Goal: Task Accomplishment & Management: Use online tool/utility

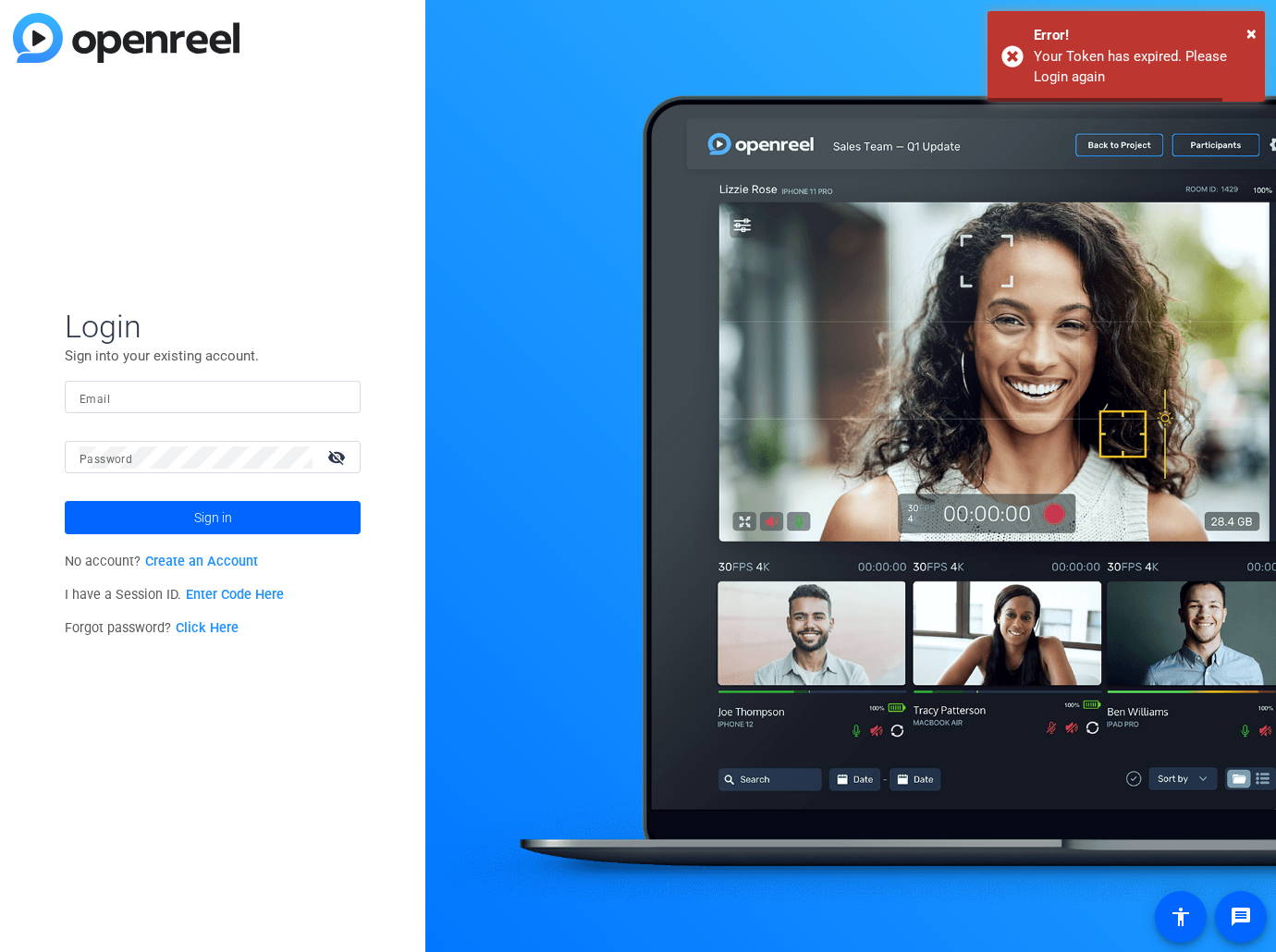
click at [203, 404] on input "Email" at bounding box center [212, 397] width 266 height 22
type input "[PERSON_NAME][EMAIL_ADDRESS][DOMAIN_NAME]"
click at [342, 458] on mat-icon "visibility_off" at bounding box center [338, 456] width 45 height 27
click at [216, 401] on input "[PERSON_NAME][EMAIL_ADDRESS][DOMAIN_NAME]" at bounding box center [212, 397] width 266 height 22
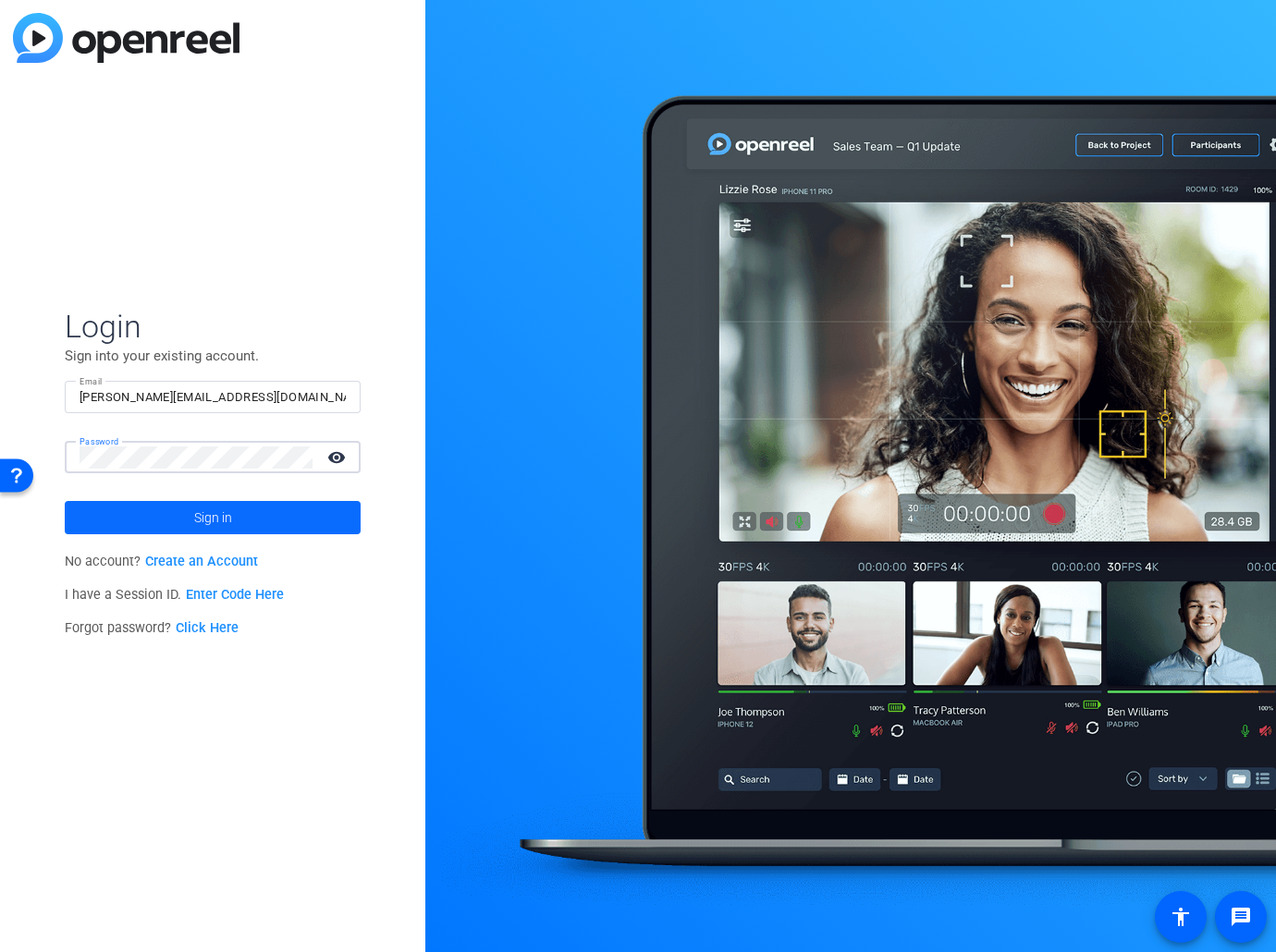
click at [186, 518] on span at bounding box center [212, 517] width 296 height 45
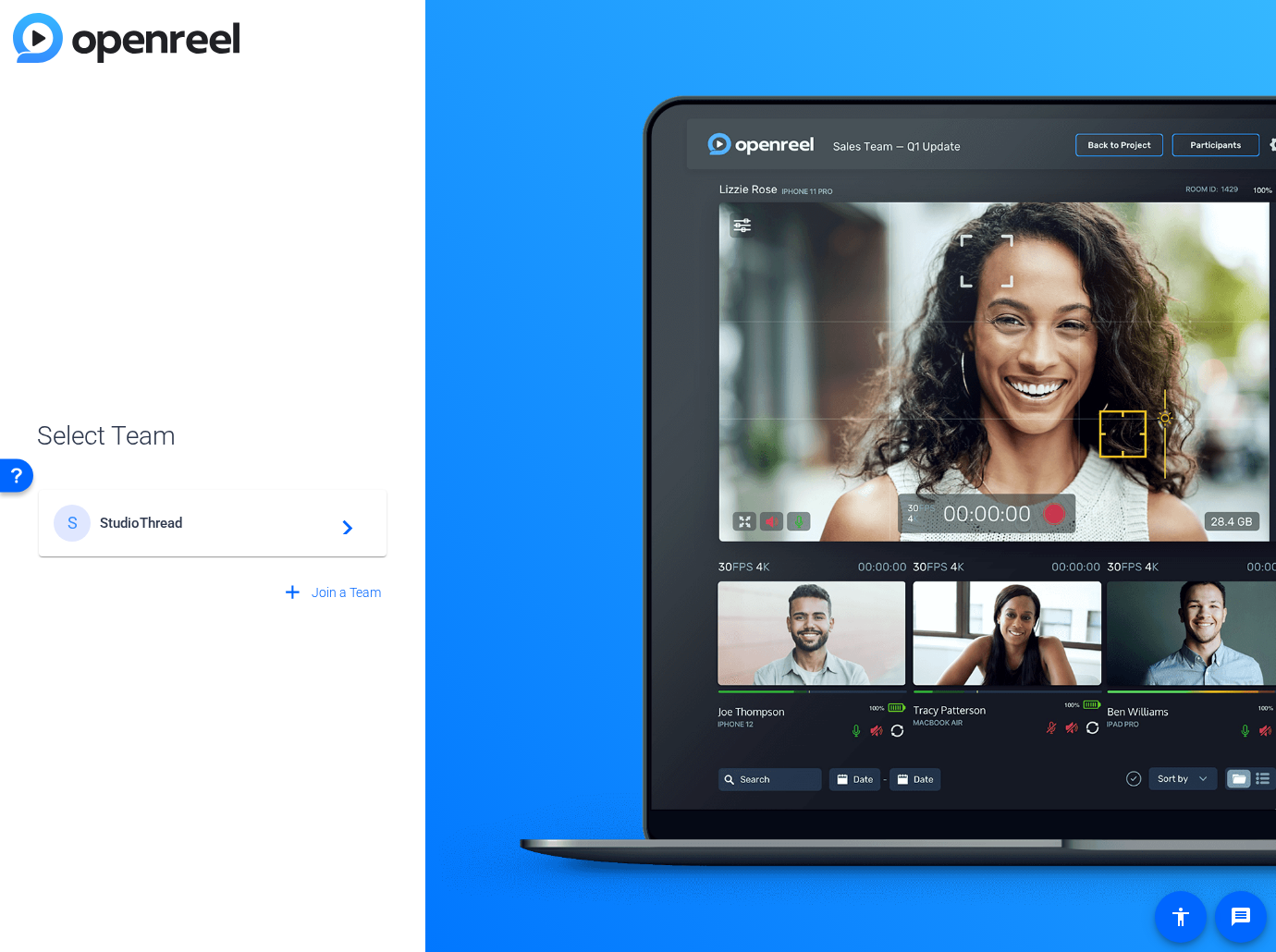
click at [205, 525] on span "StudioThread" at bounding box center [215, 523] width 231 height 17
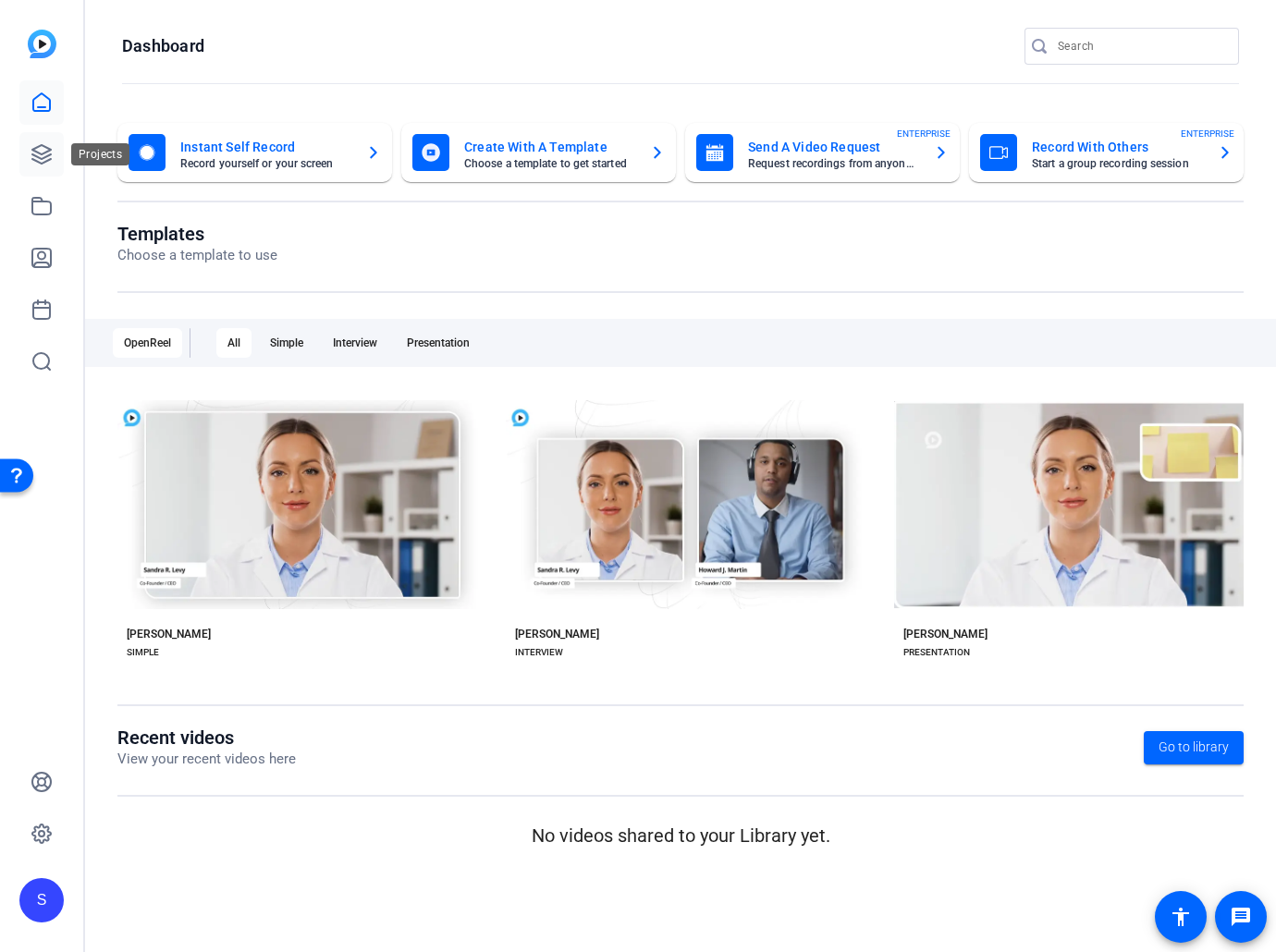
click at [40, 159] on icon at bounding box center [42, 154] width 22 height 22
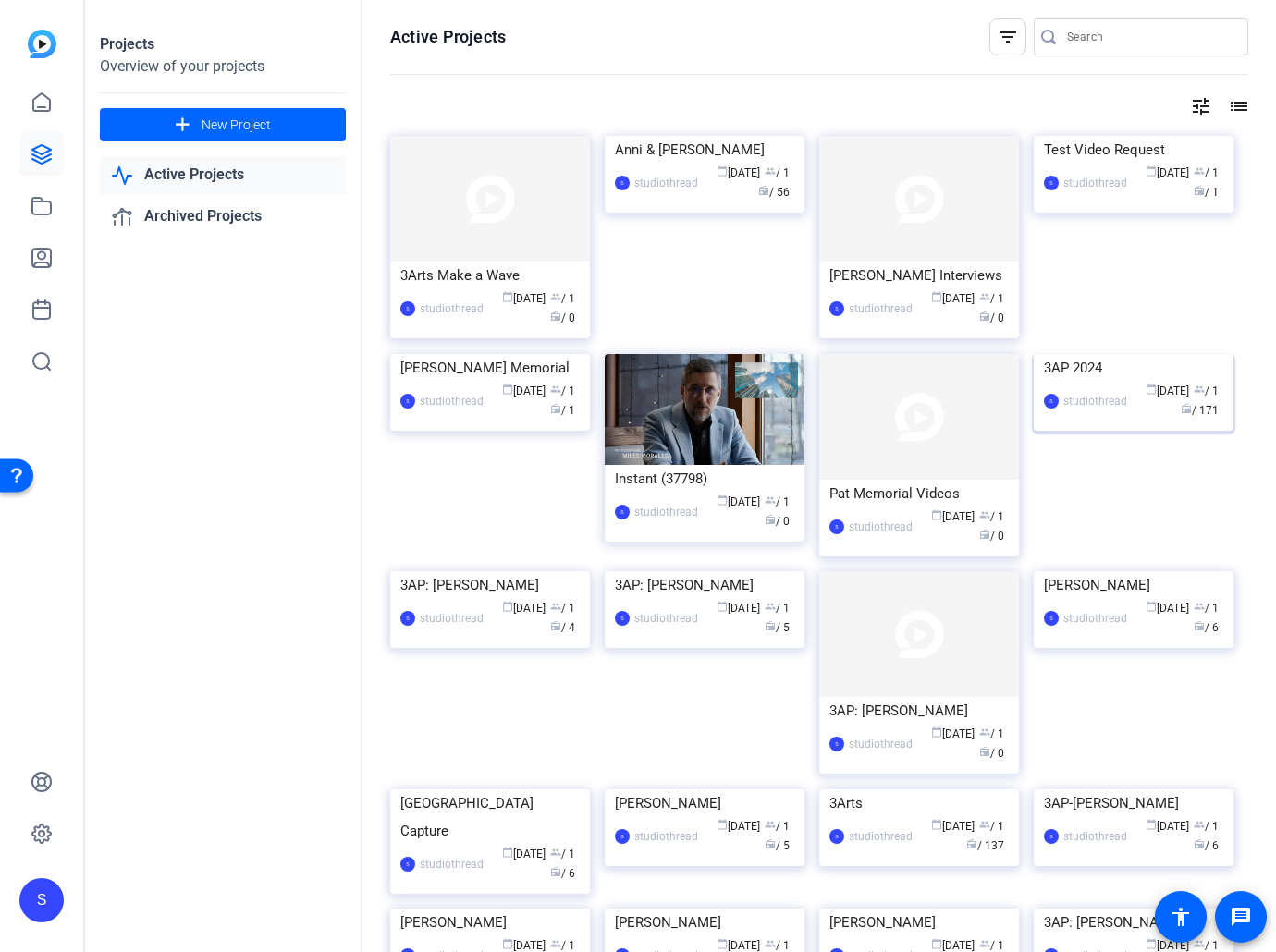
click at [1170, 354] on img at bounding box center [1133, 354] width 199 height 0
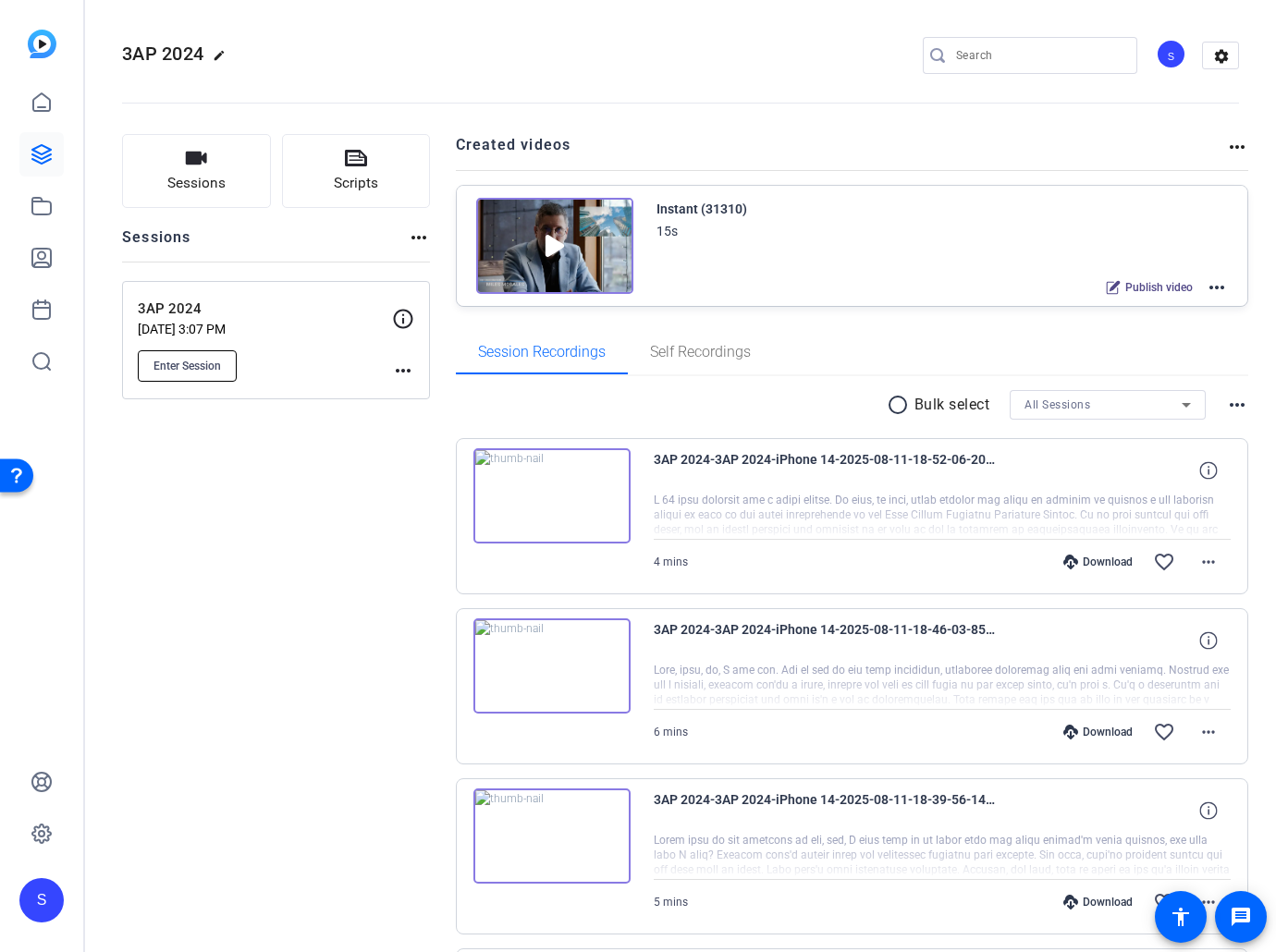
click at [185, 378] on button "Enter Session" at bounding box center [186, 366] width 99 height 32
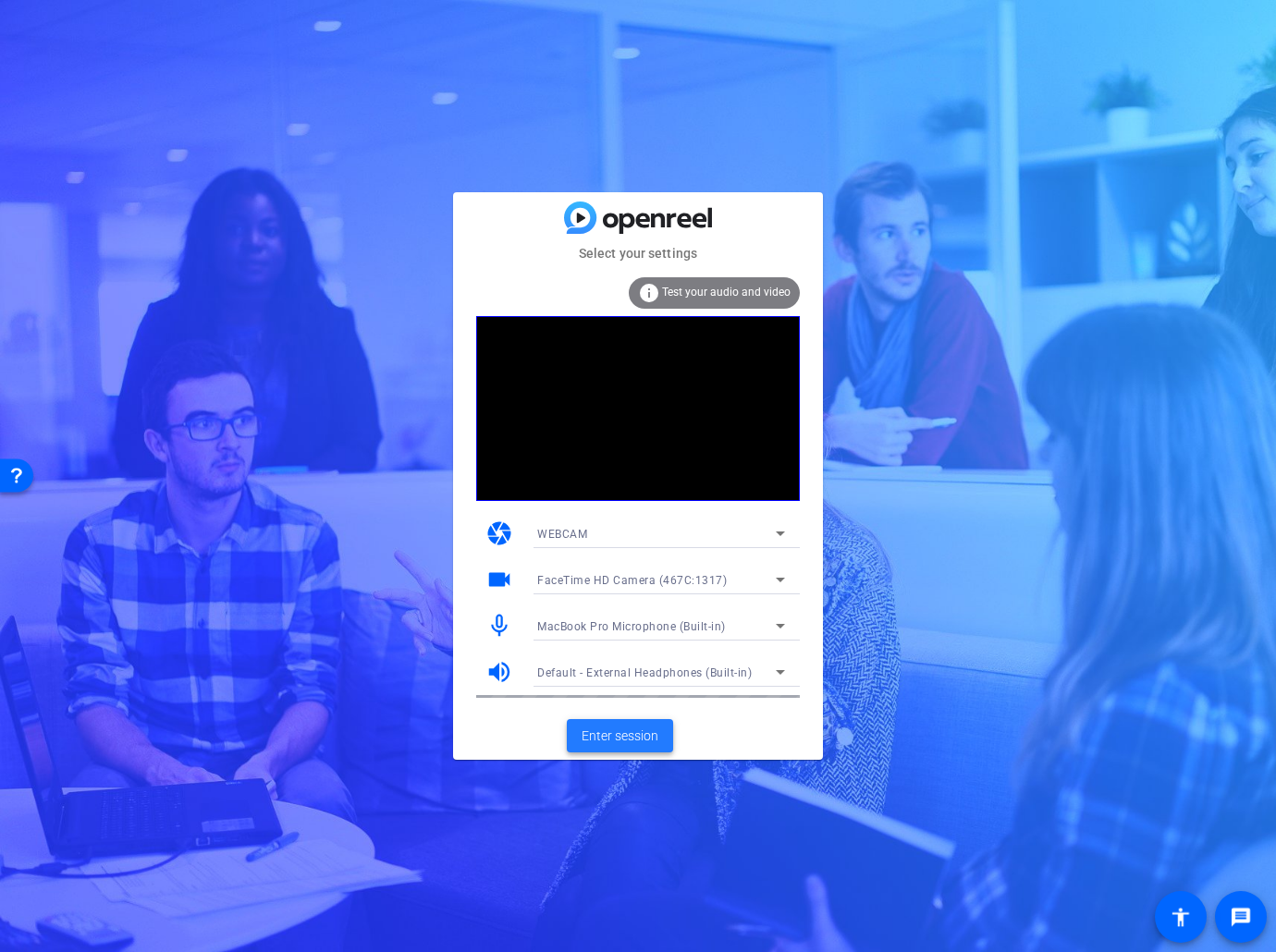
click at [629, 731] on span "Enter session" at bounding box center [620, 735] width 77 height 19
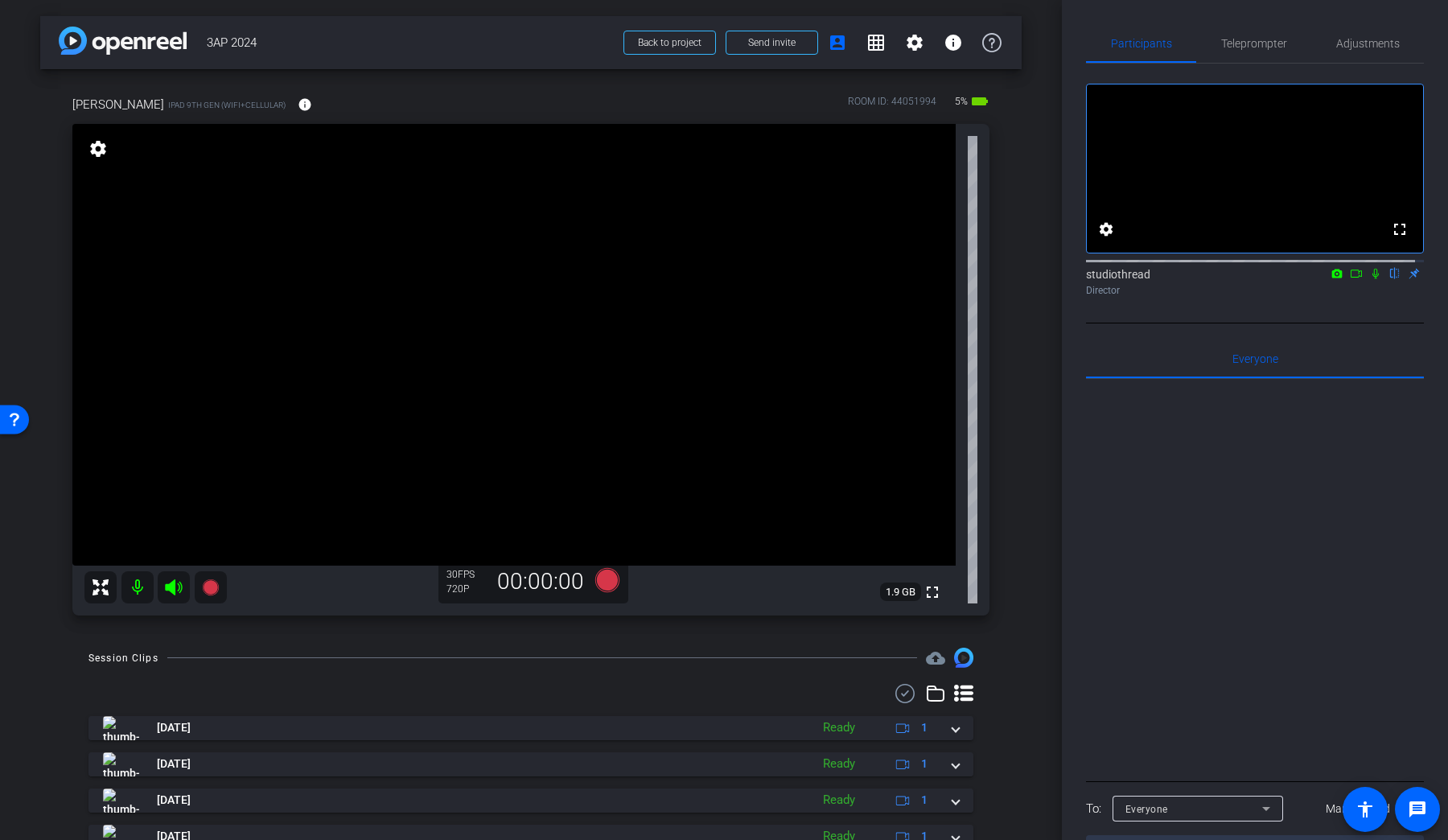
click at [172, 584] on icon at bounding box center [173, 587] width 16 height 16
click at [173, 585] on icon at bounding box center [173, 587] width 16 height 16
click at [1110, 42] on span "Teleprompter" at bounding box center [1255, 43] width 66 height 11
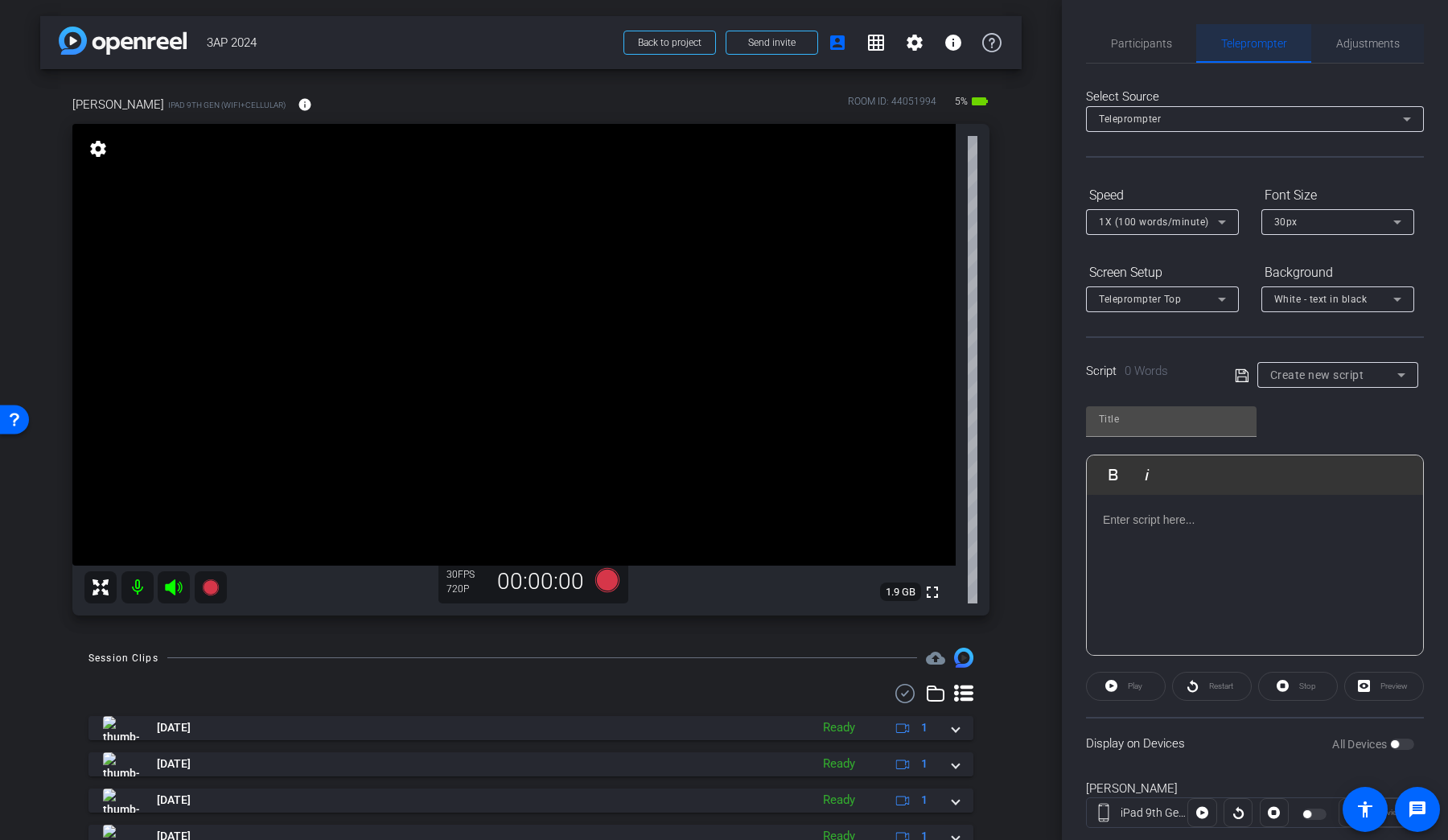
click at [1110, 35] on span "Adjustments" at bounding box center [1367, 43] width 63 height 39
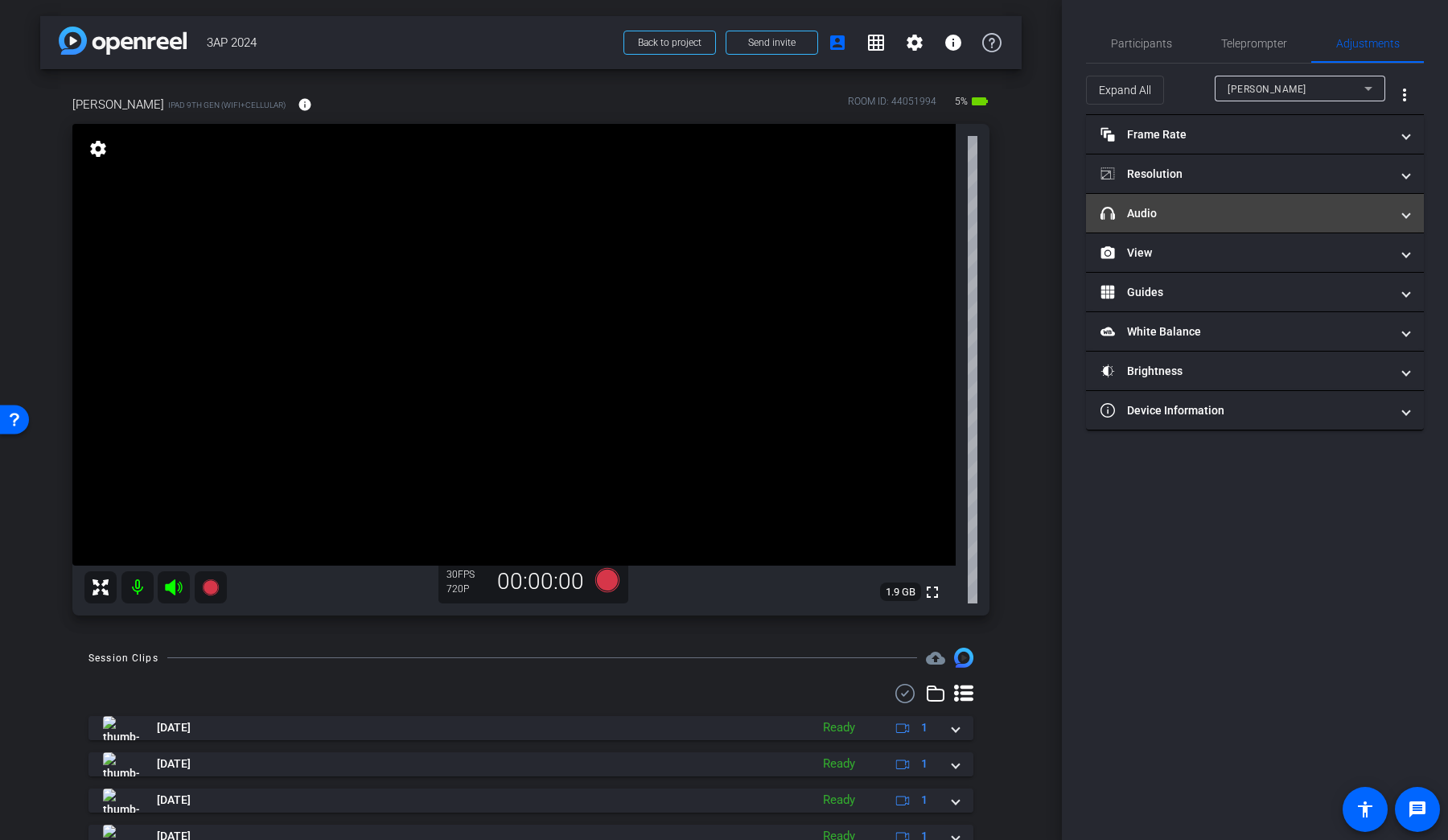
click at [1110, 206] on mat-panel-title "headphone icon Audio" at bounding box center [1245, 213] width 290 height 16
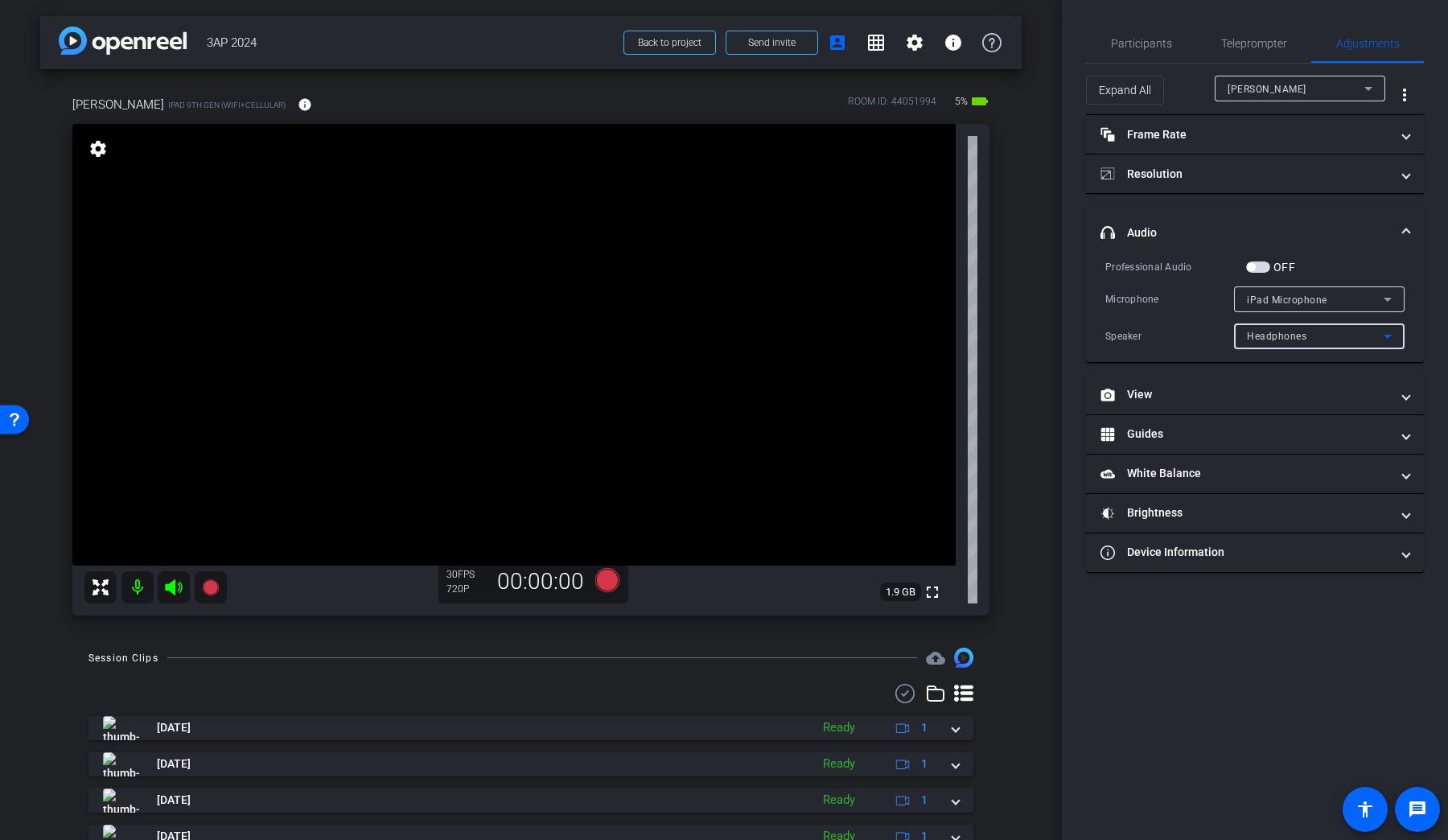
click at [1110, 338] on div "Headphones" at bounding box center [1315, 335] width 137 height 20
click at [1110, 361] on span "Headphones" at bounding box center [1277, 368] width 62 height 19
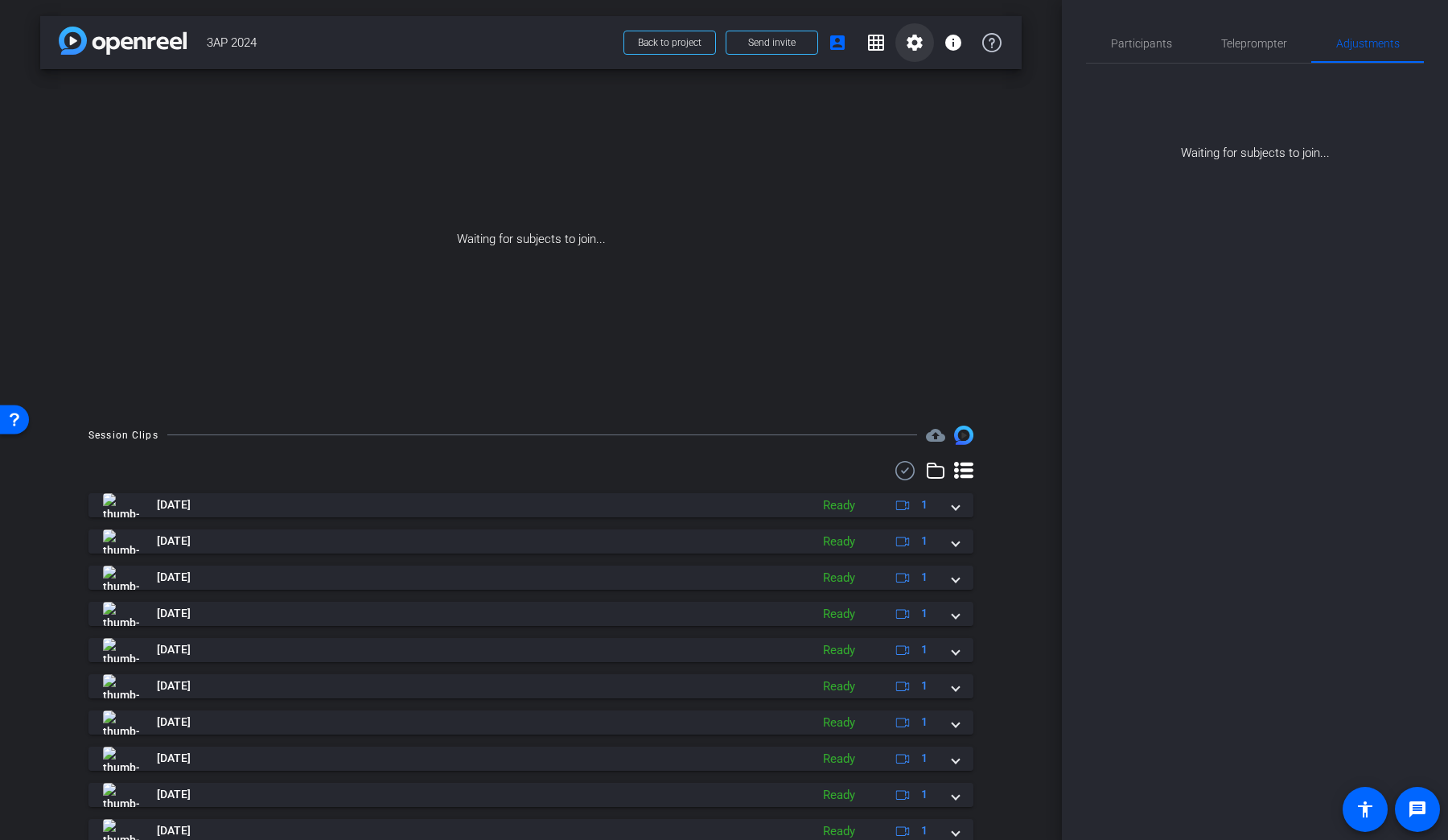
click at [896, 39] on span at bounding box center [915, 42] width 39 height 39
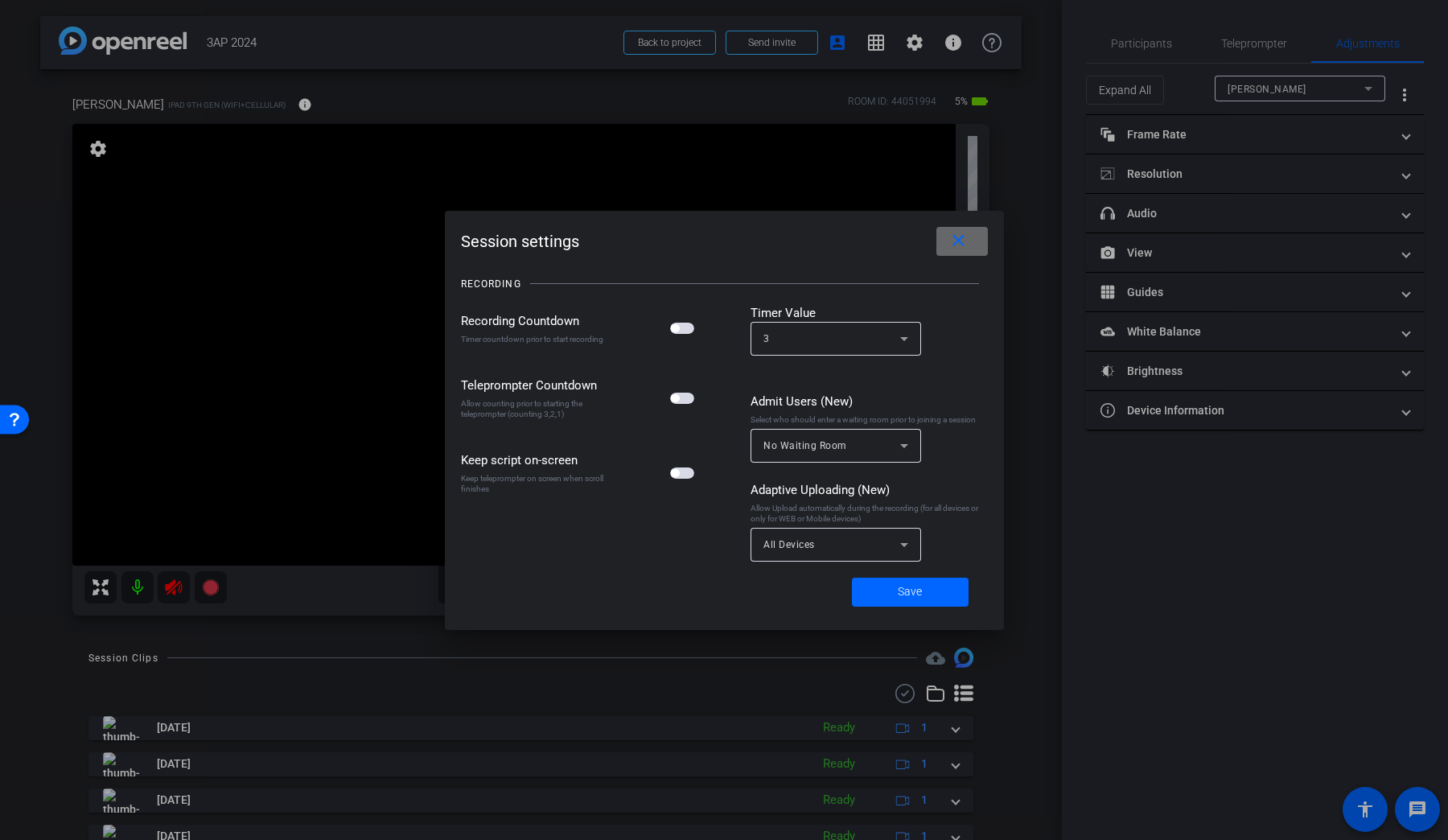
click at [981, 243] on span at bounding box center [962, 241] width 51 height 39
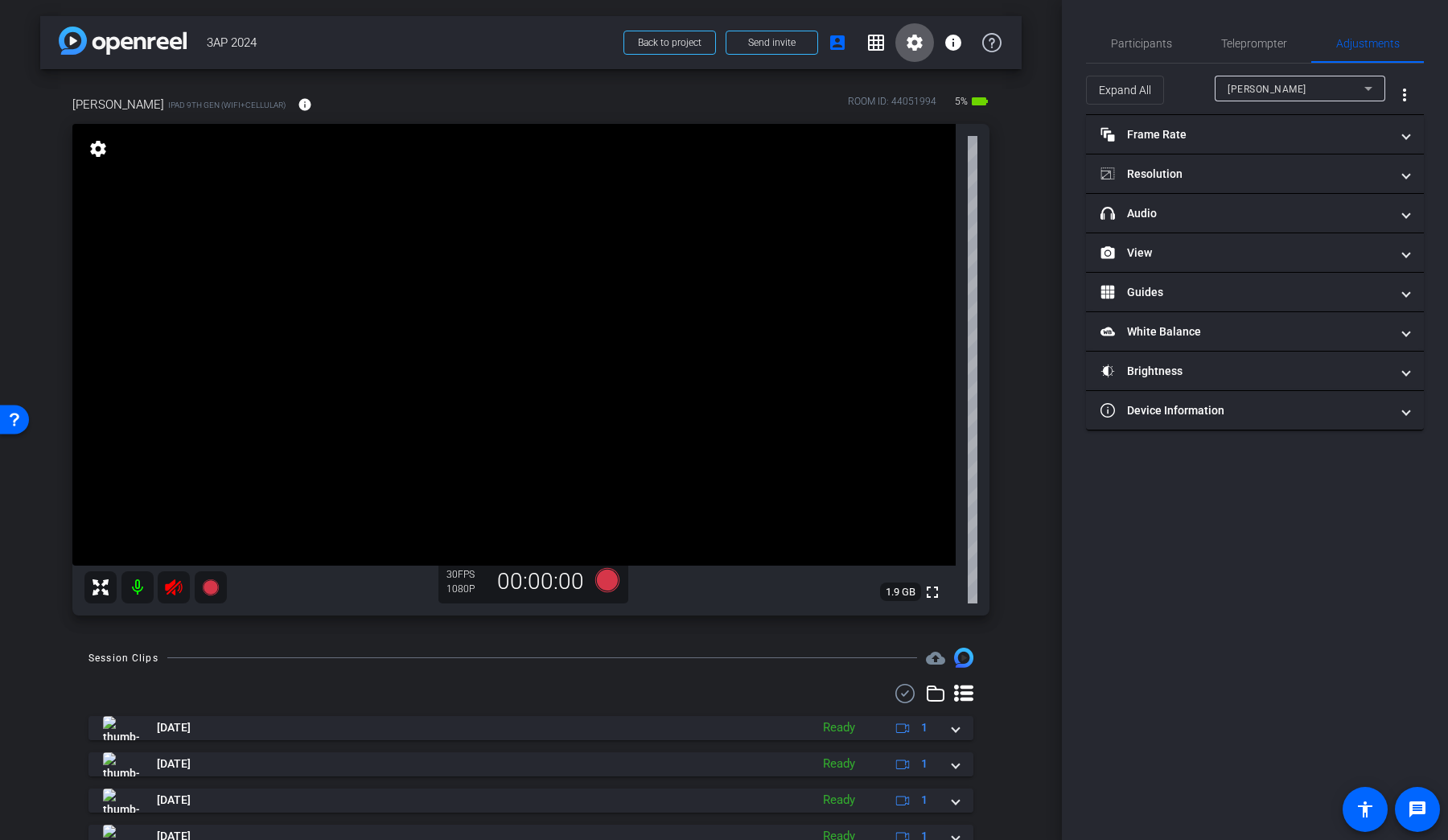
click at [173, 587] on icon at bounding box center [173, 587] width 19 height 19
click at [1110, 44] on span "Participants" at bounding box center [1141, 43] width 62 height 11
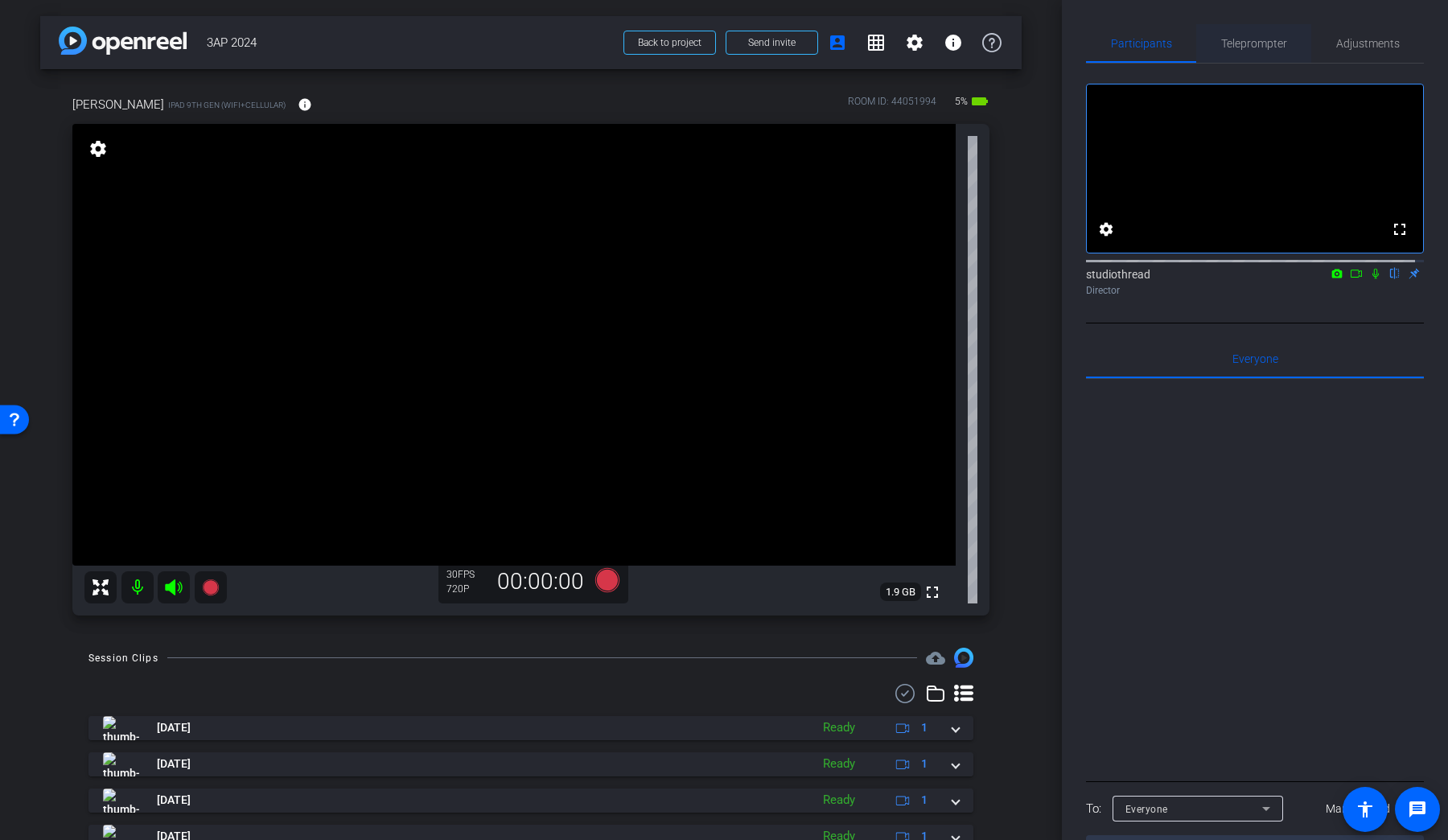
click at [1110, 33] on span "Teleprompter" at bounding box center [1255, 43] width 66 height 39
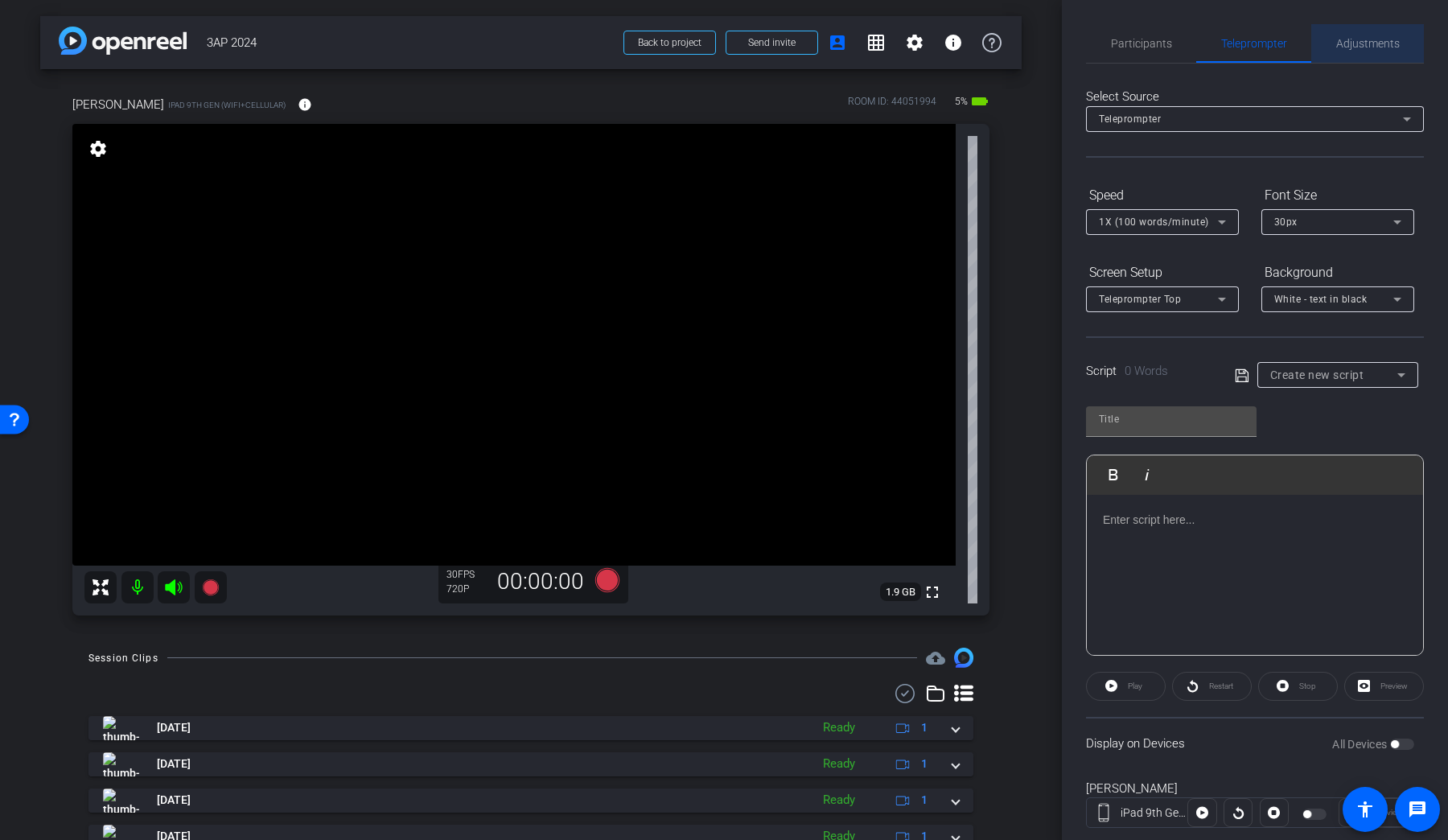
click at [1110, 38] on span "Adjustments" at bounding box center [1367, 43] width 63 height 11
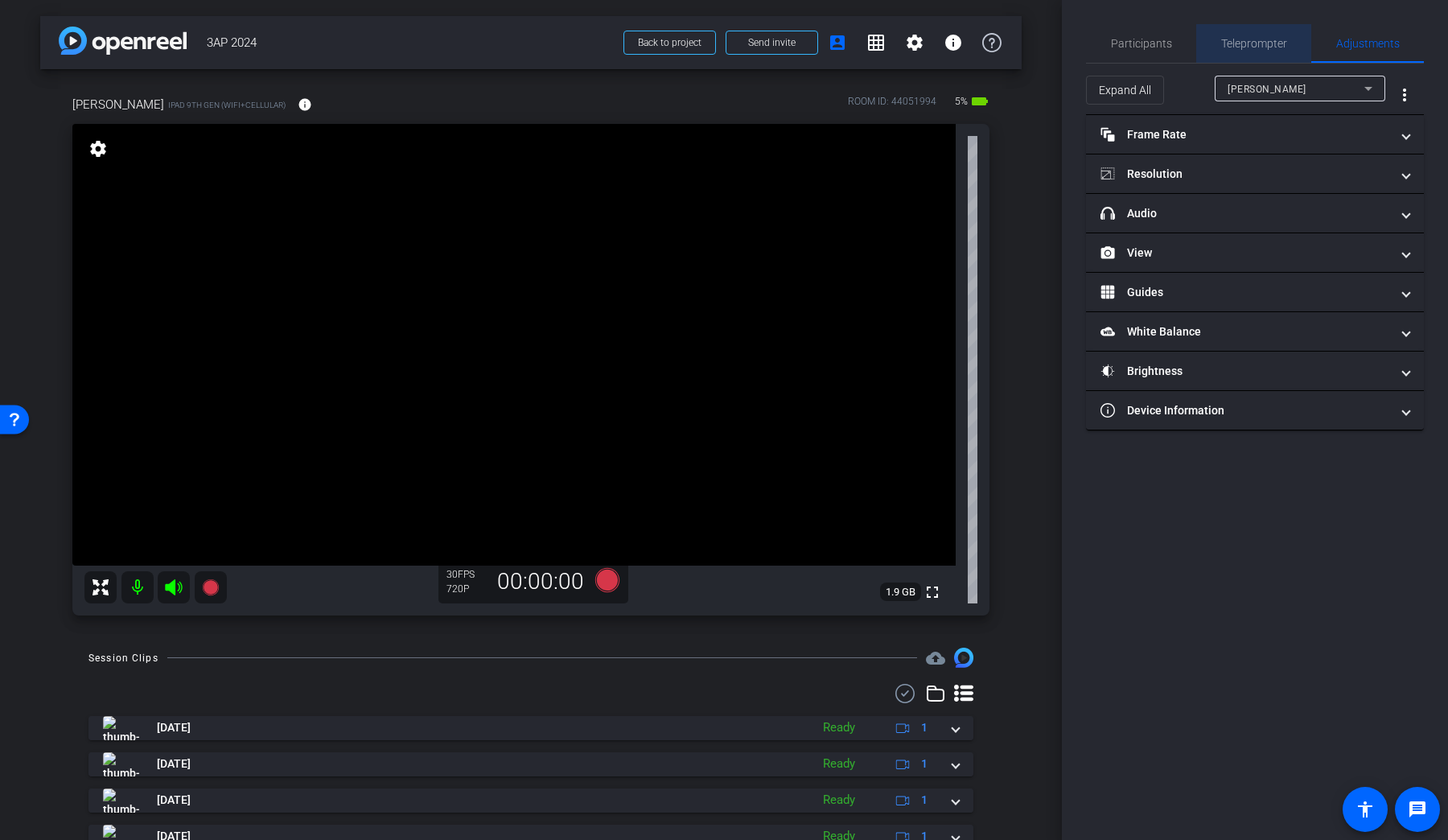
click at [1110, 47] on span "Teleprompter" at bounding box center [1255, 43] width 66 height 11
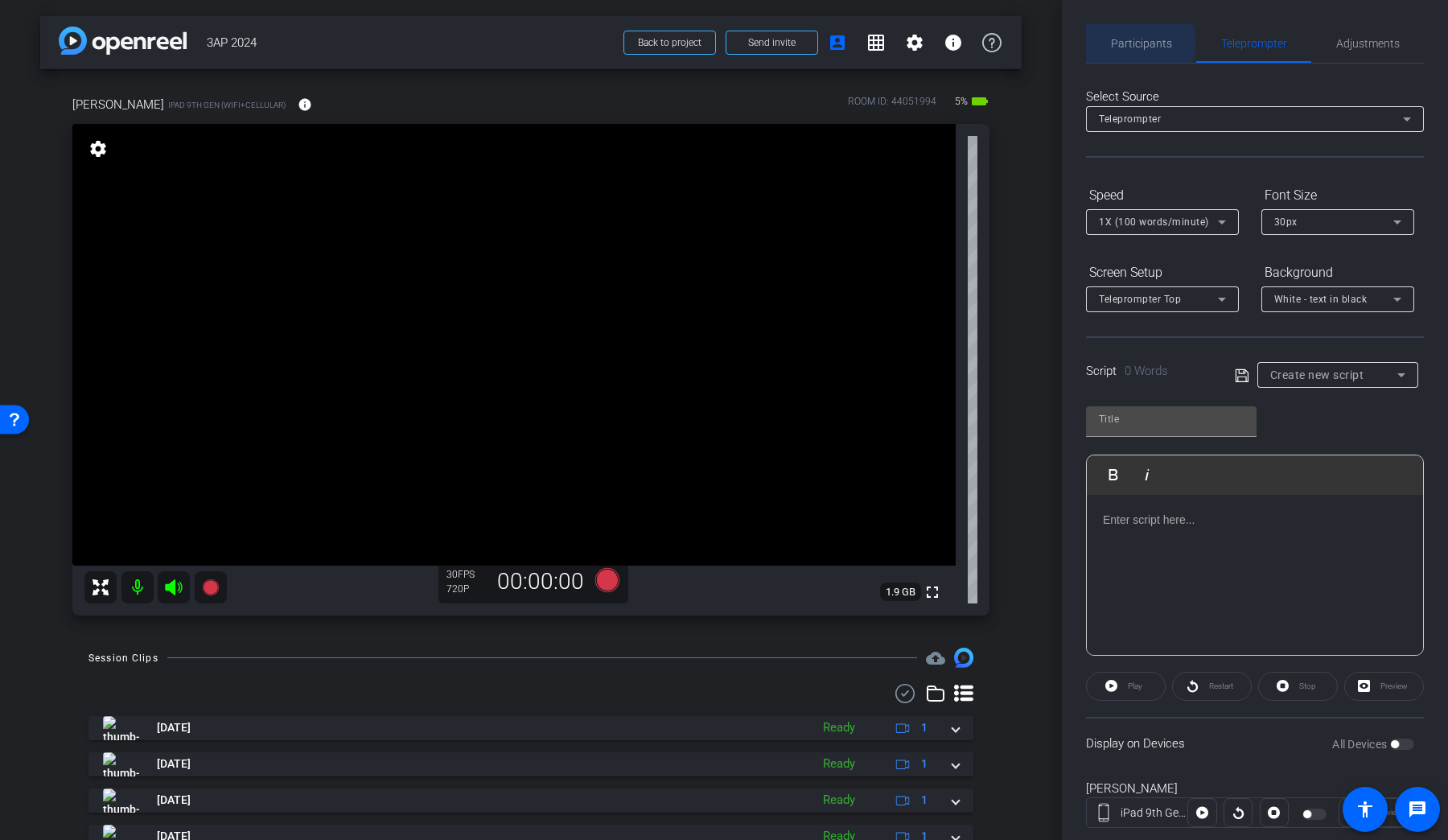
click at [1110, 43] on span "Participants" at bounding box center [1141, 43] width 62 height 11
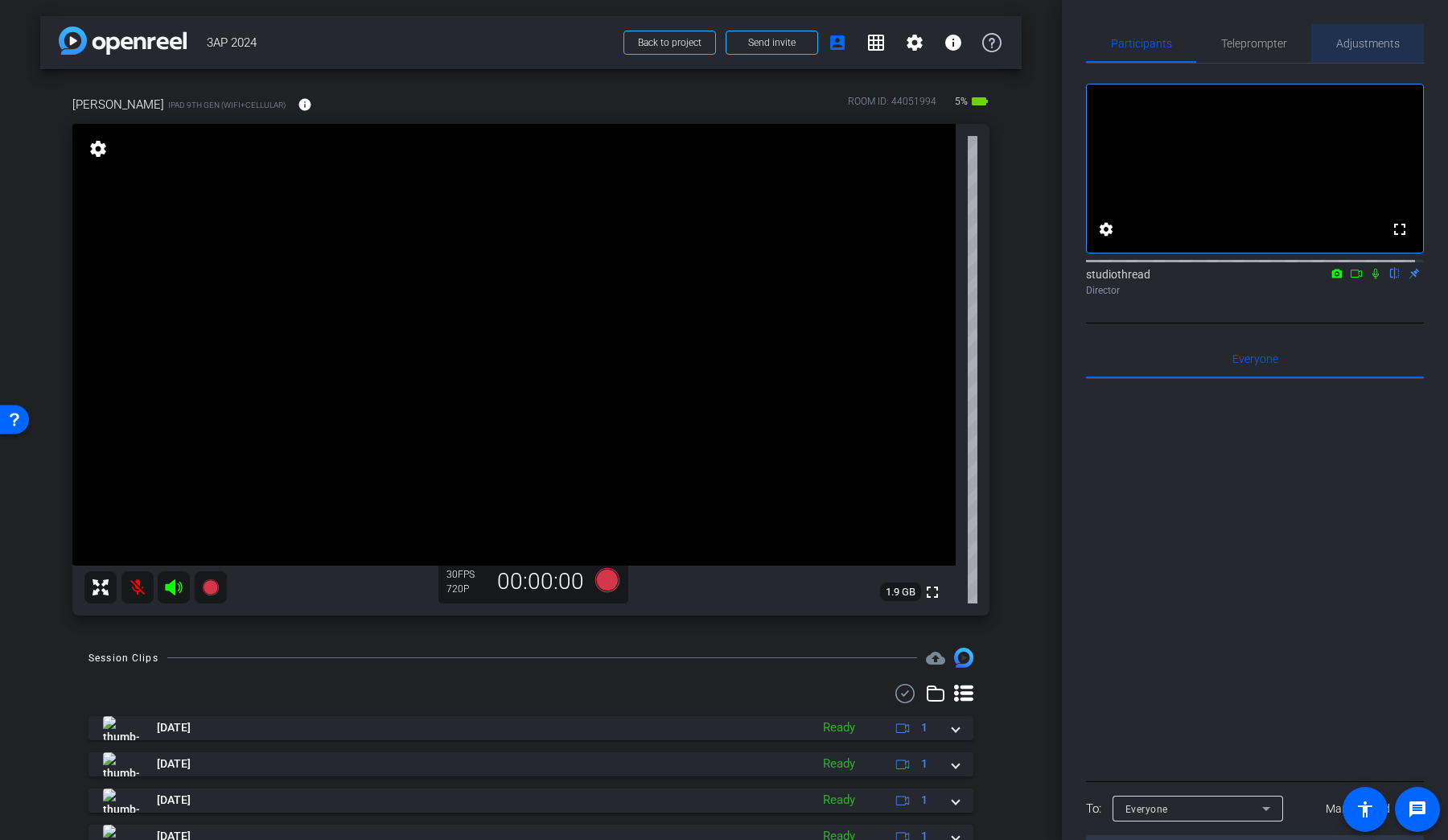
click at [1110, 38] on span "Adjustments" at bounding box center [1367, 43] width 63 height 11
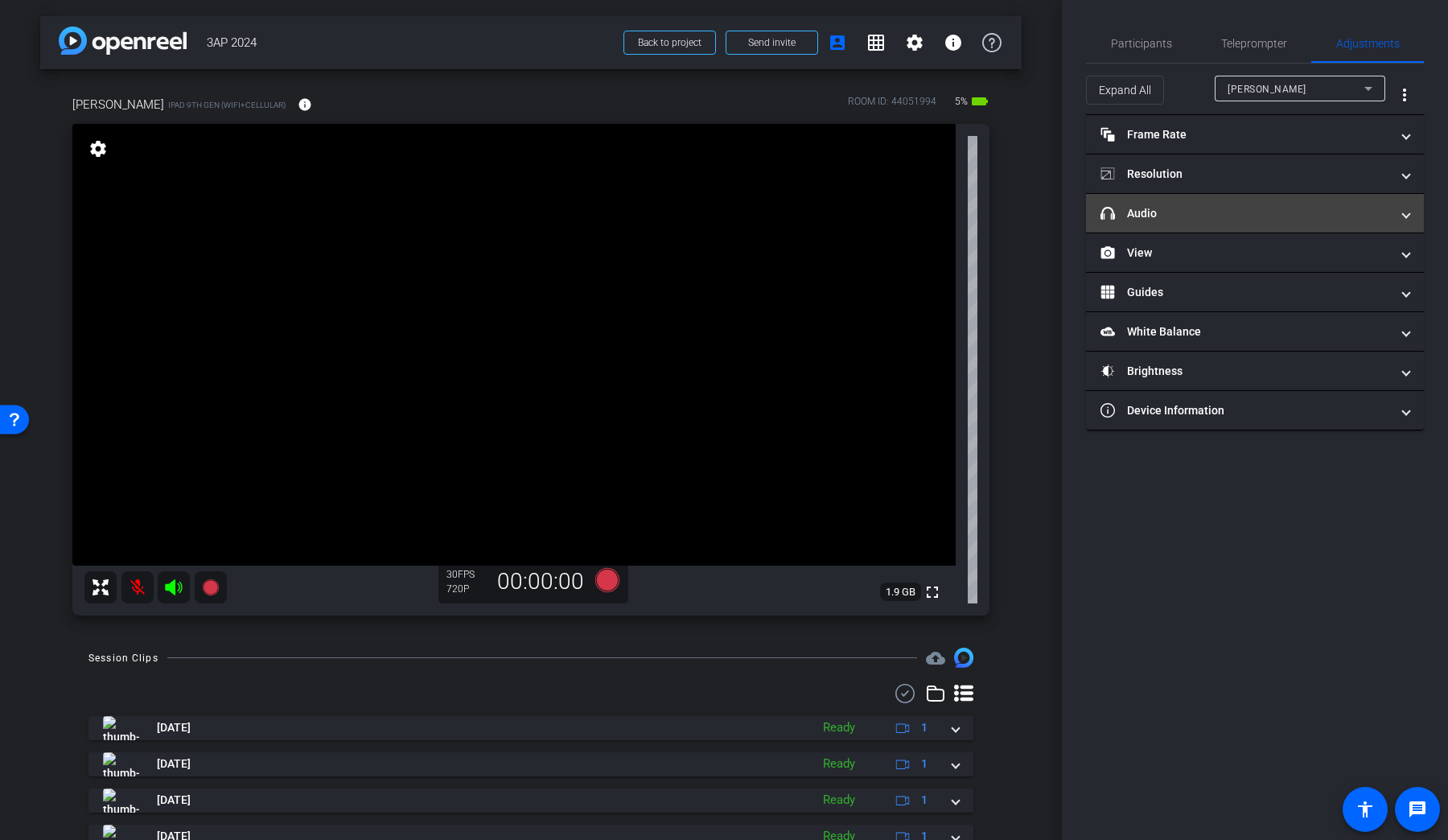
click at [1110, 218] on mat-panel-title "headphone icon Audio" at bounding box center [1245, 213] width 290 height 16
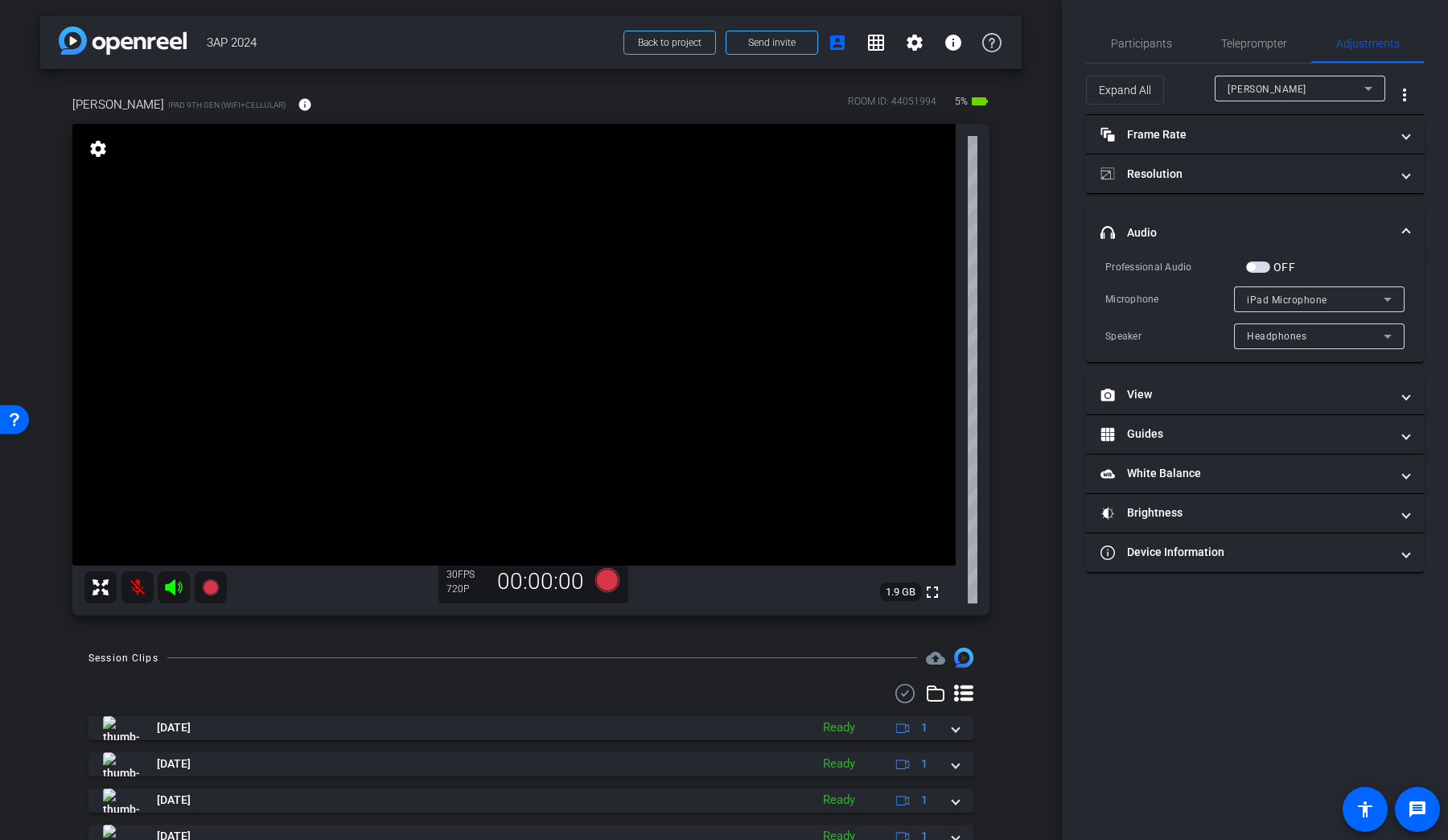
click at [1110, 343] on div "Headphones" at bounding box center [1315, 335] width 137 height 20
click at [1110, 265] on div at bounding box center [724, 420] width 1448 height 840
click at [1110, 265] on span "button" at bounding box center [1258, 267] width 24 height 11
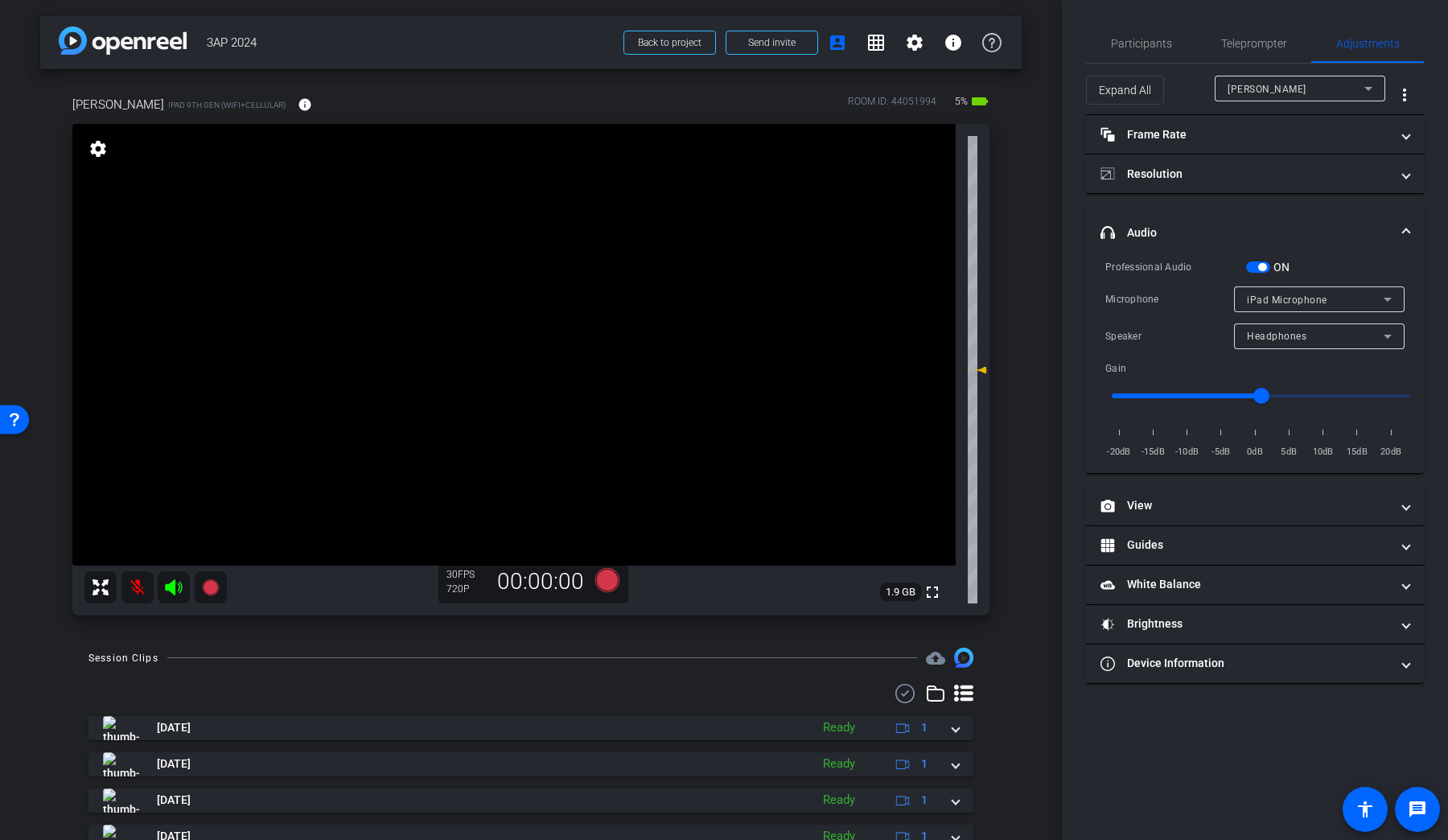
click at [1110, 265] on span "button" at bounding box center [1262, 266] width 8 height 8
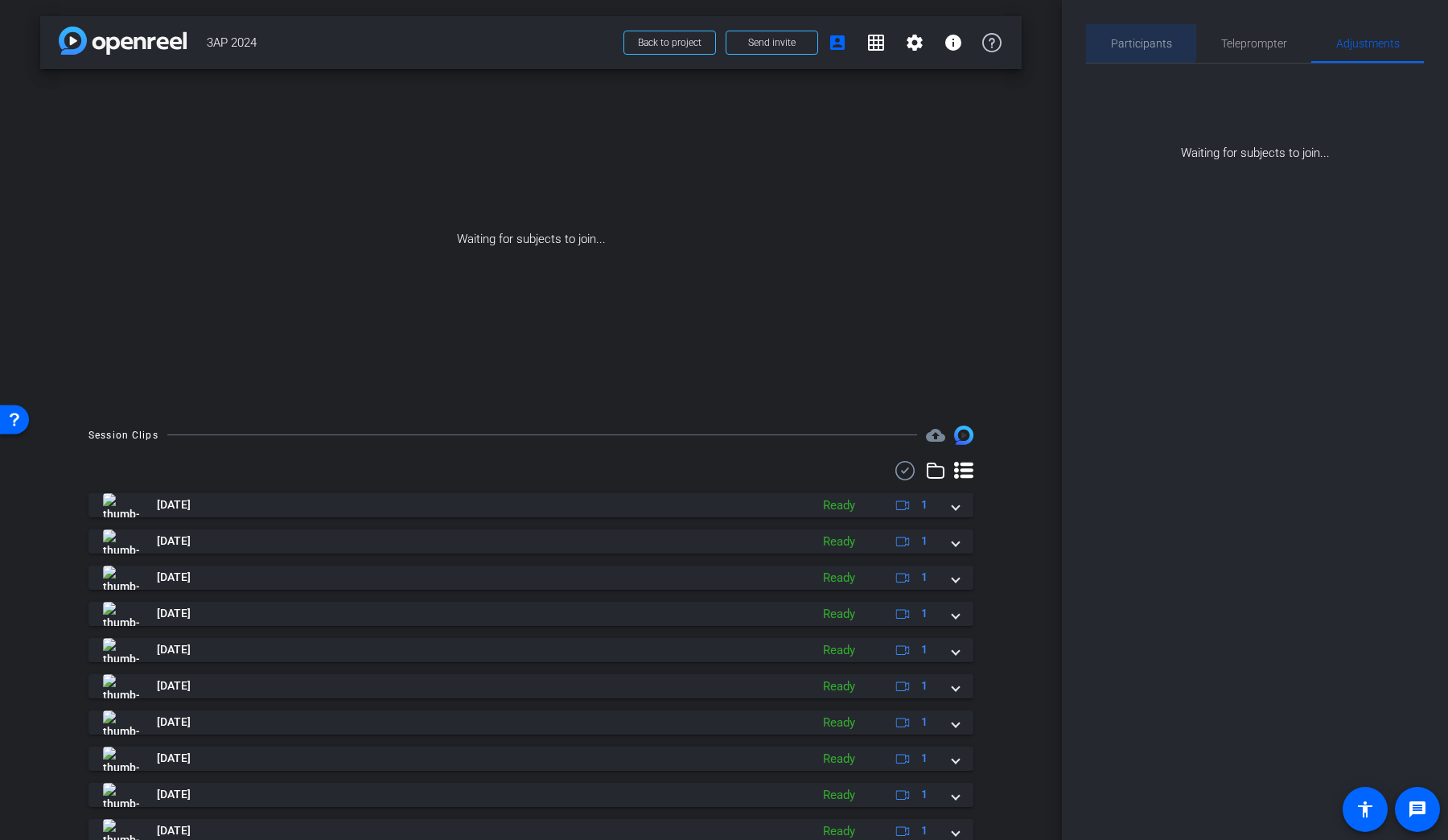
click at [1110, 36] on span "Participants" at bounding box center [1141, 43] width 62 height 39
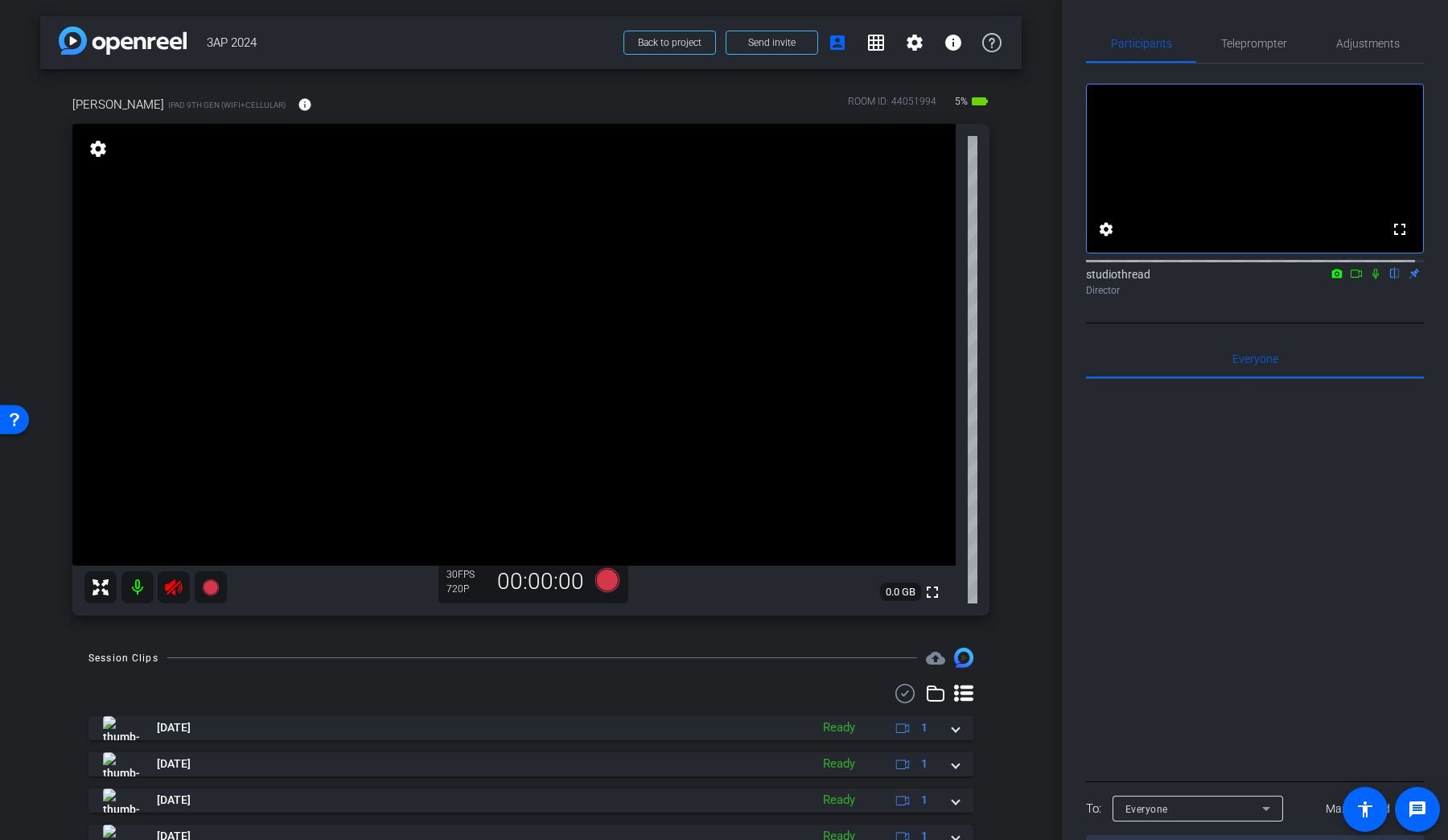
click at [171, 588] on icon at bounding box center [173, 587] width 19 height 19
click at [144, 591] on mat-icon at bounding box center [137, 587] width 32 height 32
click at [1110, 43] on div "Adjustments" at bounding box center [1368, 43] width 113 height 39
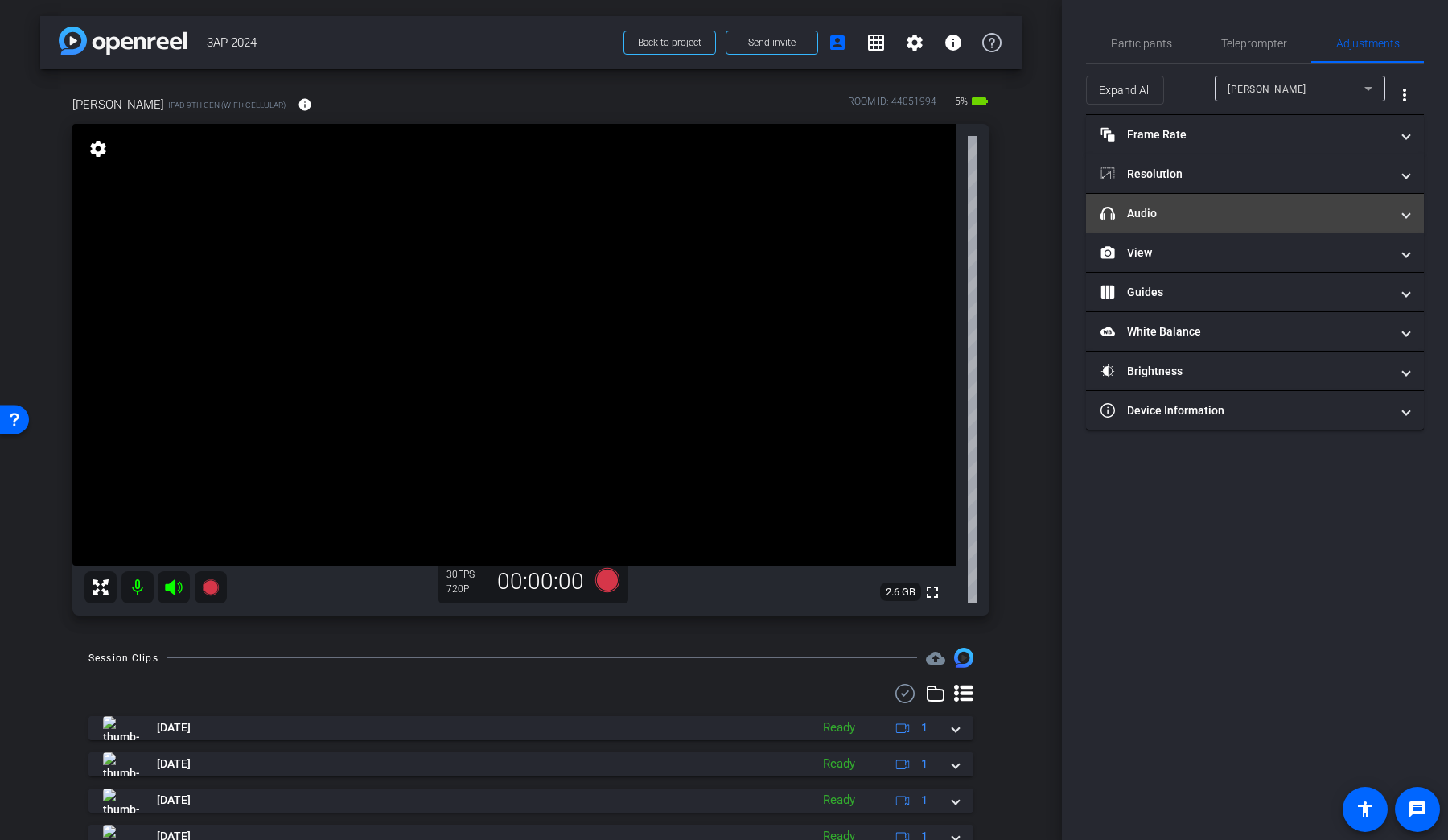
click at [1110, 225] on mat-expansion-panel-header "headphone icon Audio" at bounding box center [1256, 213] width 338 height 39
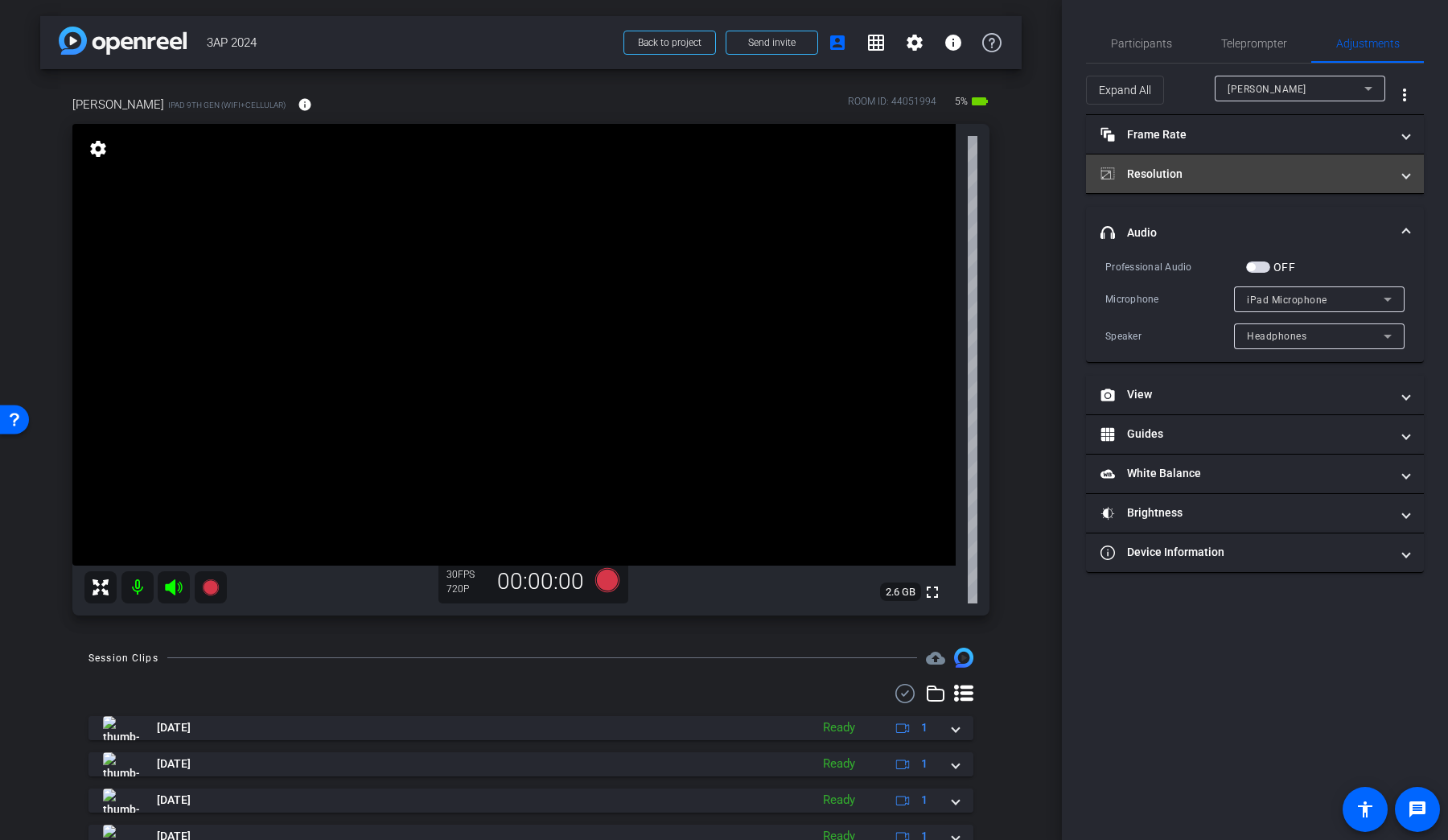
click at [1110, 182] on mat-panel-title "Resolution" at bounding box center [1245, 173] width 290 height 16
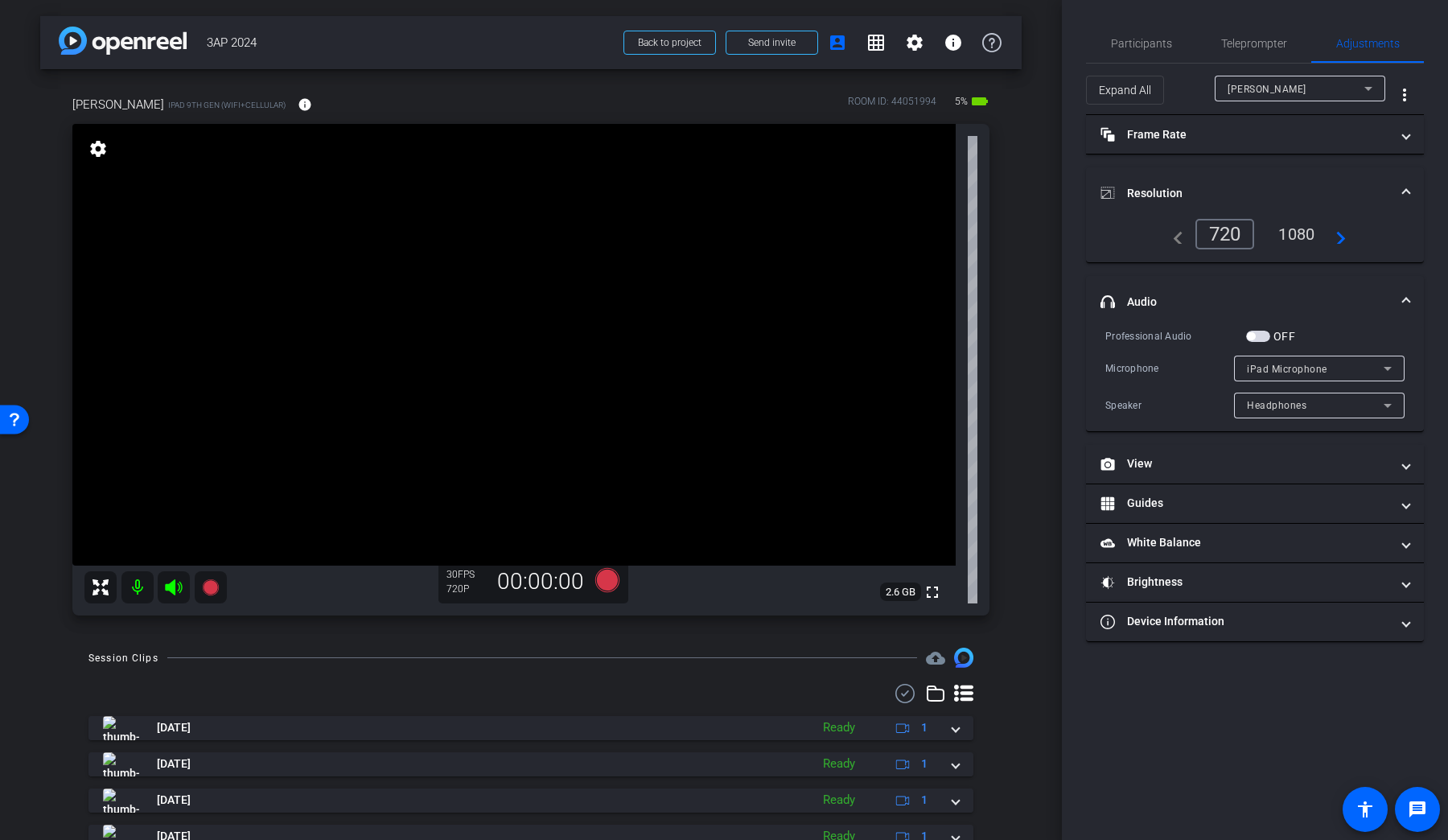
click at [1110, 238] on div "1080" at bounding box center [1297, 234] width 61 height 28
click at [1110, 139] on mat-panel-title "Frame Rate Frame Rate" at bounding box center [1245, 134] width 290 height 16
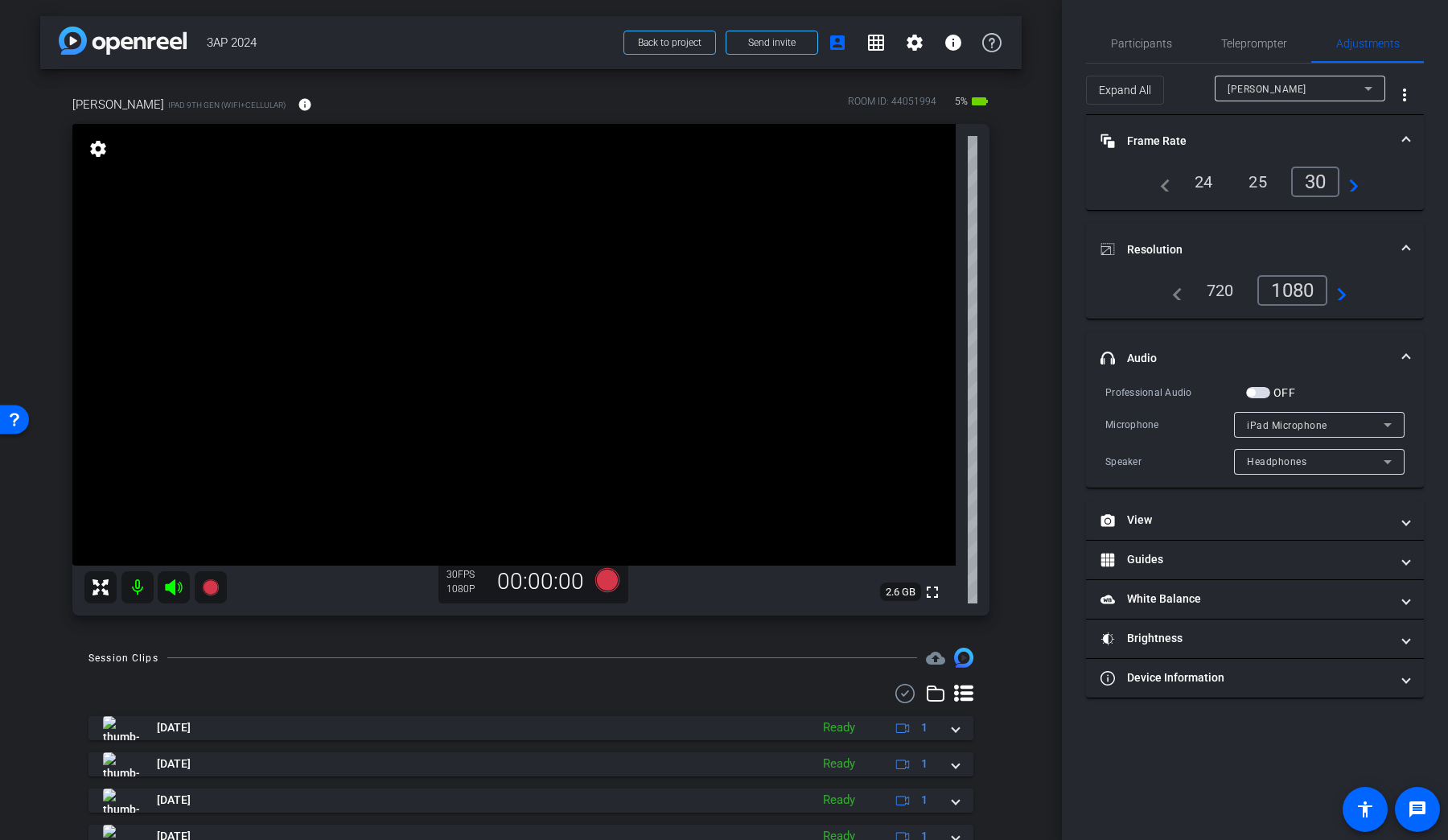
click at [1110, 137] on mat-panel-title "Frame Rate Frame Rate" at bounding box center [1245, 140] width 290 height 16
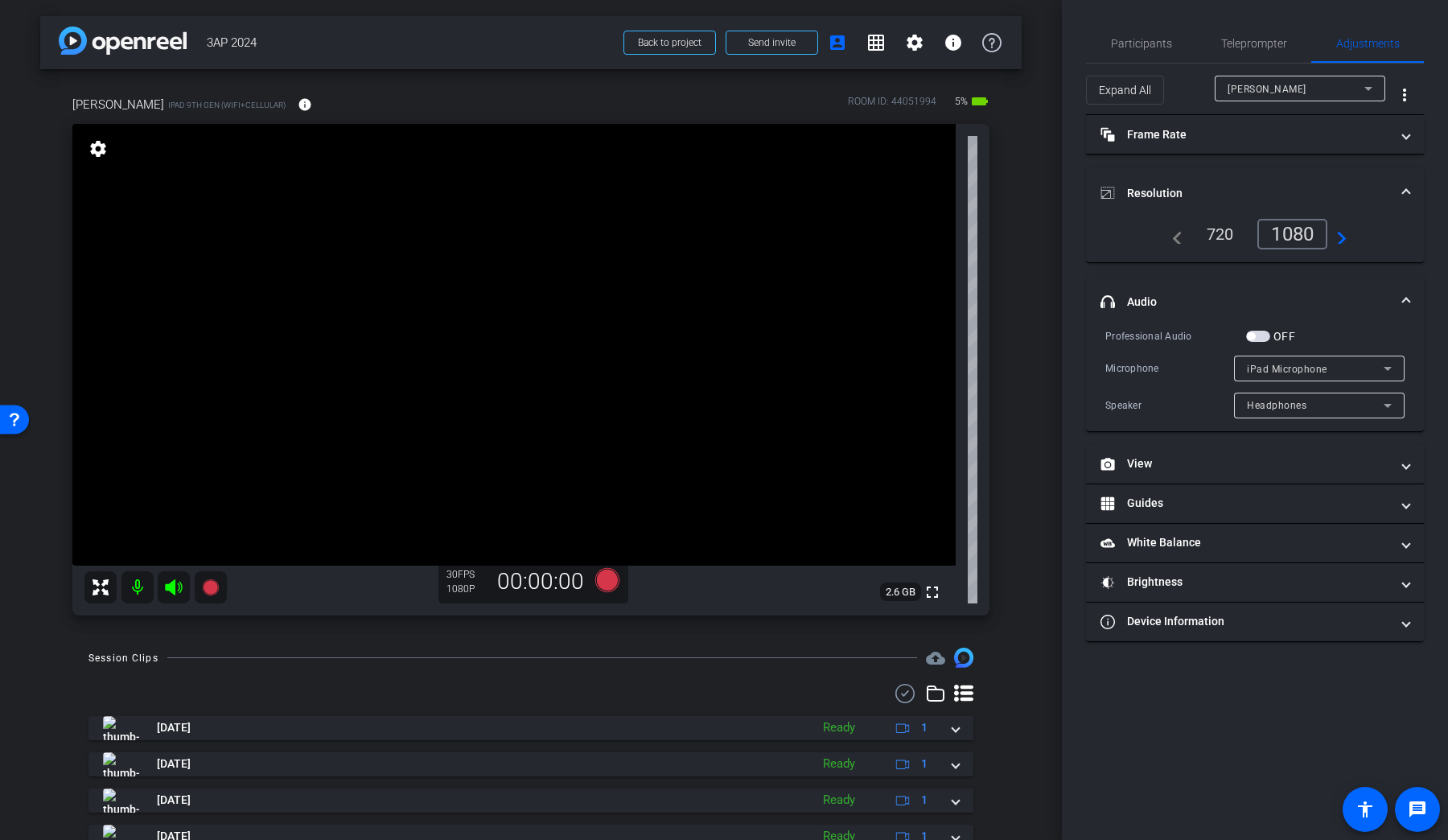
click at [1110, 194] on mat-panel-title "Resolution" at bounding box center [1245, 192] width 290 height 16
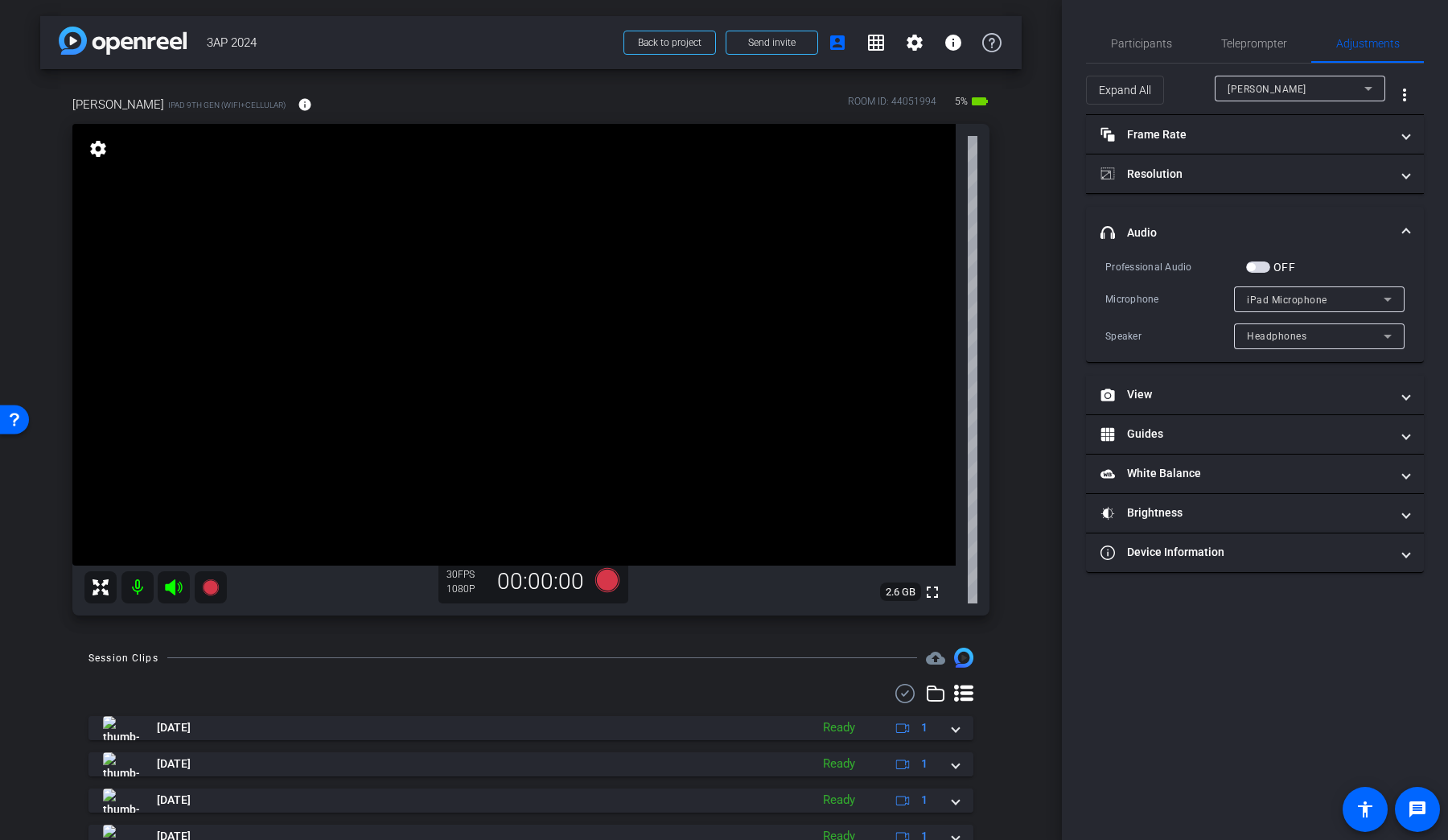
click at [1110, 223] on mat-expansion-panel-header "headphone icon Audio" at bounding box center [1256, 231] width 338 height 51
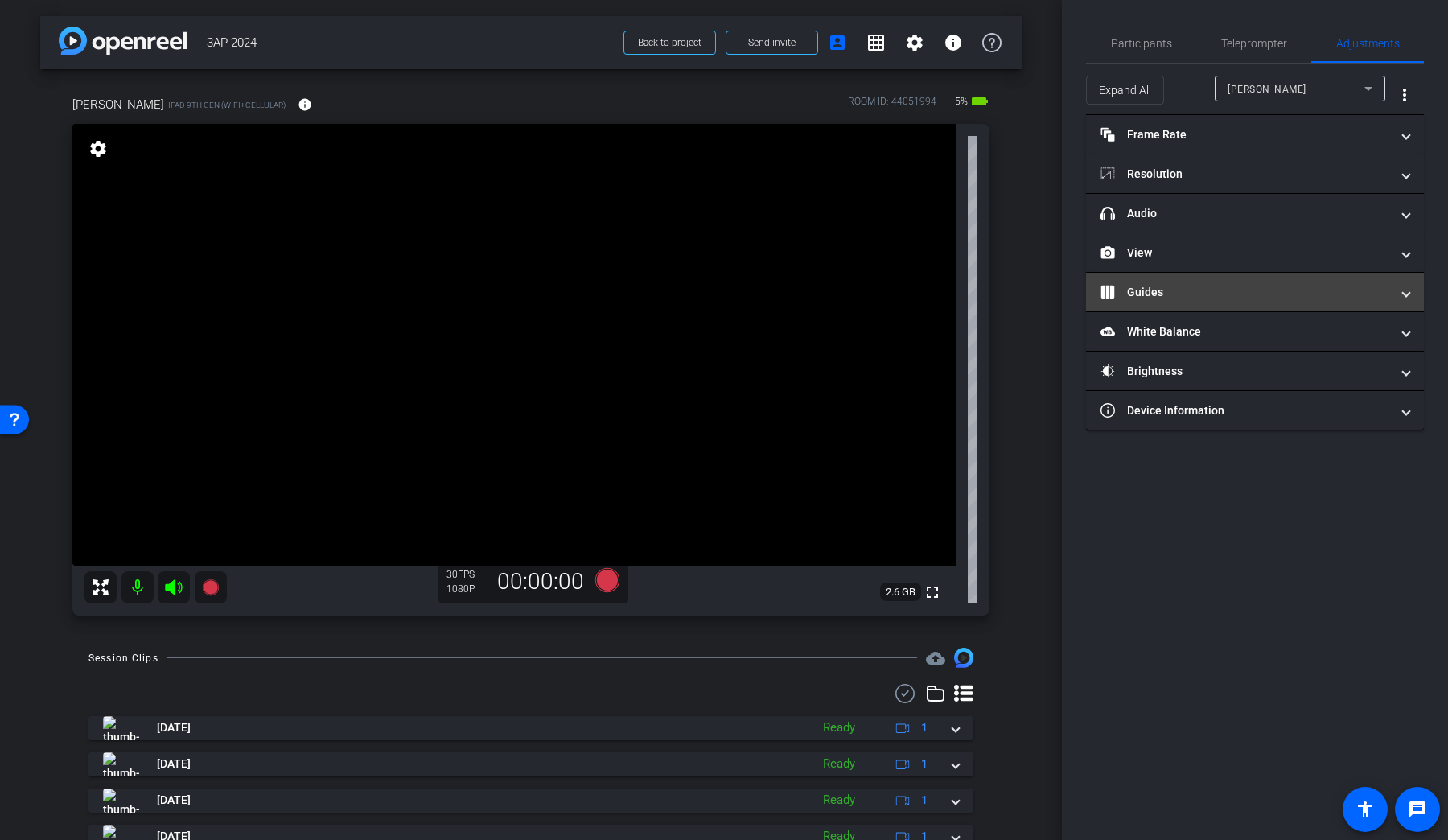
click at [1110, 284] on mat-panel-title "Guides" at bounding box center [1245, 292] width 290 height 16
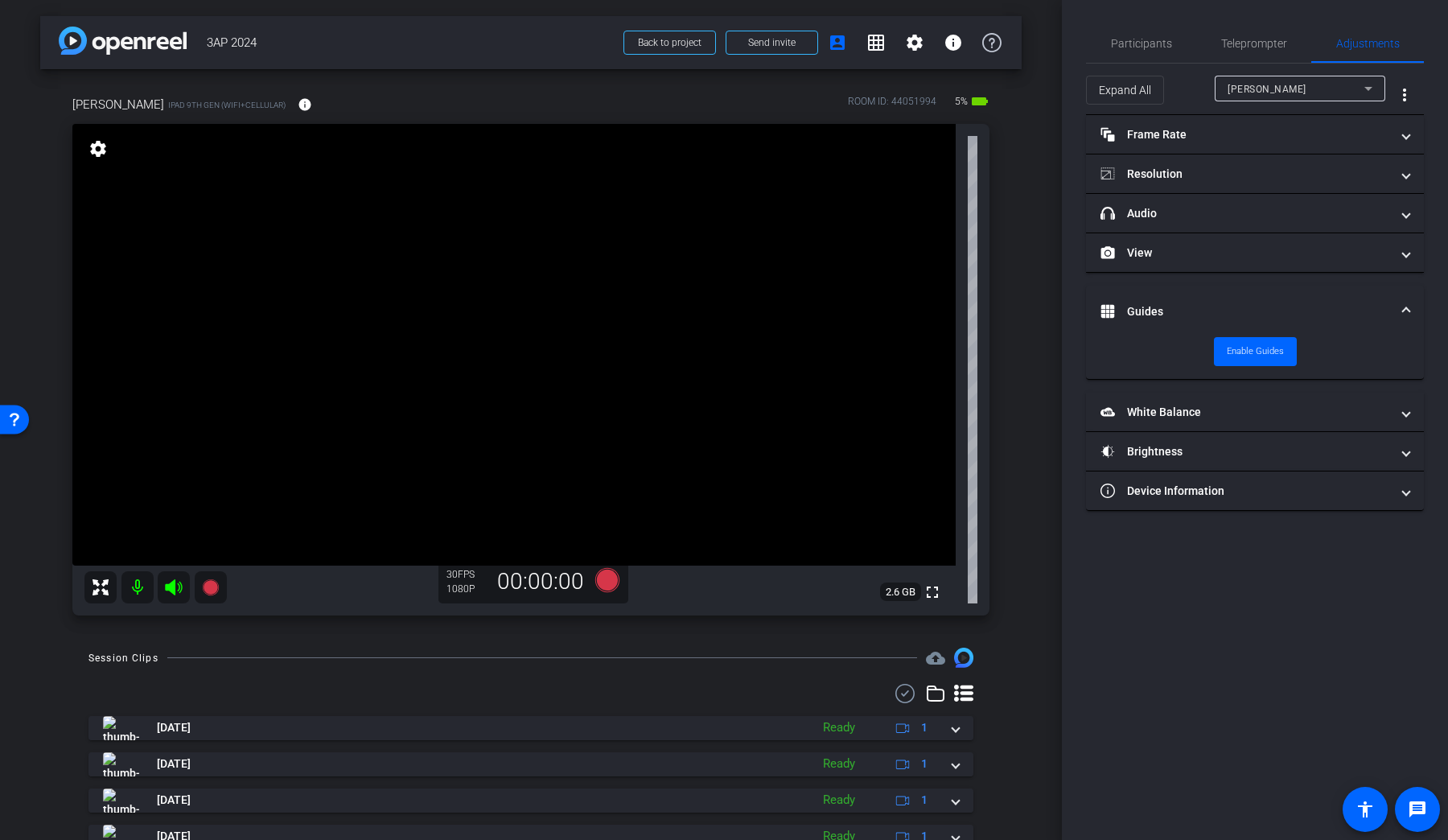
click at [1110, 284] on mat-accordion "Frame Rate Frame Rate navigate_before 24 25 30 navigate_next Resolution navigat…" at bounding box center [1256, 313] width 338 height 396
click at [1110, 483] on mat-panel-title "Device Information" at bounding box center [1245, 491] width 290 height 16
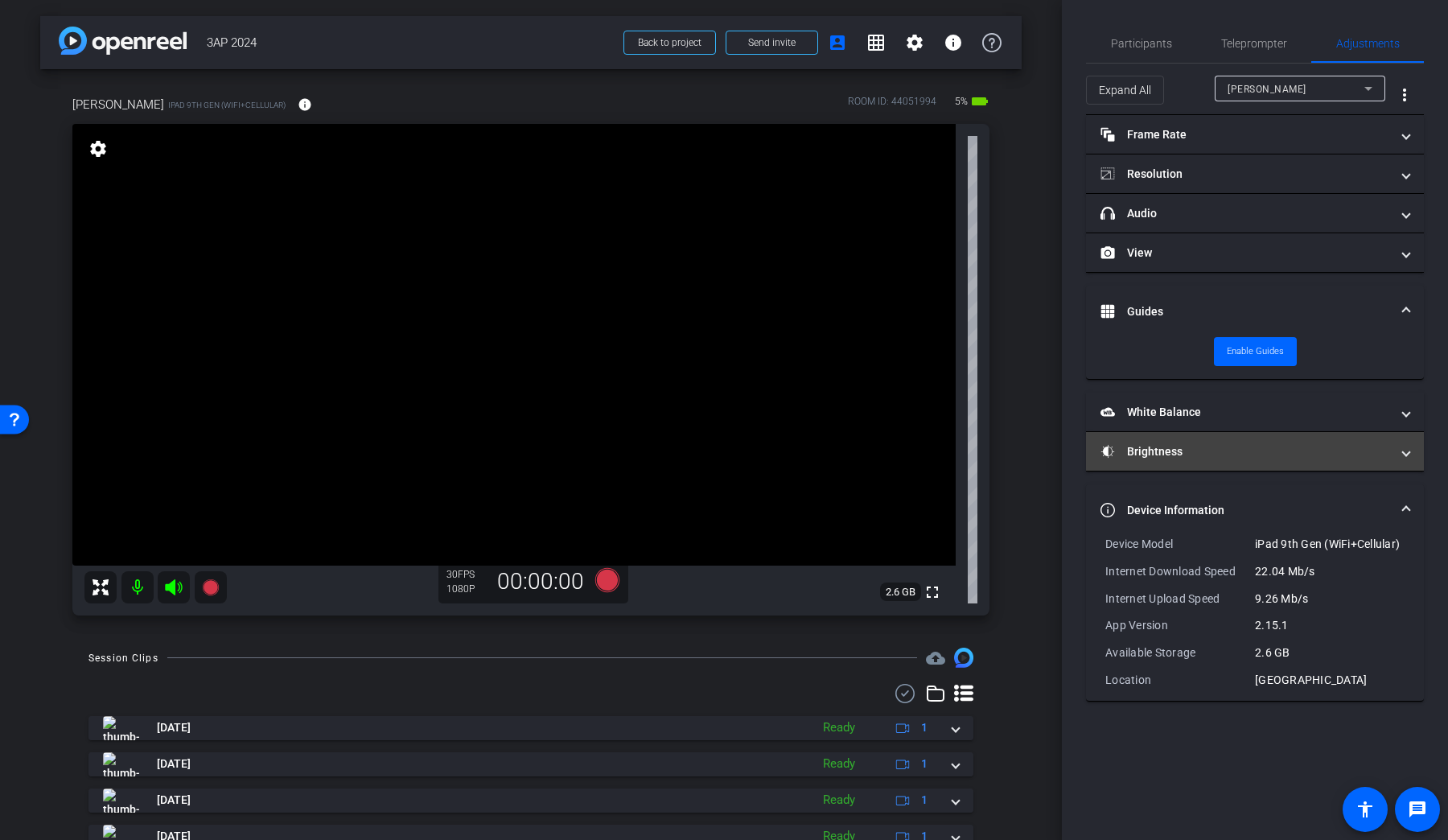
click at [1110, 462] on mat-expansion-panel-header "Brightness" at bounding box center [1256, 451] width 338 height 39
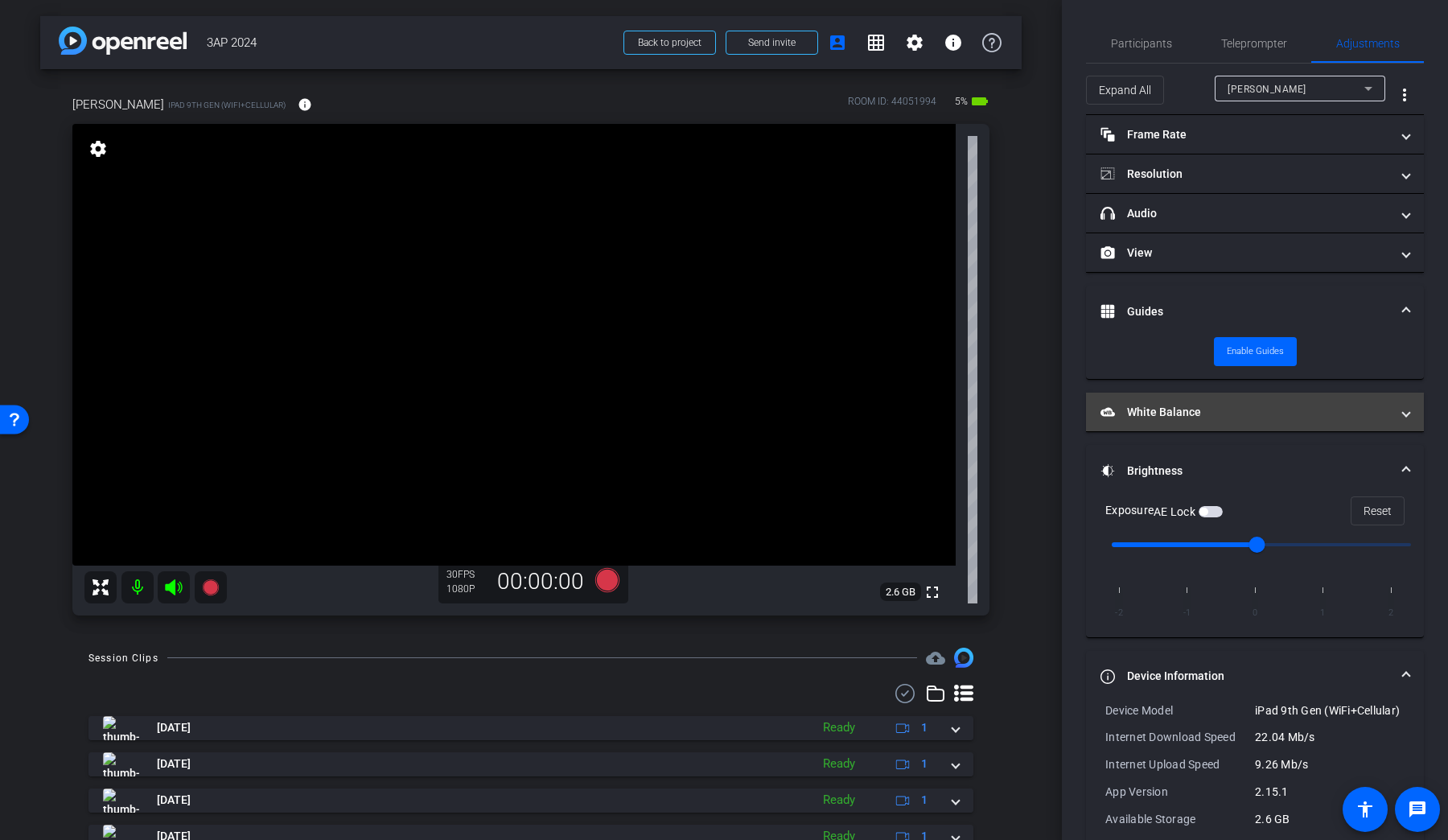
click at [1110, 414] on mat-panel-title "White Balance White Balance" at bounding box center [1245, 412] width 290 height 16
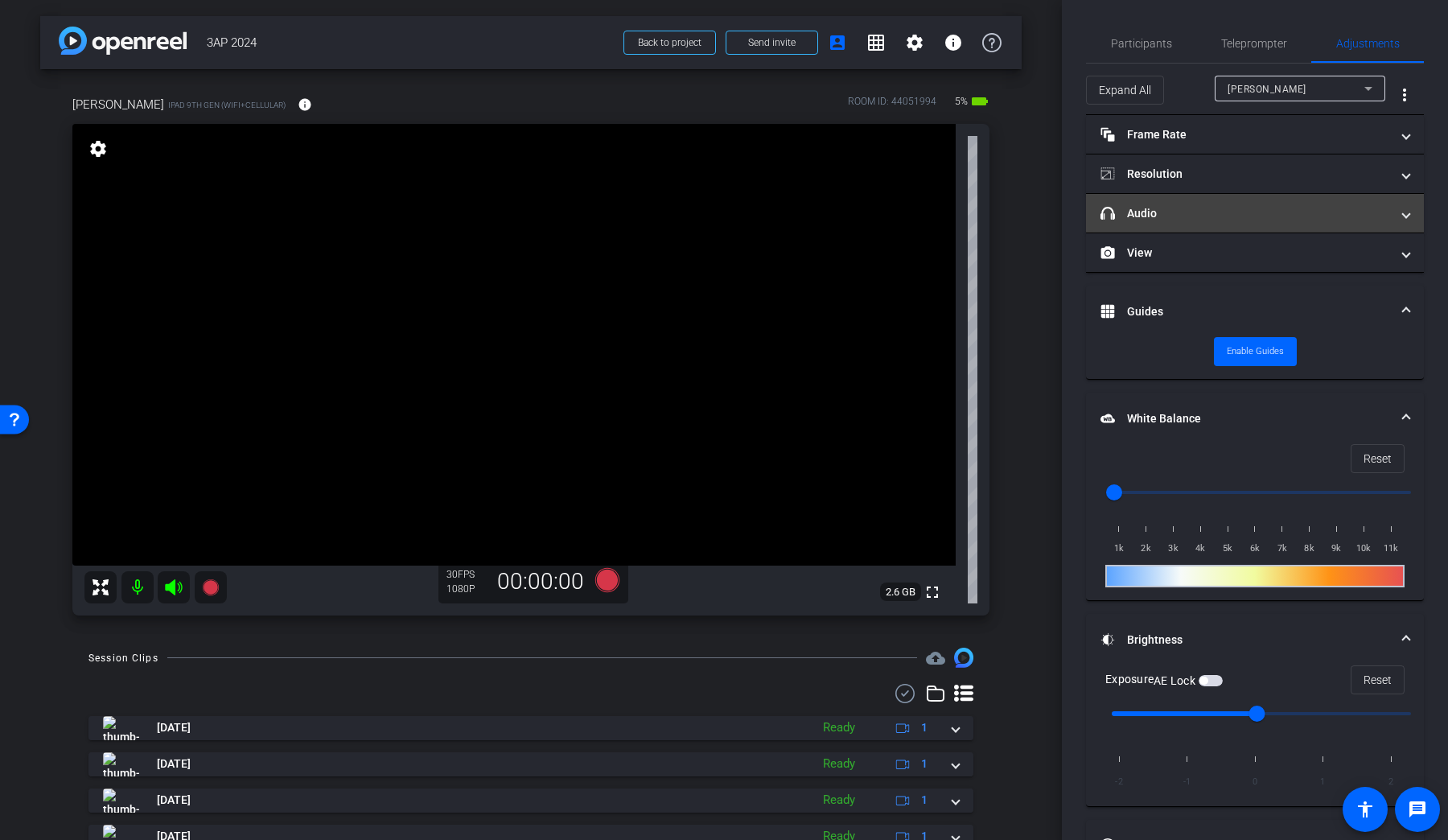
click at [1110, 204] on mat-expansion-panel-header "headphone icon Audio" at bounding box center [1256, 213] width 338 height 39
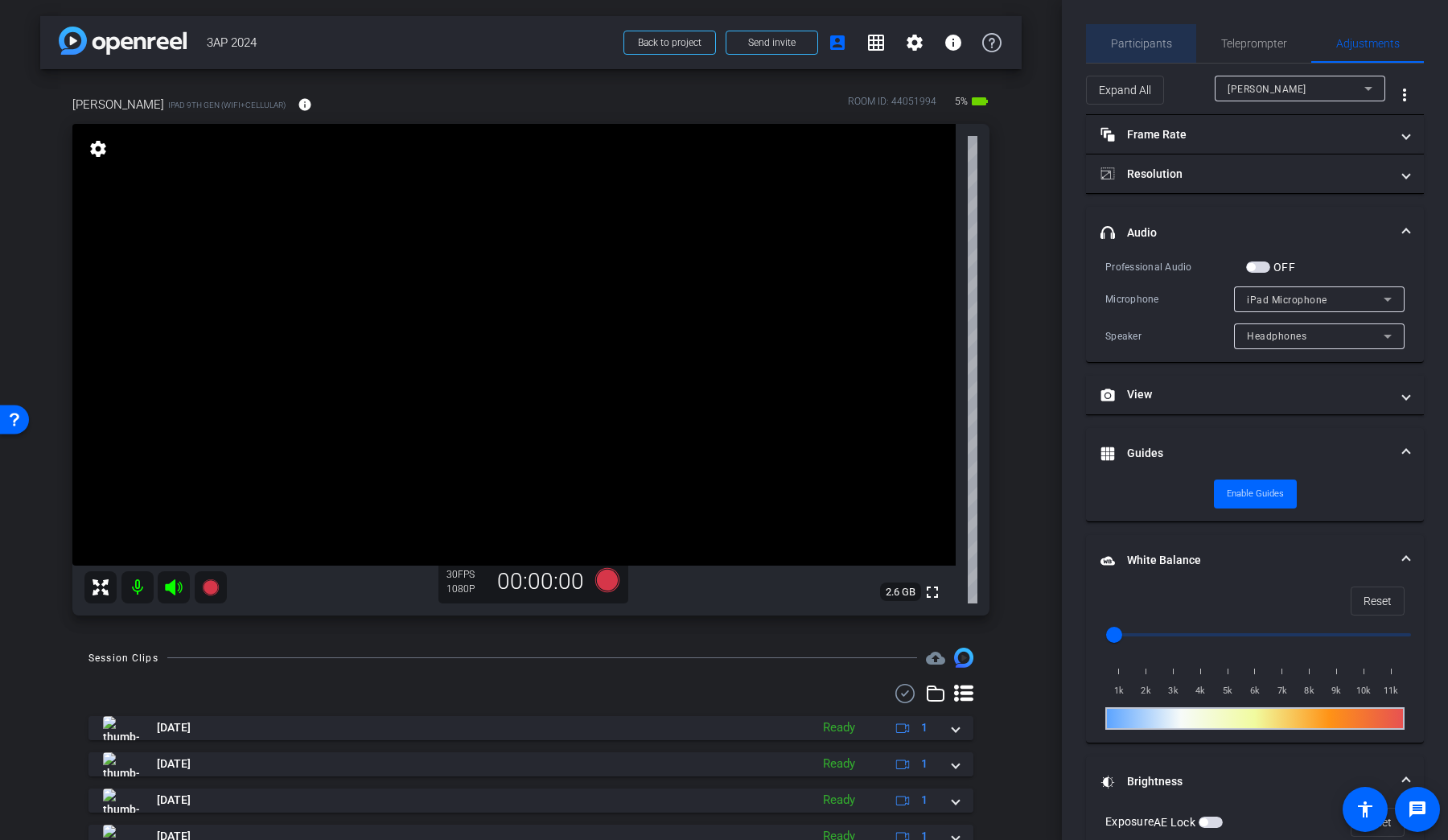
click at [1110, 46] on span "Participants" at bounding box center [1141, 43] width 62 height 11
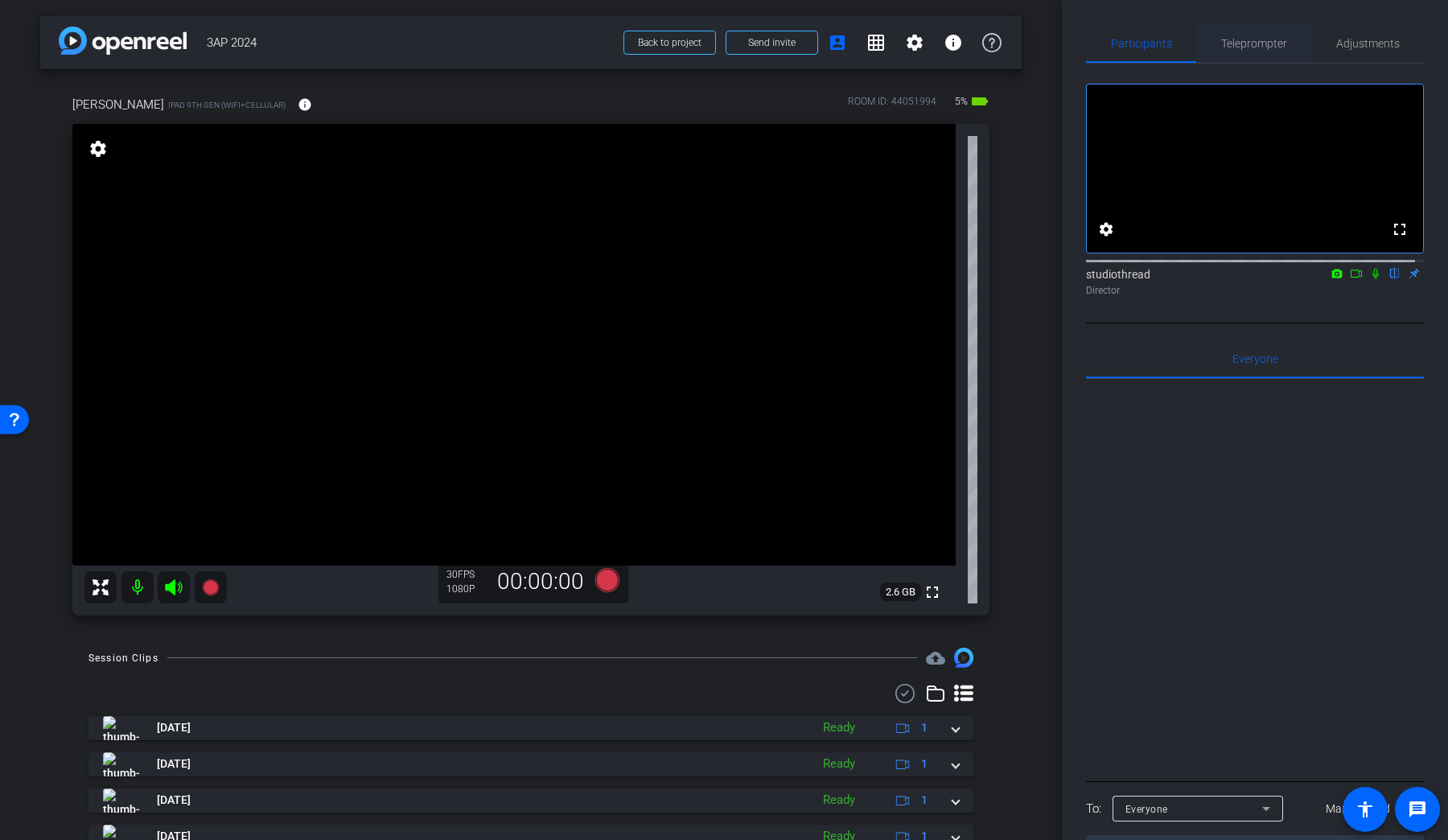
click at [1110, 38] on span "Teleprompter" at bounding box center [1255, 43] width 66 height 11
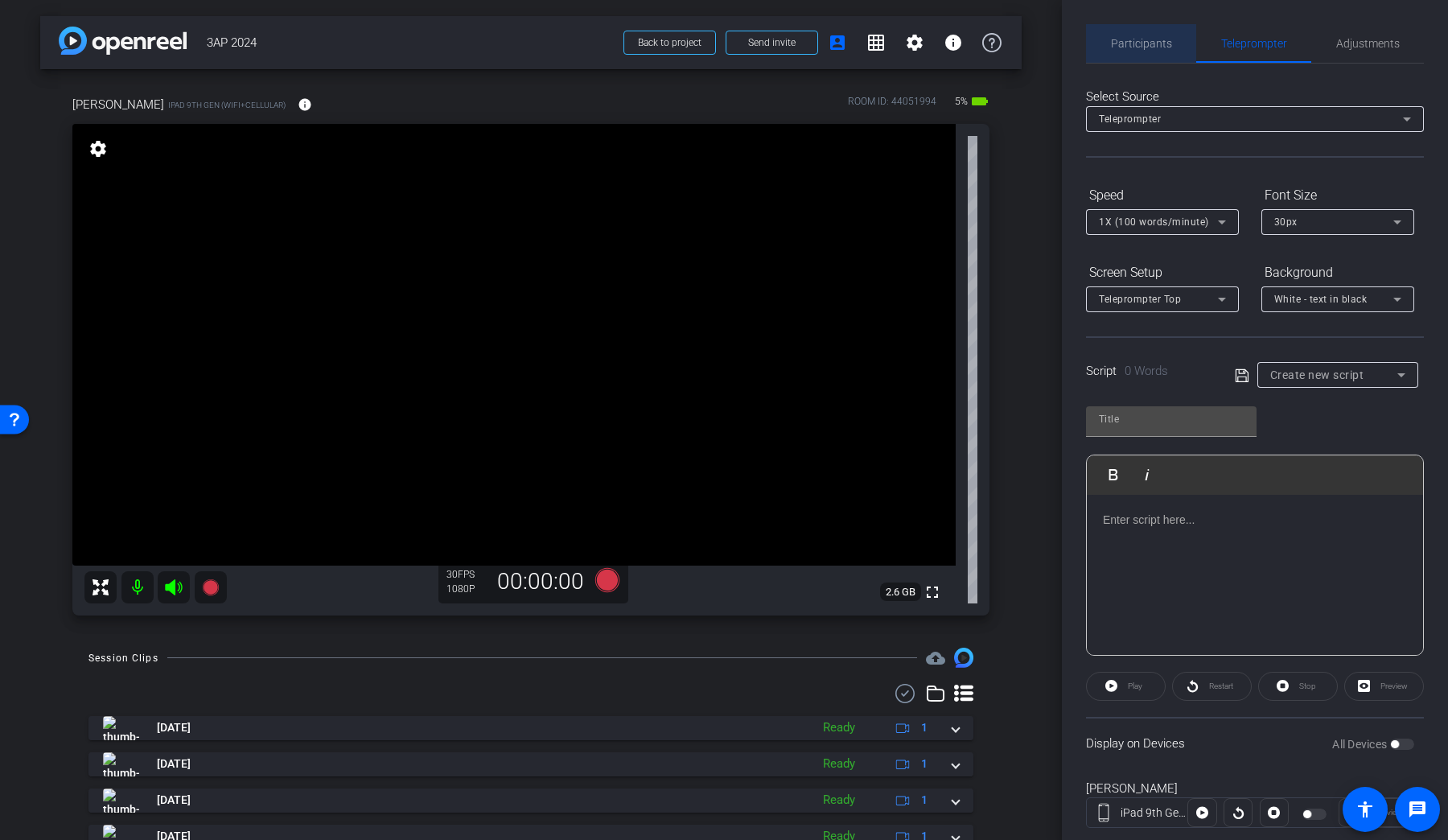
click at [1110, 38] on span "Participants" at bounding box center [1141, 43] width 62 height 11
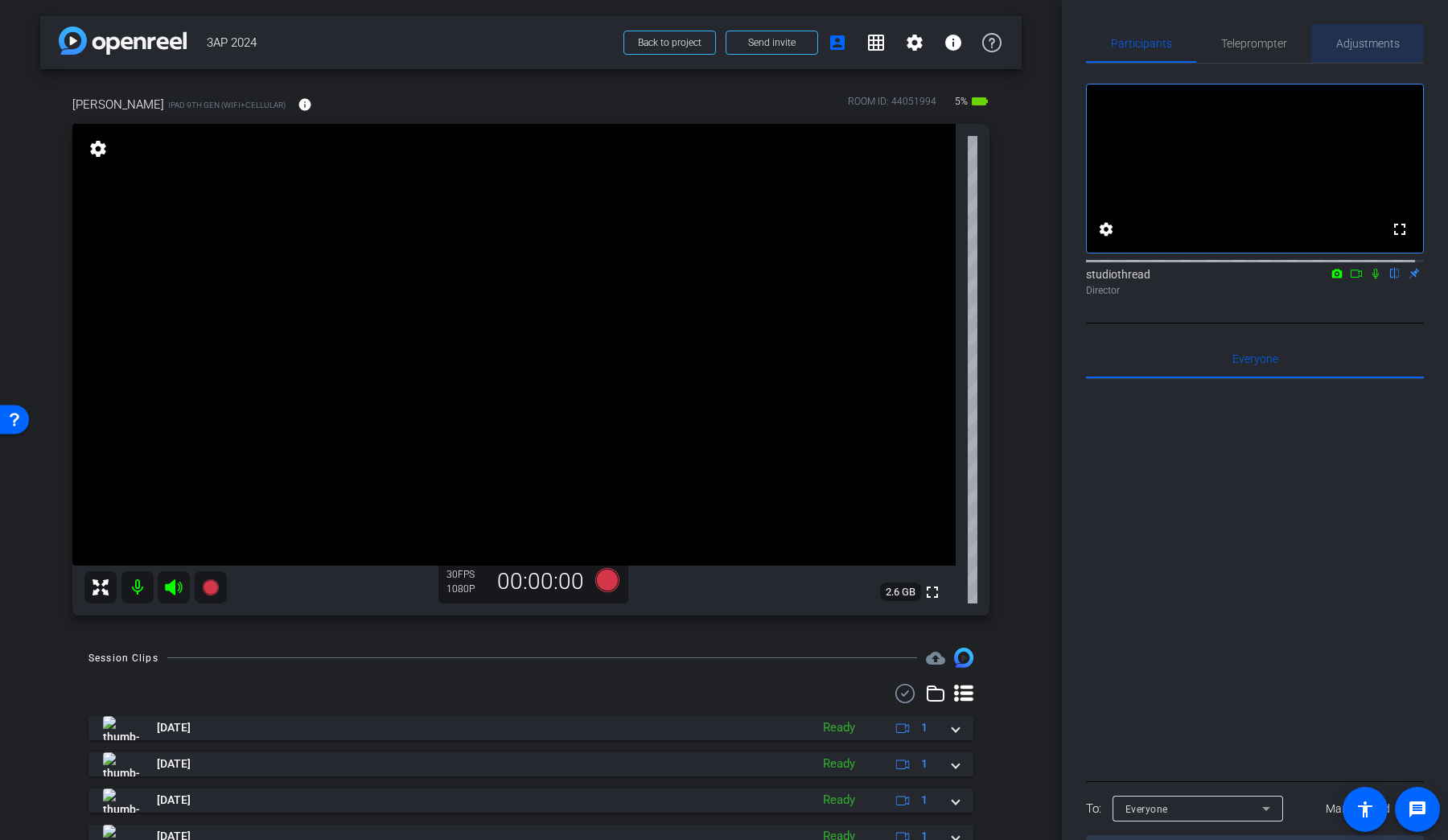
click at [1110, 38] on span "Adjustments" at bounding box center [1367, 43] width 63 height 11
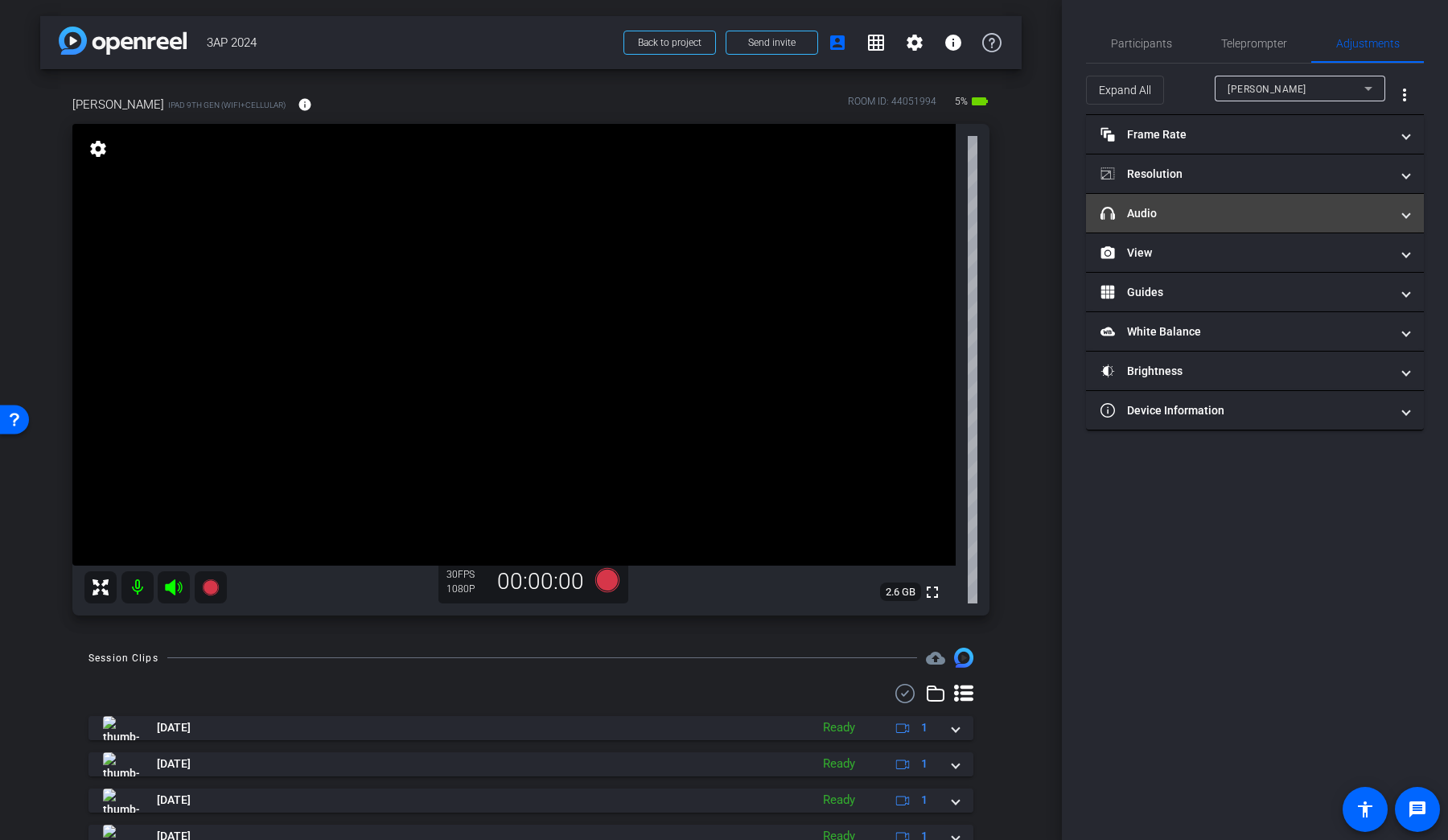
click at [1110, 211] on mat-panel-title "headphone icon Audio" at bounding box center [1245, 213] width 290 height 16
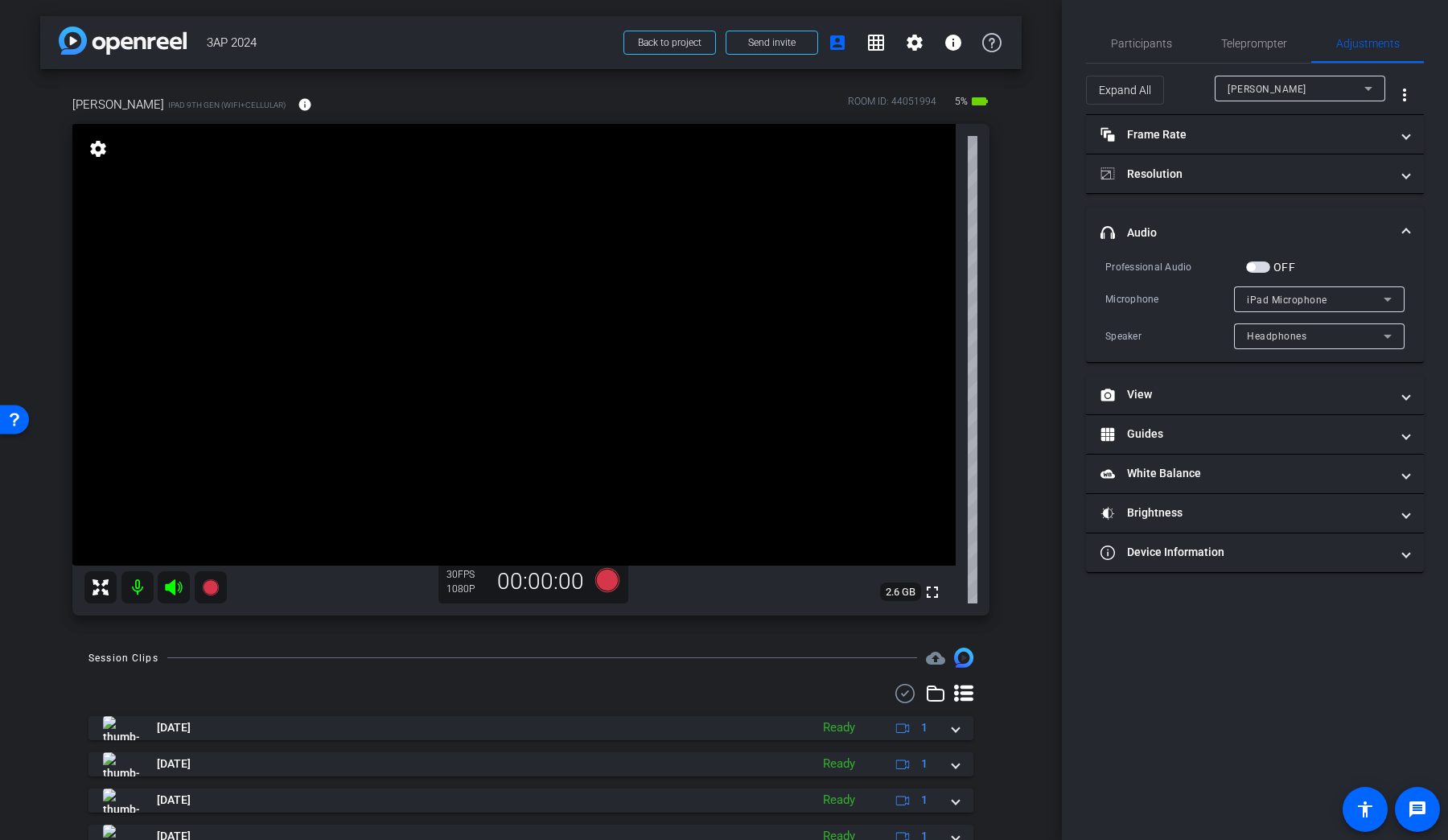
click at [1110, 339] on span "Headphones" at bounding box center [1276, 335] width 60 height 11
click at [1110, 43] on div at bounding box center [724, 420] width 1448 height 840
click at [143, 576] on mat-icon at bounding box center [137, 587] width 32 height 32
click at [1110, 42] on span "Participants" at bounding box center [1141, 43] width 62 height 11
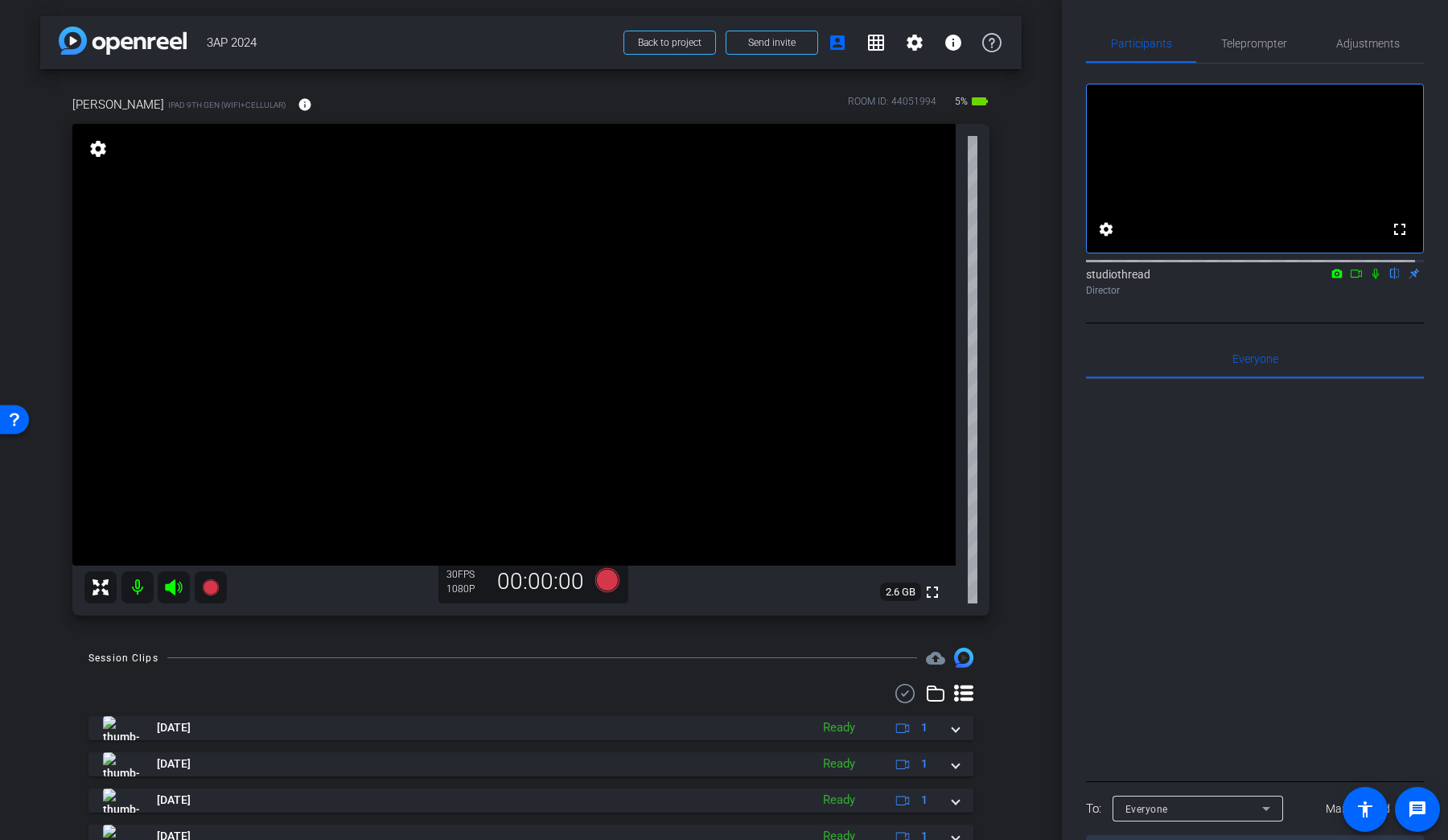
click at [1110, 281] on mat-icon at bounding box center [1376, 273] width 19 height 15
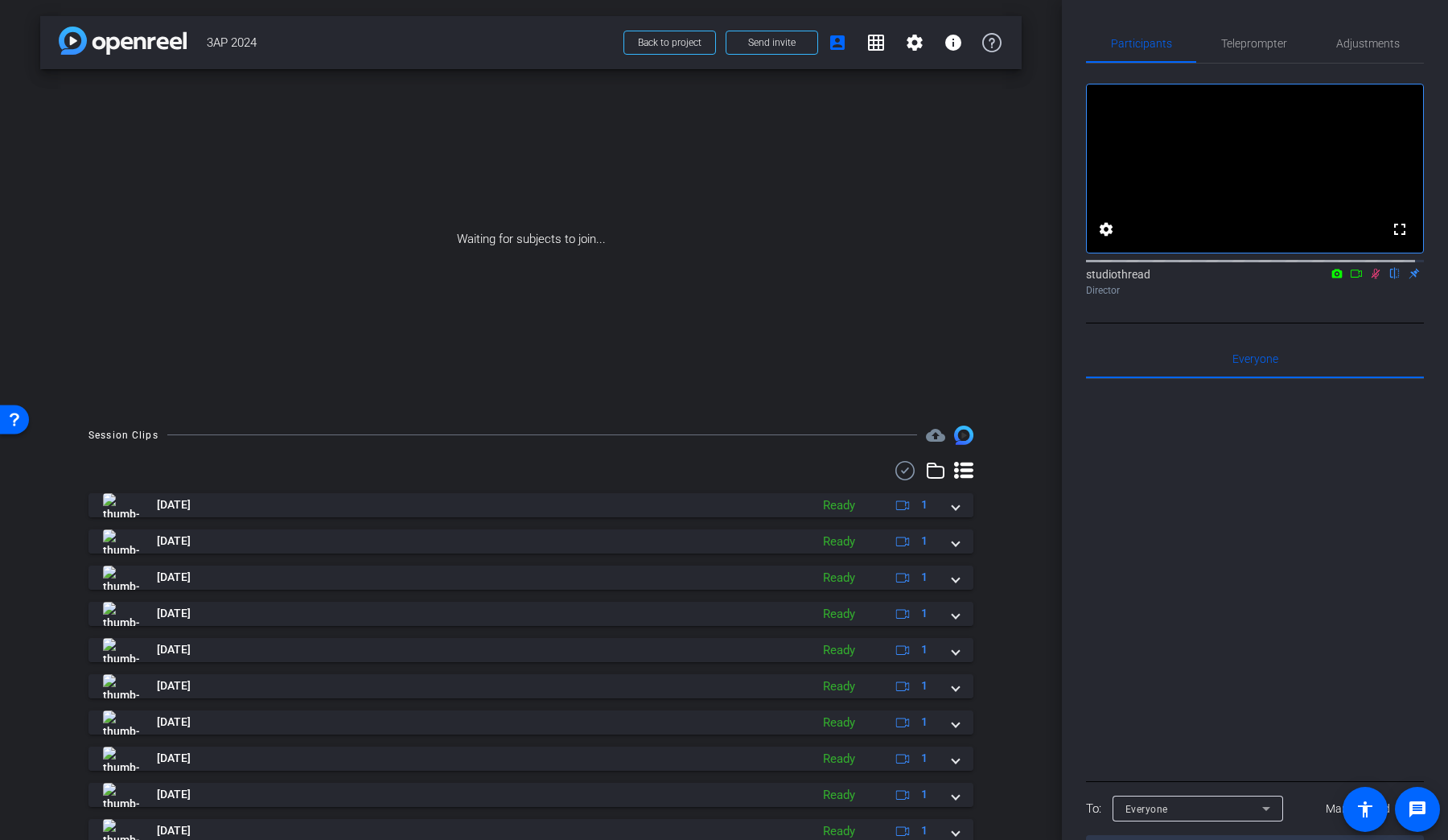
click at [1110, 281] on mat-icon at bounding box center [1376, 273] width 19 height 15
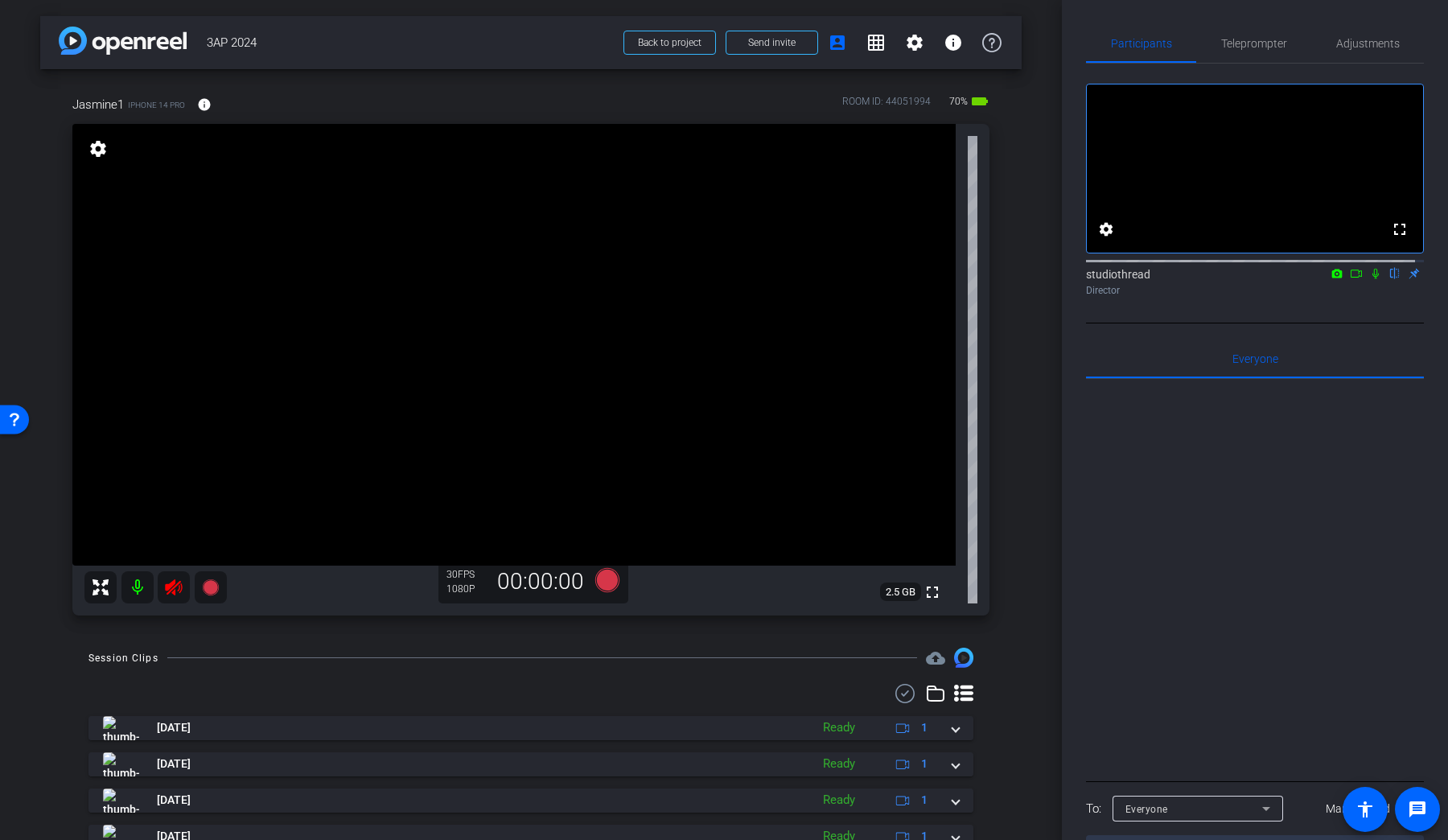
click at [182, 586] on icon at bounding box center [173, 587] width 16 height 16
click at [1110, 279] on icon at bounding box center [1375, 274] width 6 height 10
click at [1110, 279] on icon at bounding box center [1375, 273] width 13 height 11
click at [608, 585] on icon at bounding box center [608, 580] width 24 height 24
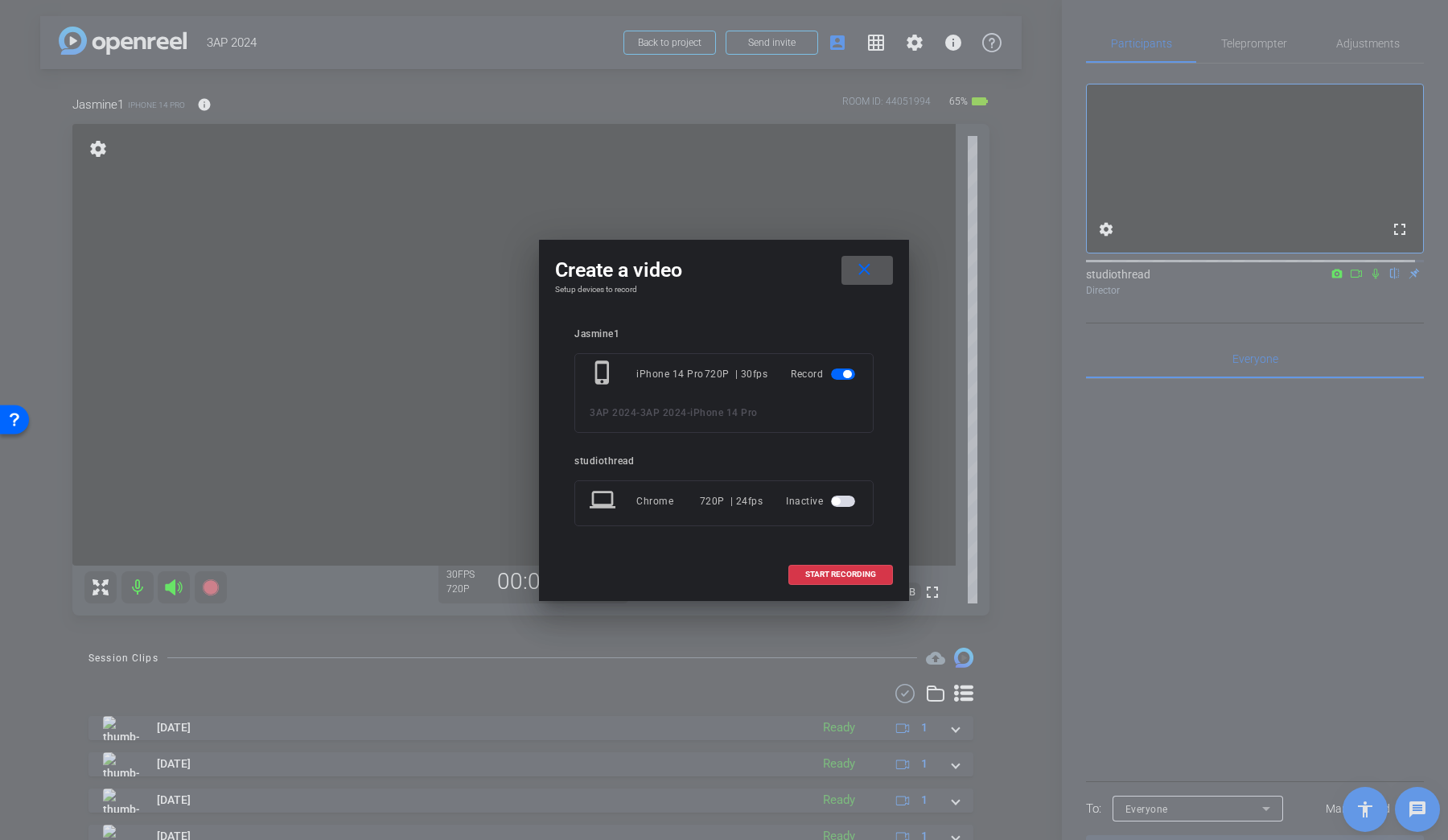
click at [869, 265] on mat-icon "close" at bounding box center [864, 270] width 20 height 20
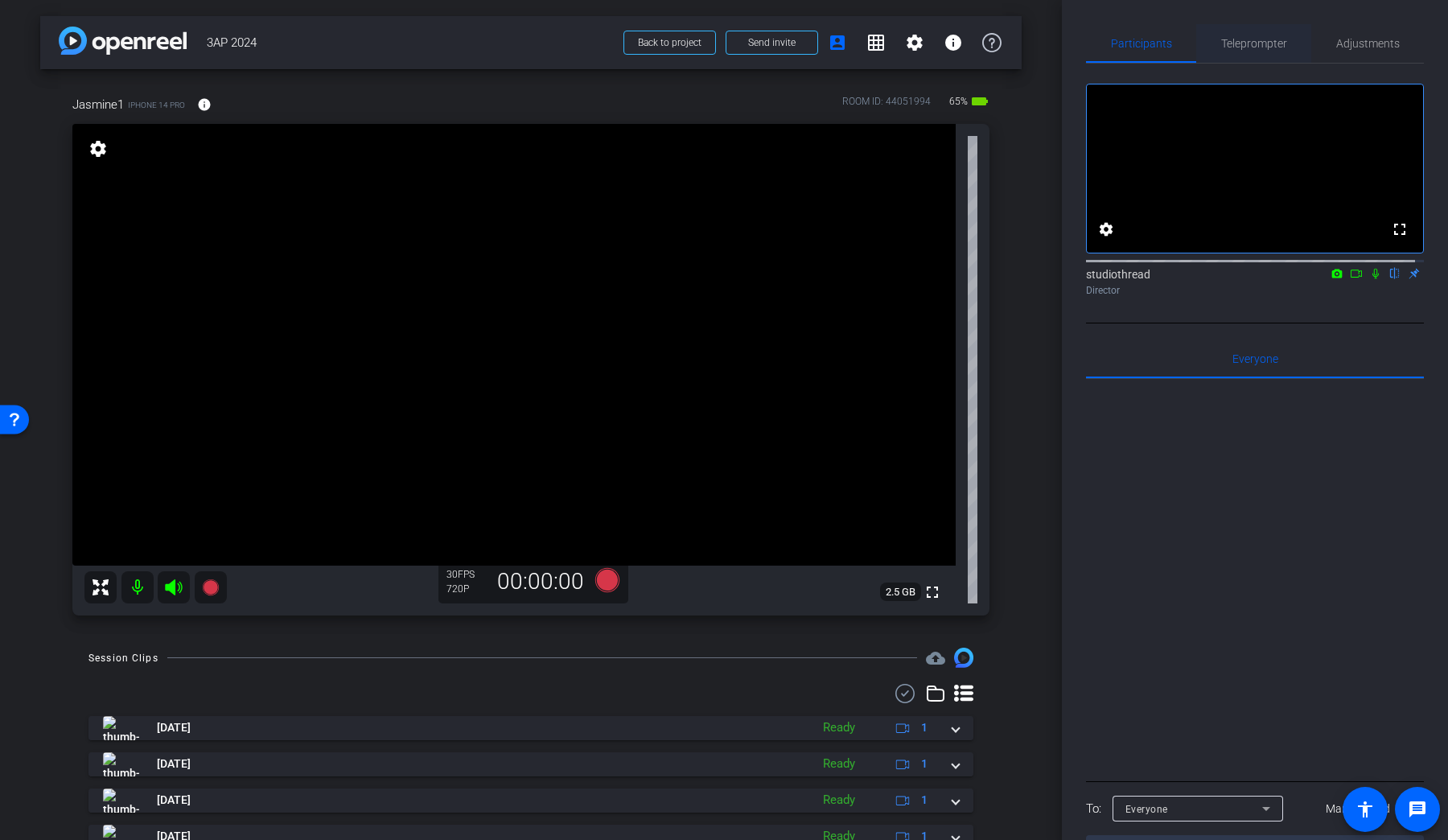
click at [1110, 42] on span "Teleprompter" at bounding box center [1255, 43] width 66 height 11
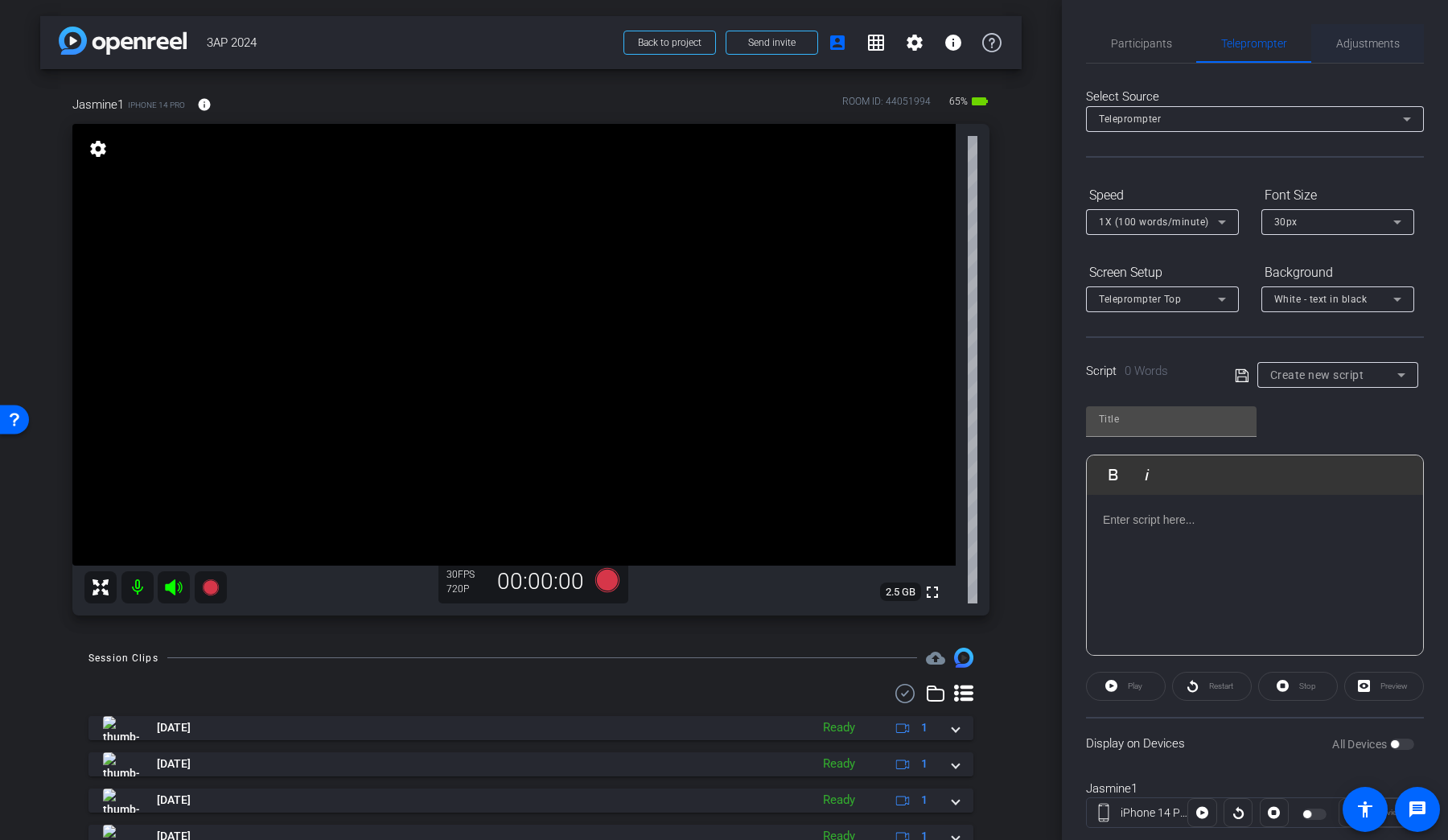
click at [1110, 41] on span "Adjustments" at bounding box center [1367, 43] width 63 height 11
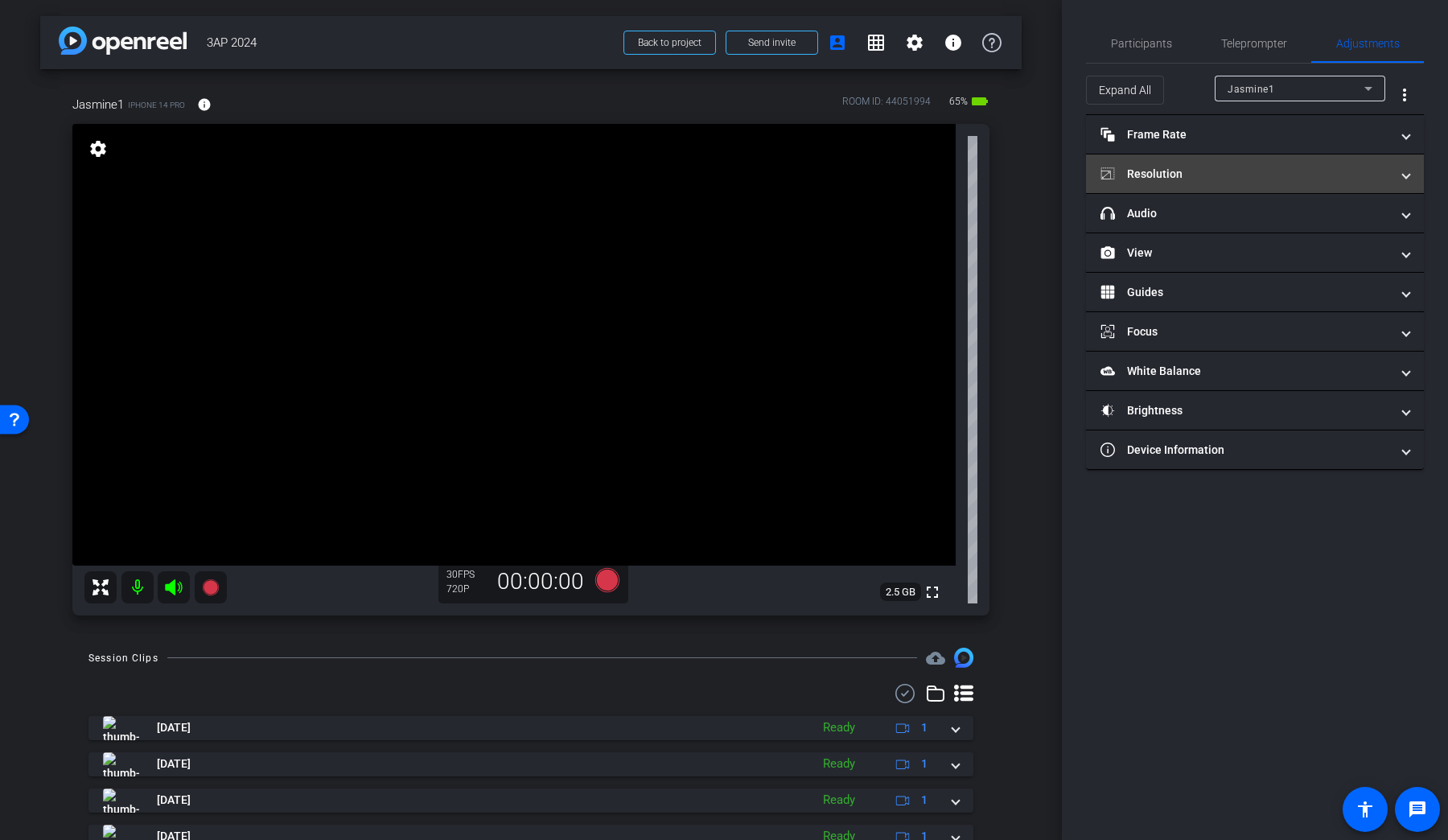
click at [1110, 173] on mat-panel-title "Resolution" at bounding box center [1245, 173] width 290 height 16
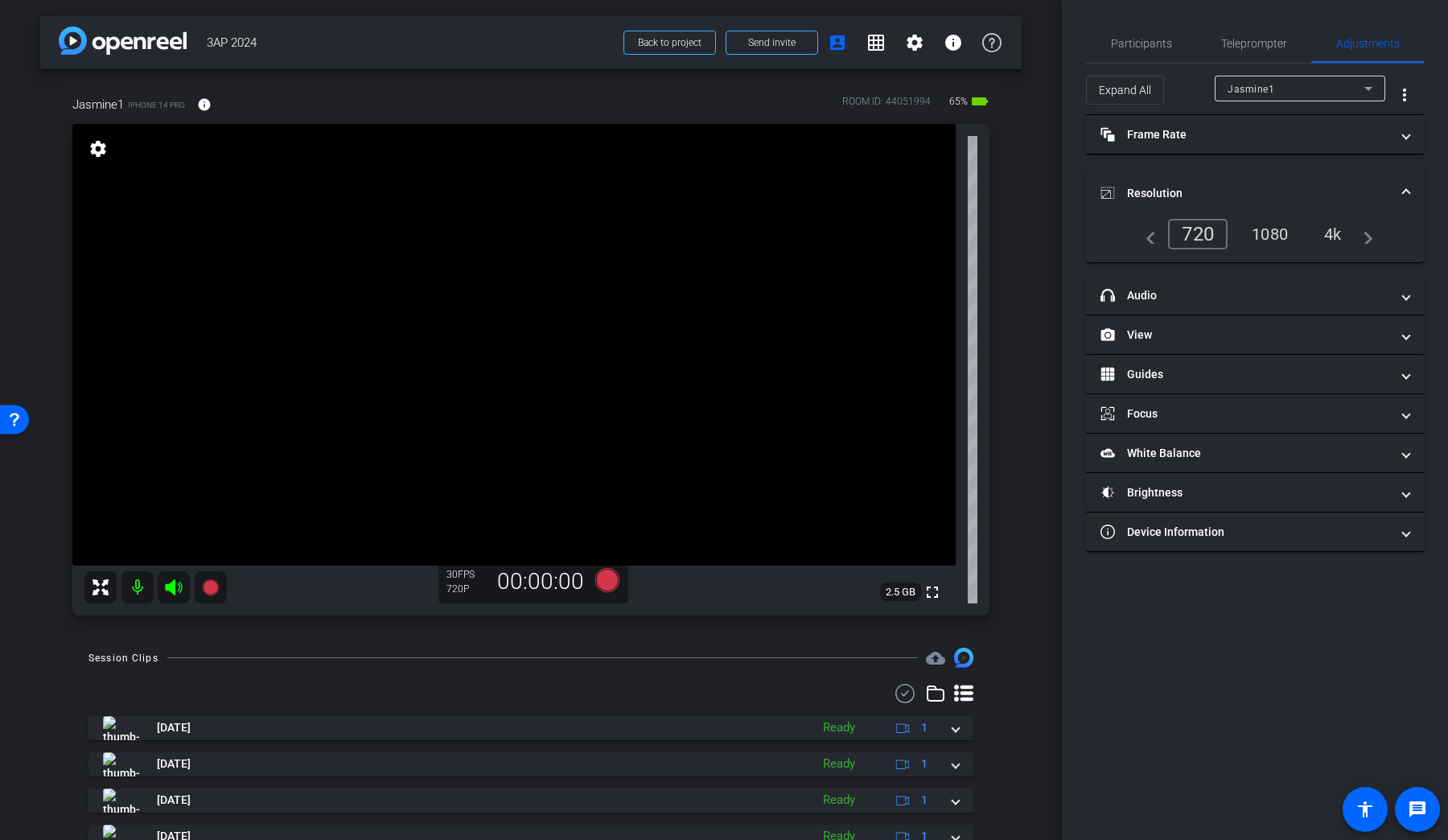
click at [1110, 229] on div "1080" at bounding box center [1270, 234] width 61 height 28
click at [1110, 42] on span "Participants" at bounding box center [1141, 43] width 62 height 11
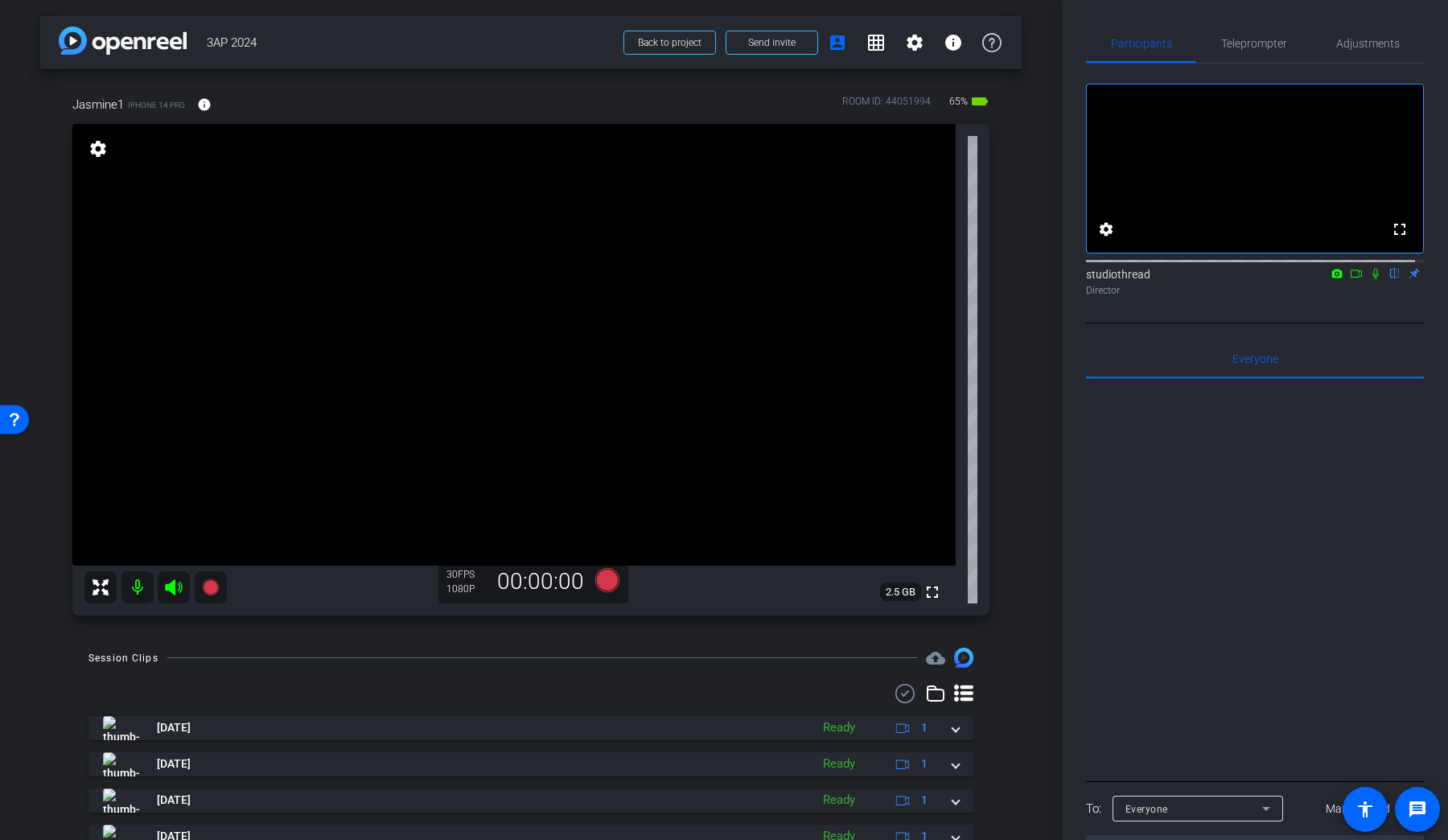
click at [1110, 279] on icon at bounding box center [1375, 273] width 13 height 11
drag, startPoint x: 1365, startPoint y: 288, endPoint x: 1370, endPoint y: 307, distance: 19.6
click at [1110, 279] on icon at bounding box center [1375, 273] width 13 height 11
click at [1110, 49] on span "Teleprompter" at bounding box center [1255, 43] width 66 height 11
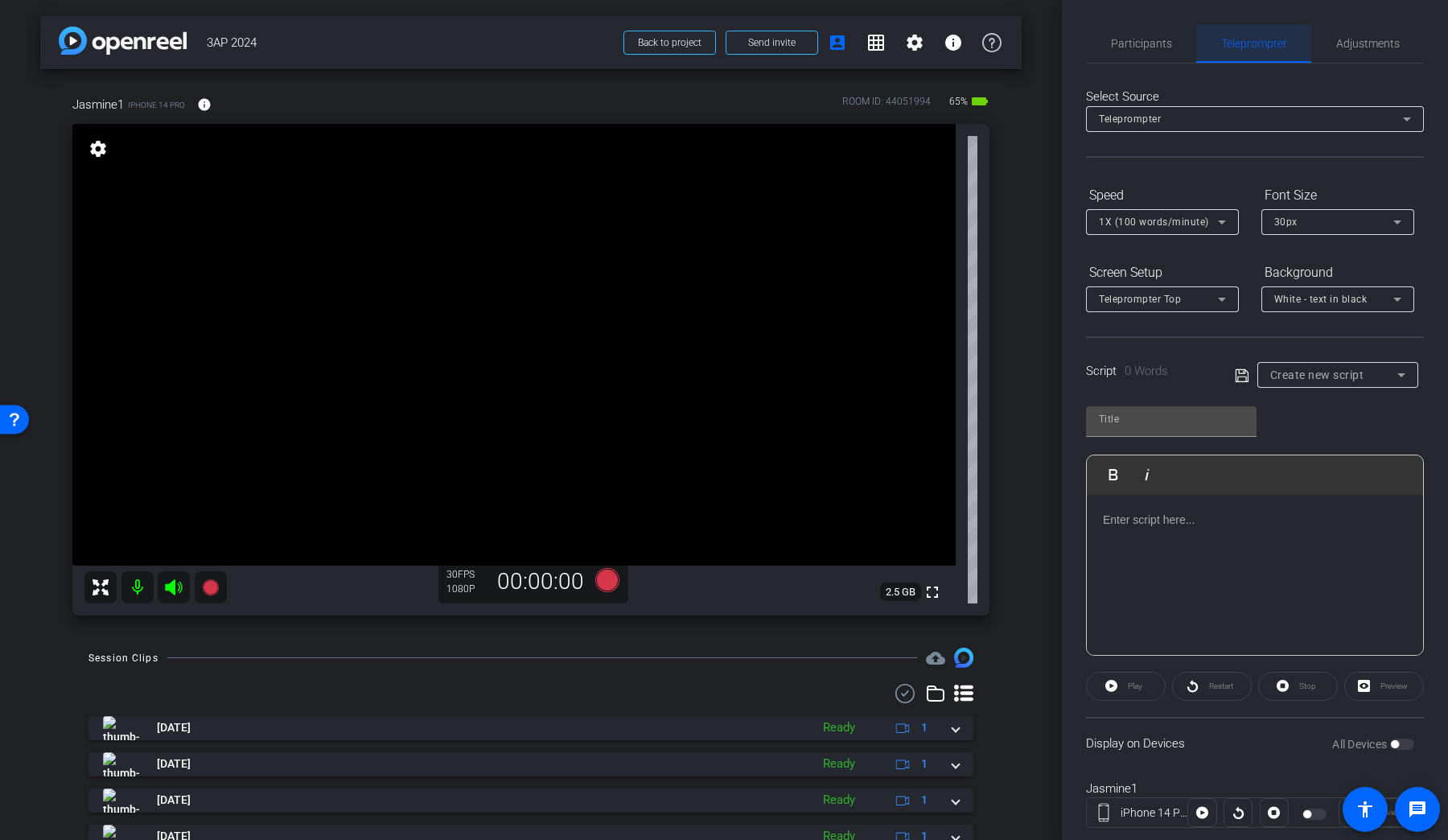
click at [1110, 94] on div "Select Source" at bounding box center [1256, 96] width 338 height 18
click at [1110, 38] on span "Adjustments" at bounding box center [1367, 43] width 63 height 11
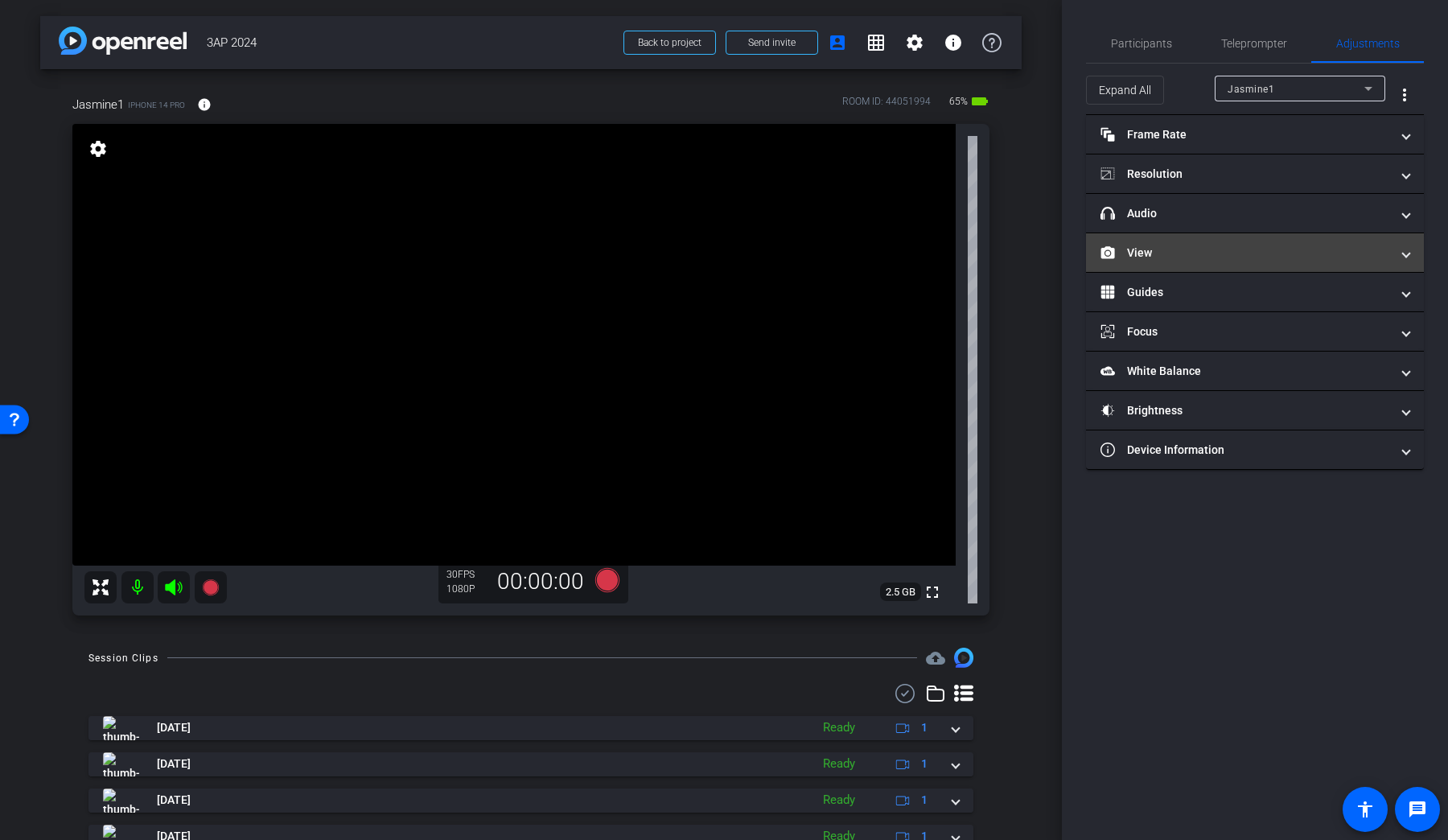
click at [1110, 260] on mat-panel-title "View" at bounding box center [1245, 252] width 290 height 16
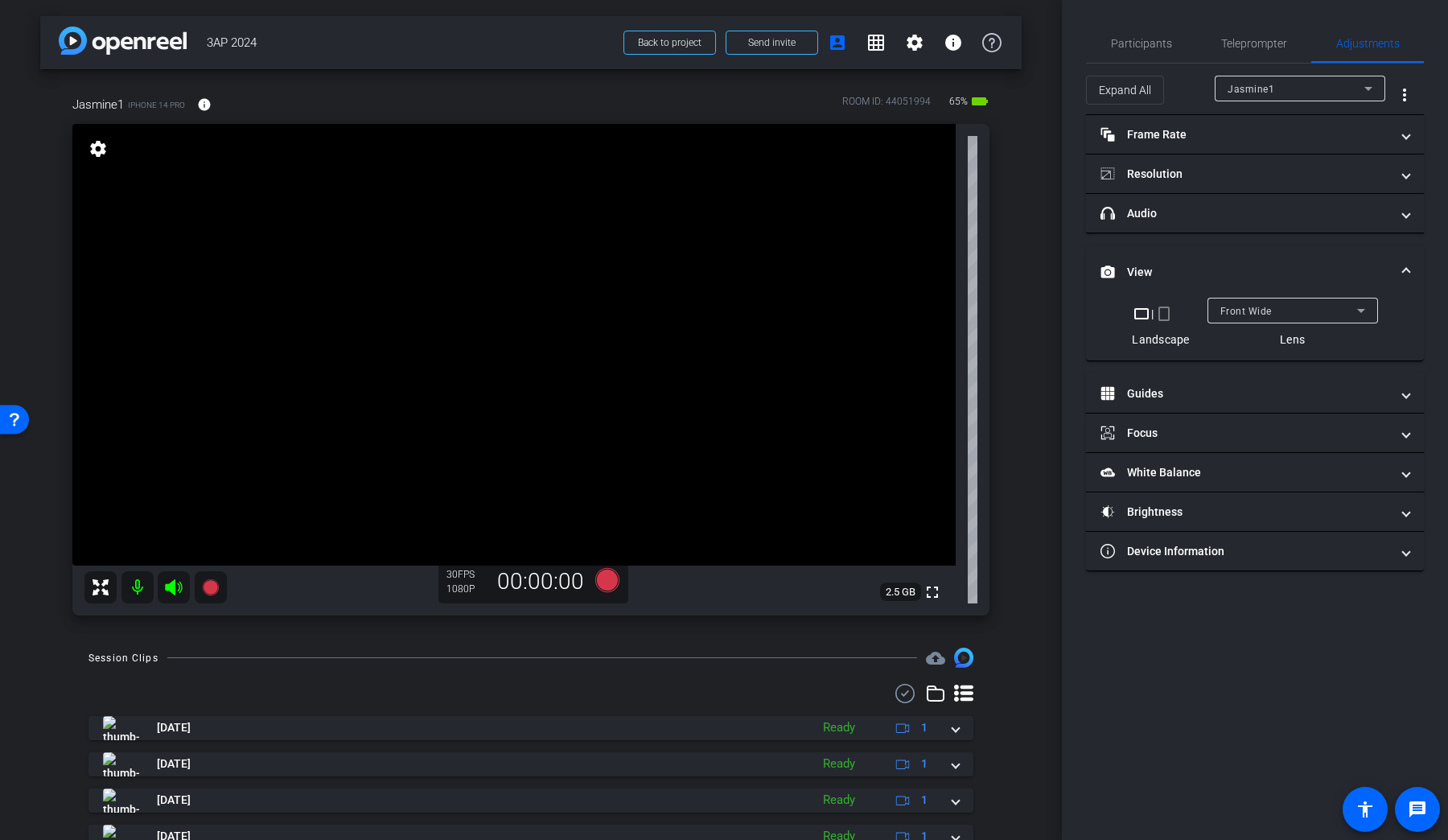
click at [1110, 251] on mat-expansion-panel-header "View" at bounding box center [1256, 271] width 338 height 51
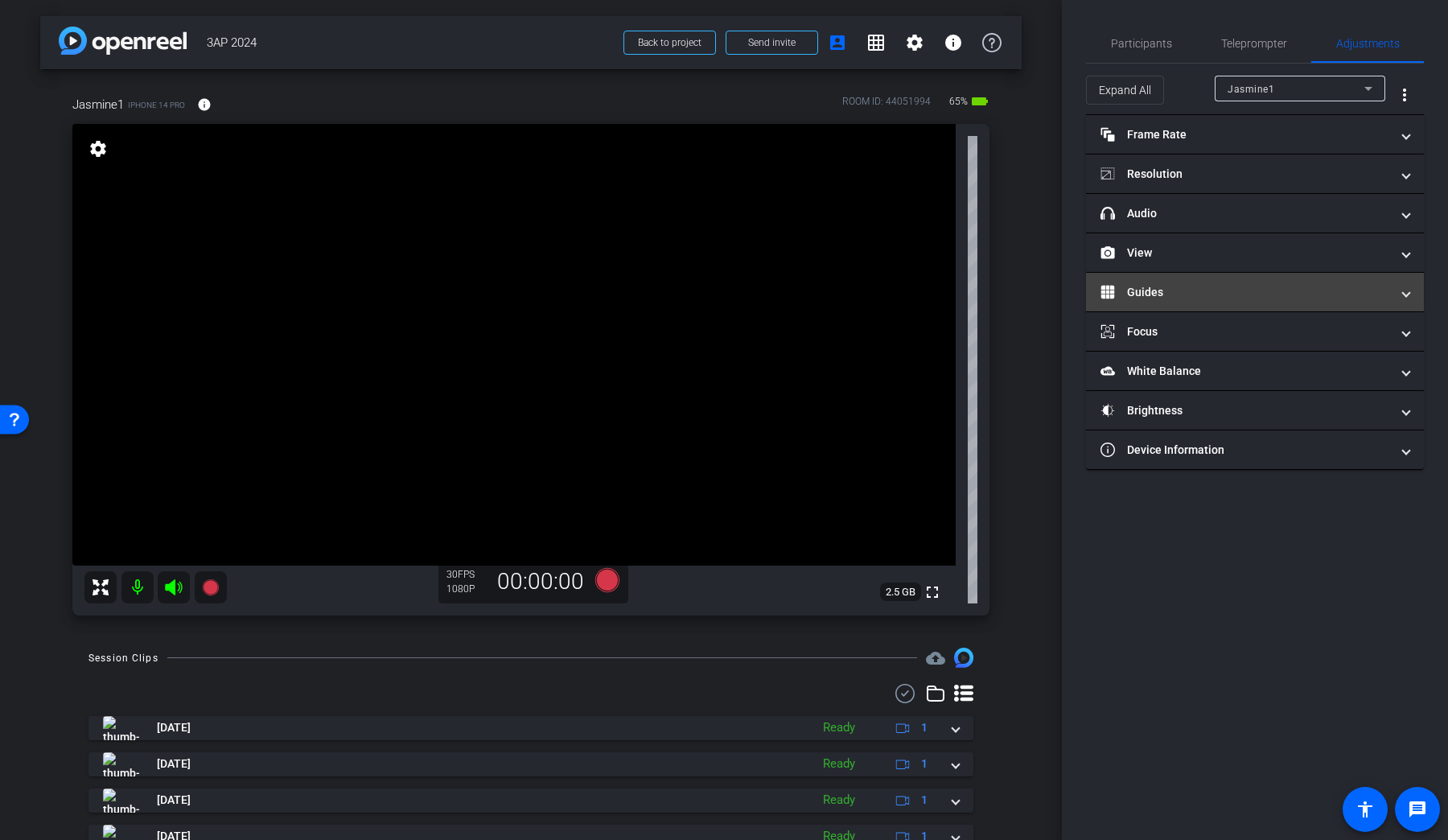
click at [1110, 291] on mat-panel-title "Guides" at bounding box center [1245, 292] width 290 height 16
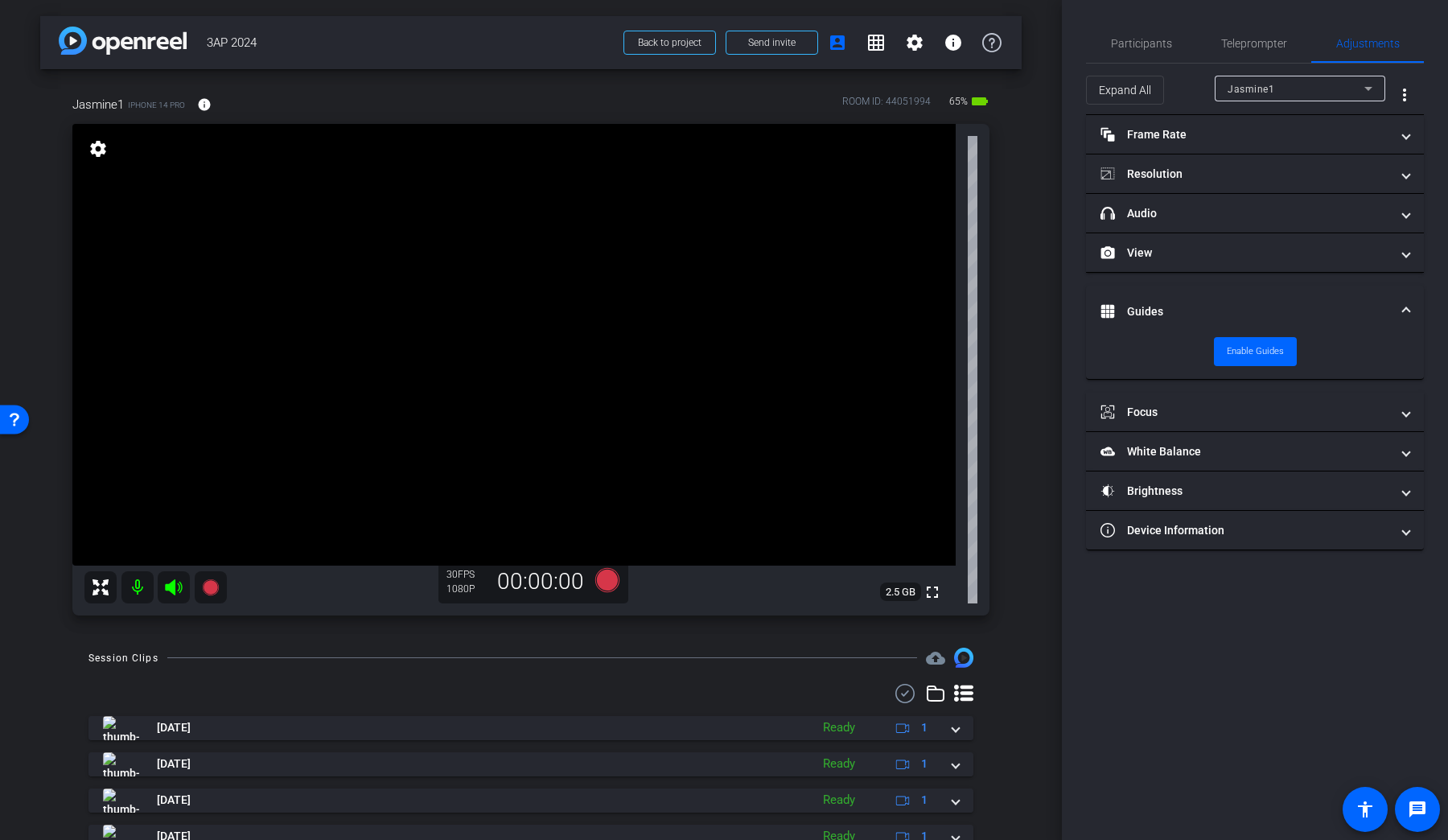
click at [1110, 301] on mat-expansion-panel-header "Guides" at bounding box center [1256, 310] width 338 height 51
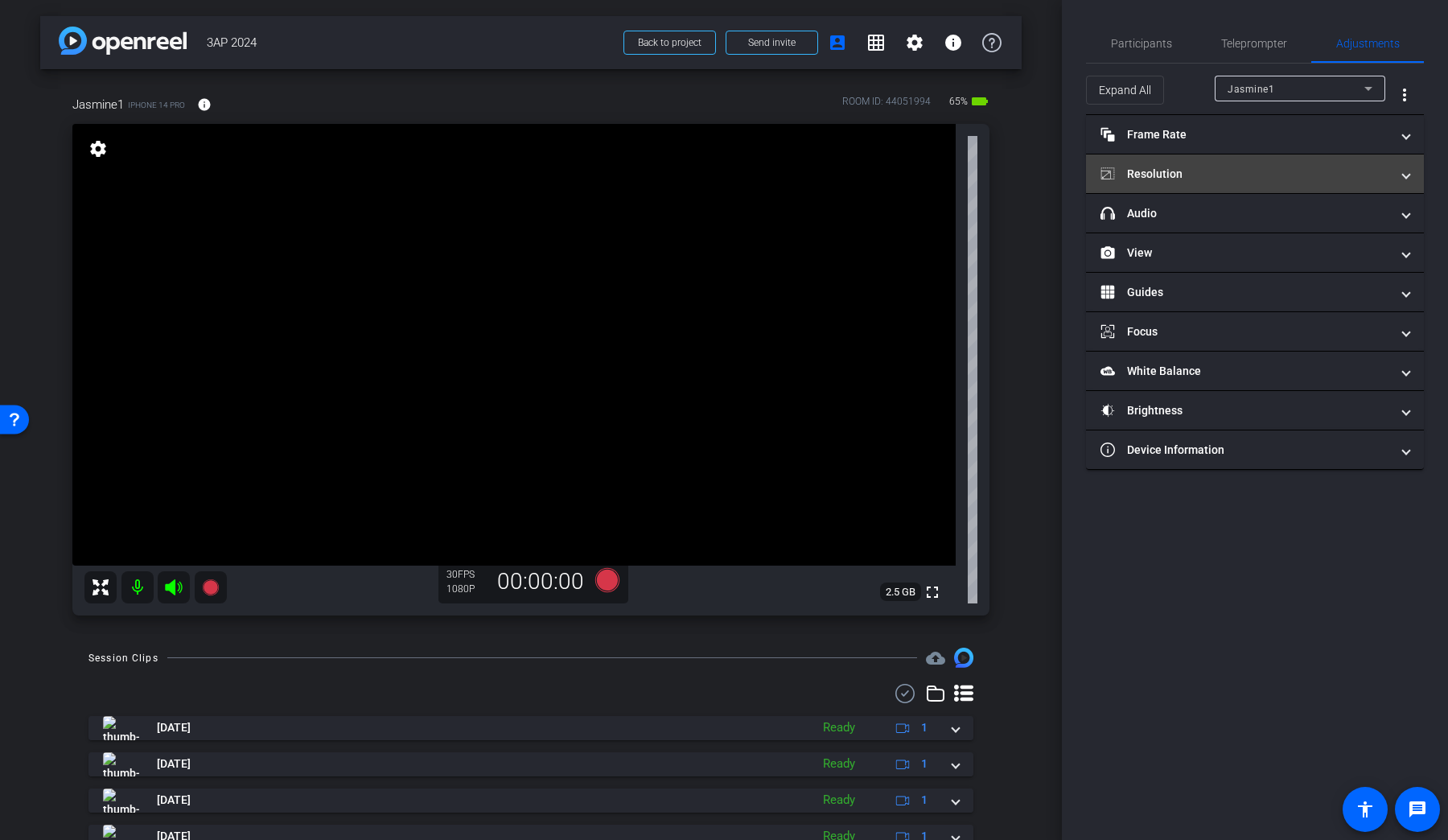
click at [1110, 178] on mat-panel-title "Resolution" at bounding box center [1245, 173] width 290 height 16
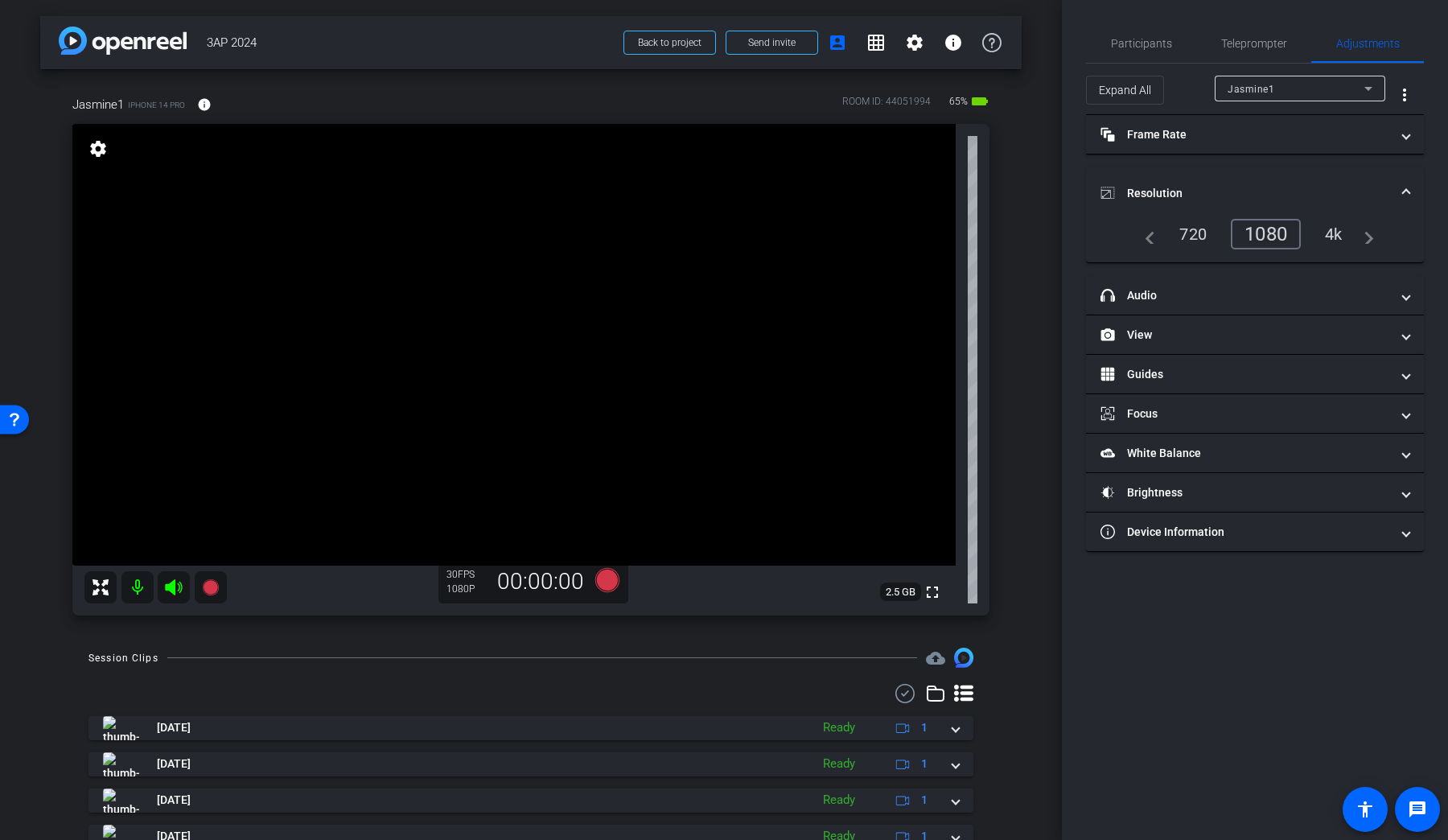
click at [1110, 171] on mat-expansion-panel-header "Resolution" at bounding box center [1256, 192] width 338 height 51
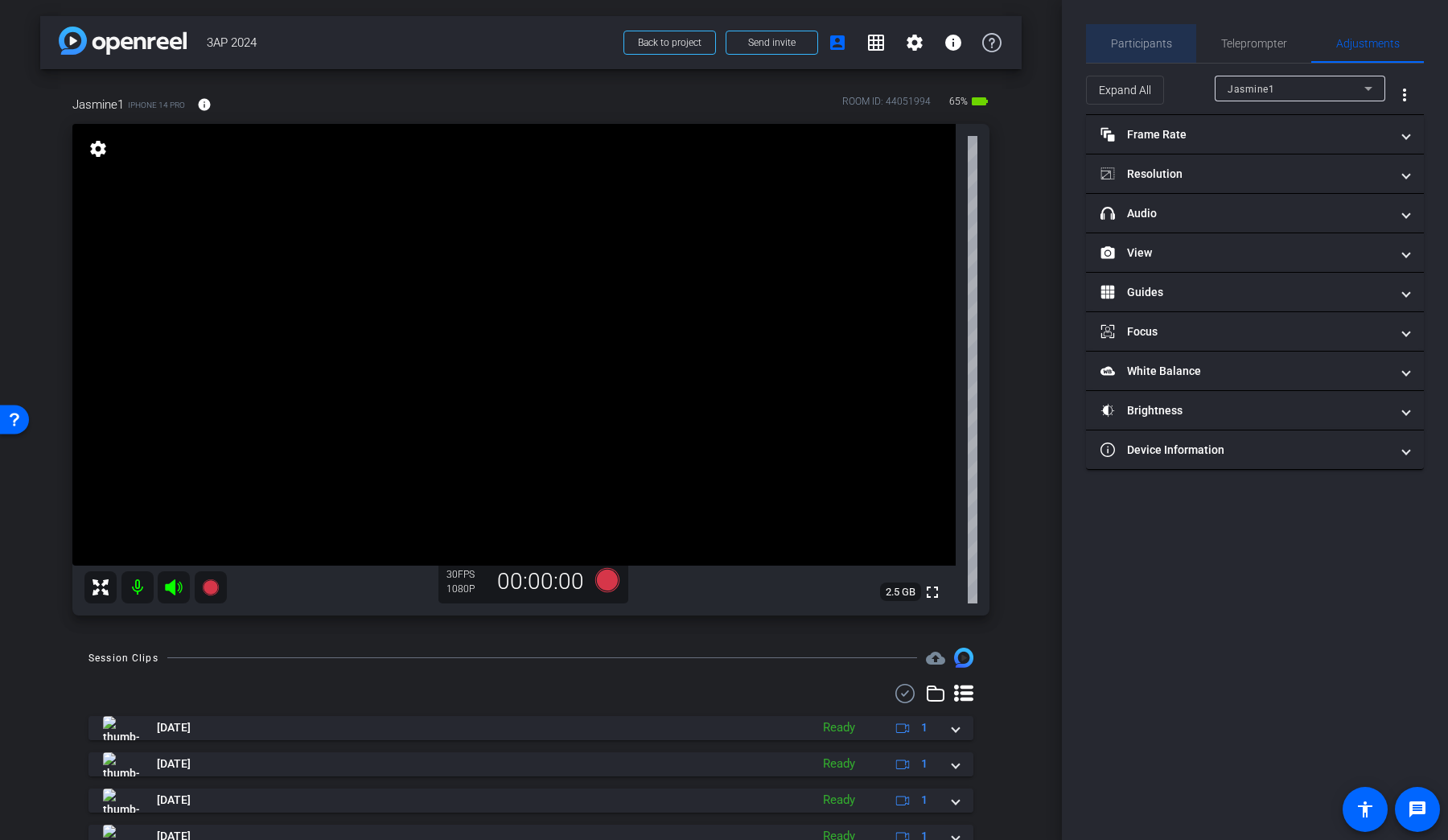
click at [1110, 34] on span "Participants" at bounding box center [1141, 43] width 62 height 39
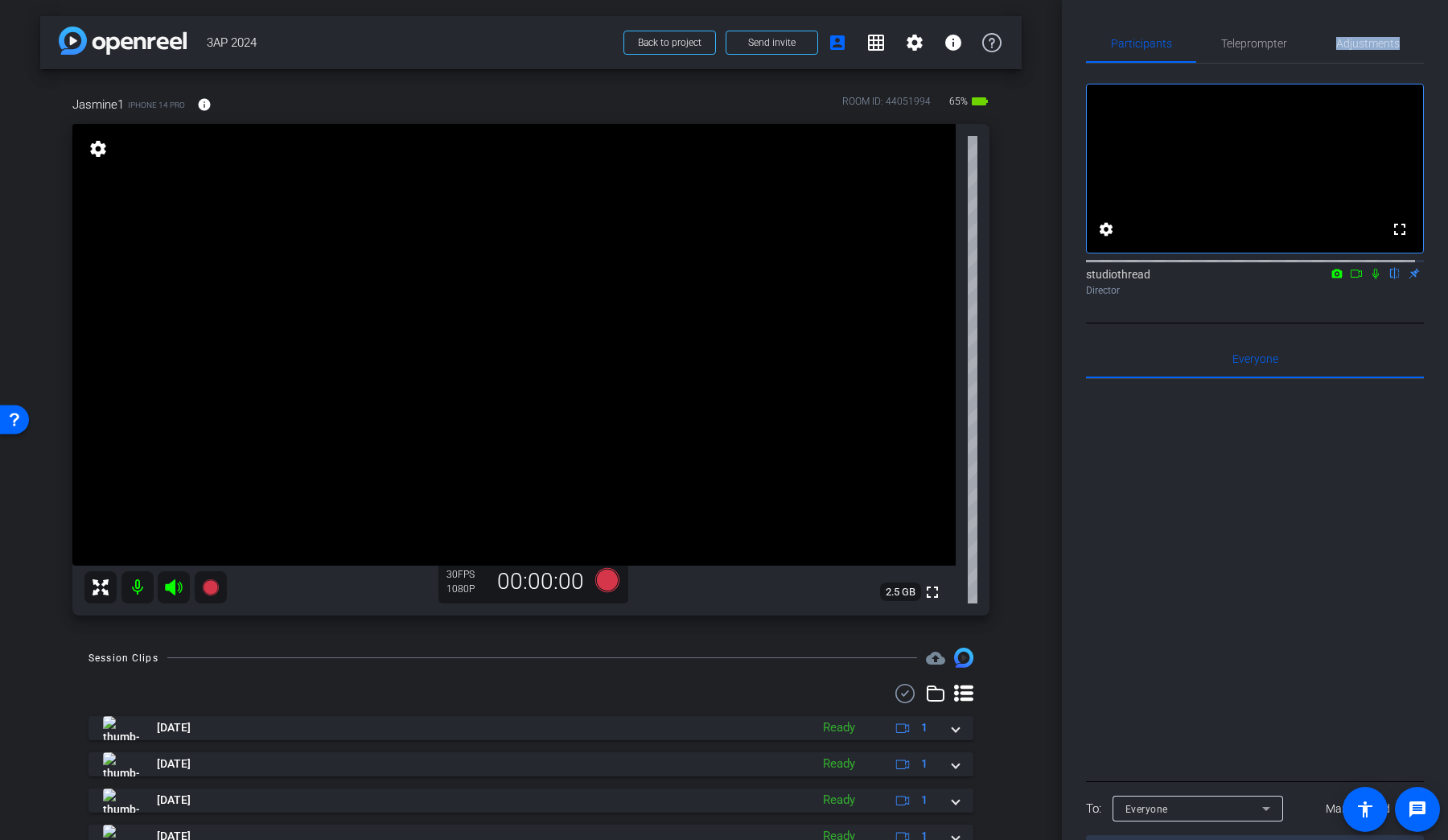
drag, startPoint x: 1271, startPoint y: 59, endPoint x: 1367, endPoint y: 95, distance: 102.5
click at [1110, 94] on div "Participants Teleprompter Adjustments fullscreen settings studiothread flip Dir…" at bounding box center [1256, 448] width 338 height 848
click at [1110, 49] on span "Adjustments" at bounding box center [1367, 43] width 63 height 11
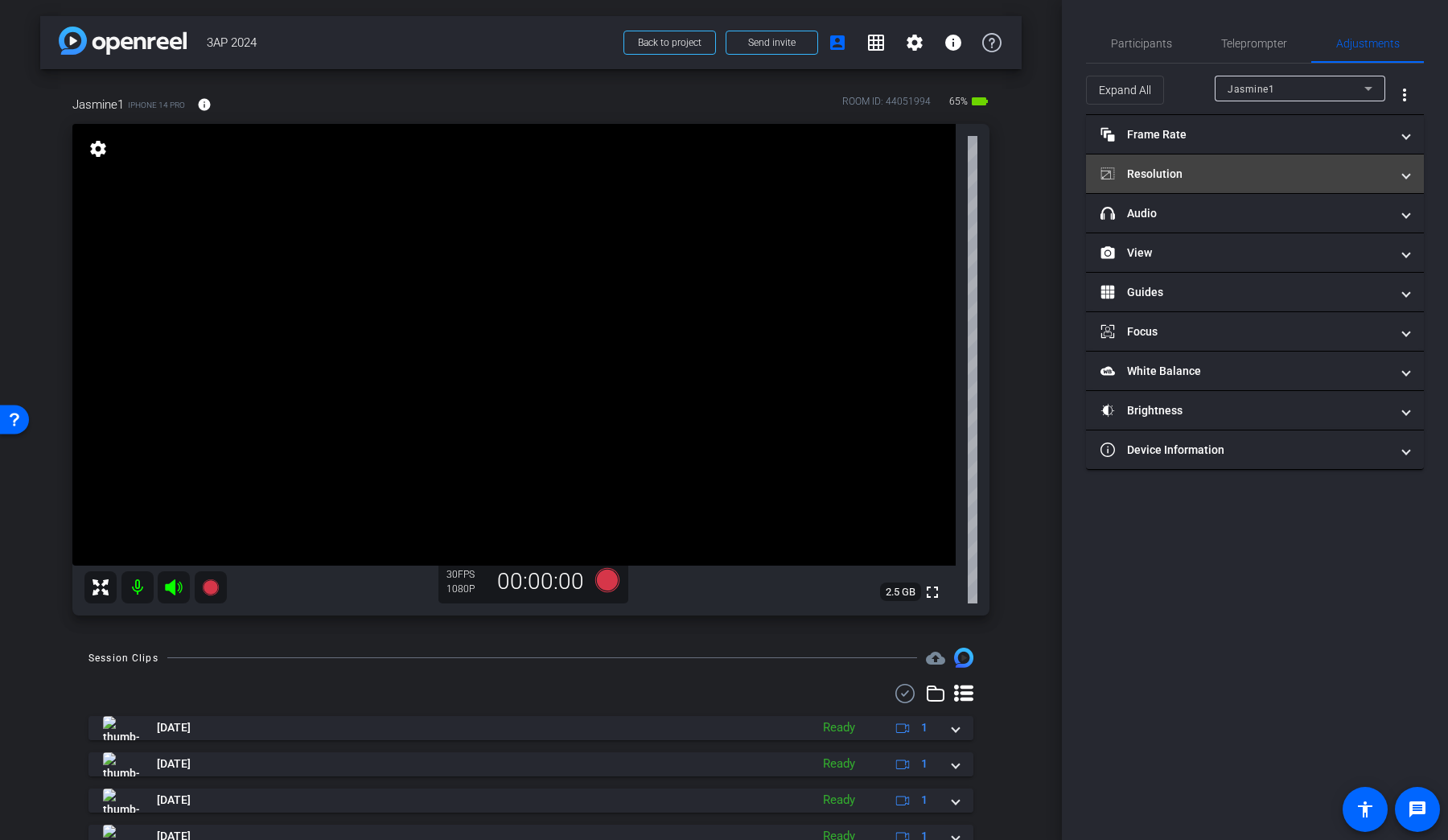
click at [1110, 174] on mat-panel-title "Resolution" at bounding box center [1245, 173] width 290 height 16
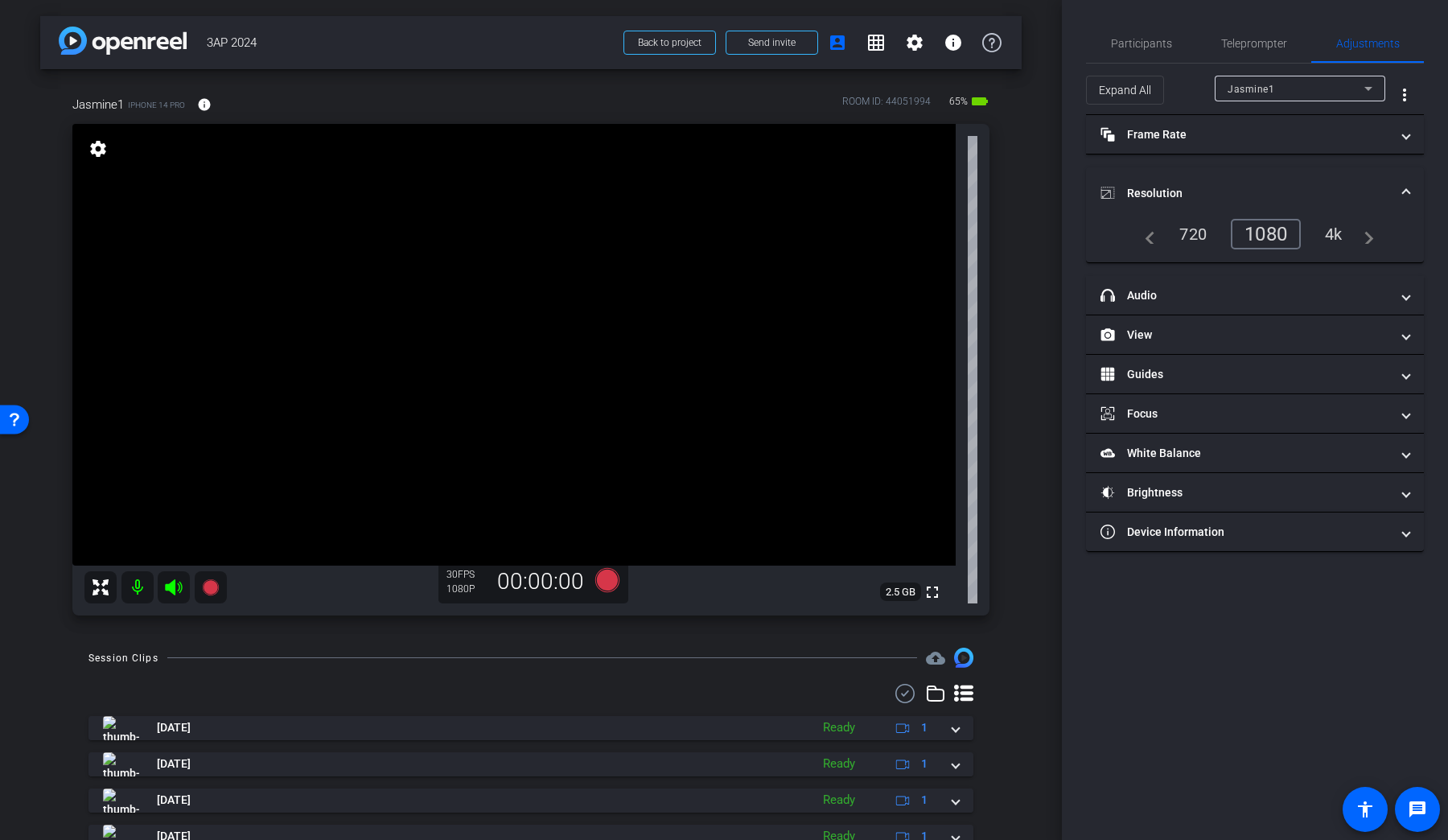
click at [1110, 174] on mat-expansion-panel-header "Resolution" at bounding box center [1256, 192] width 338 height 51
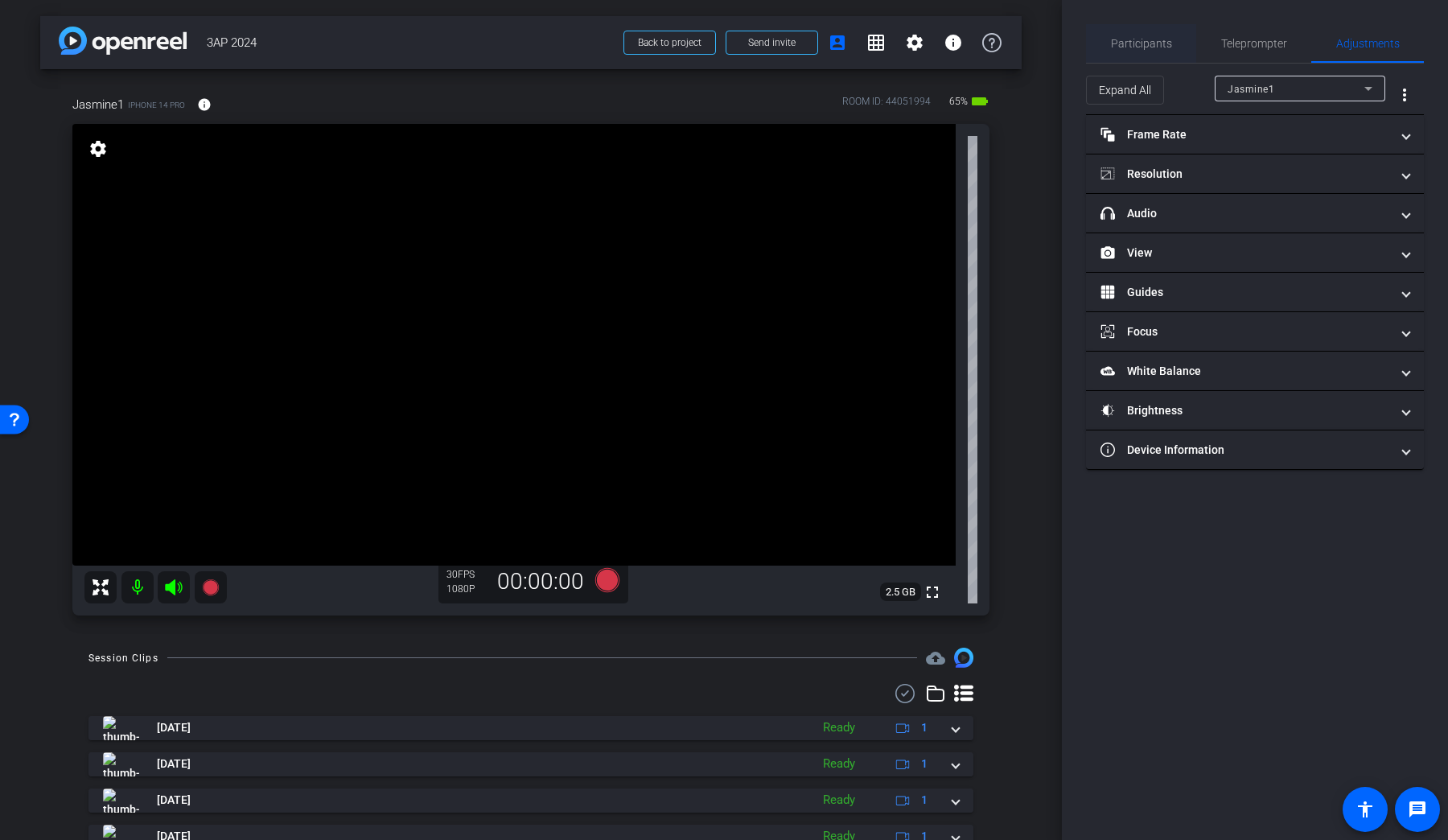
click at [1110, 30] on span "Participants" at bounding box center [1141, 43] width 62 height 39
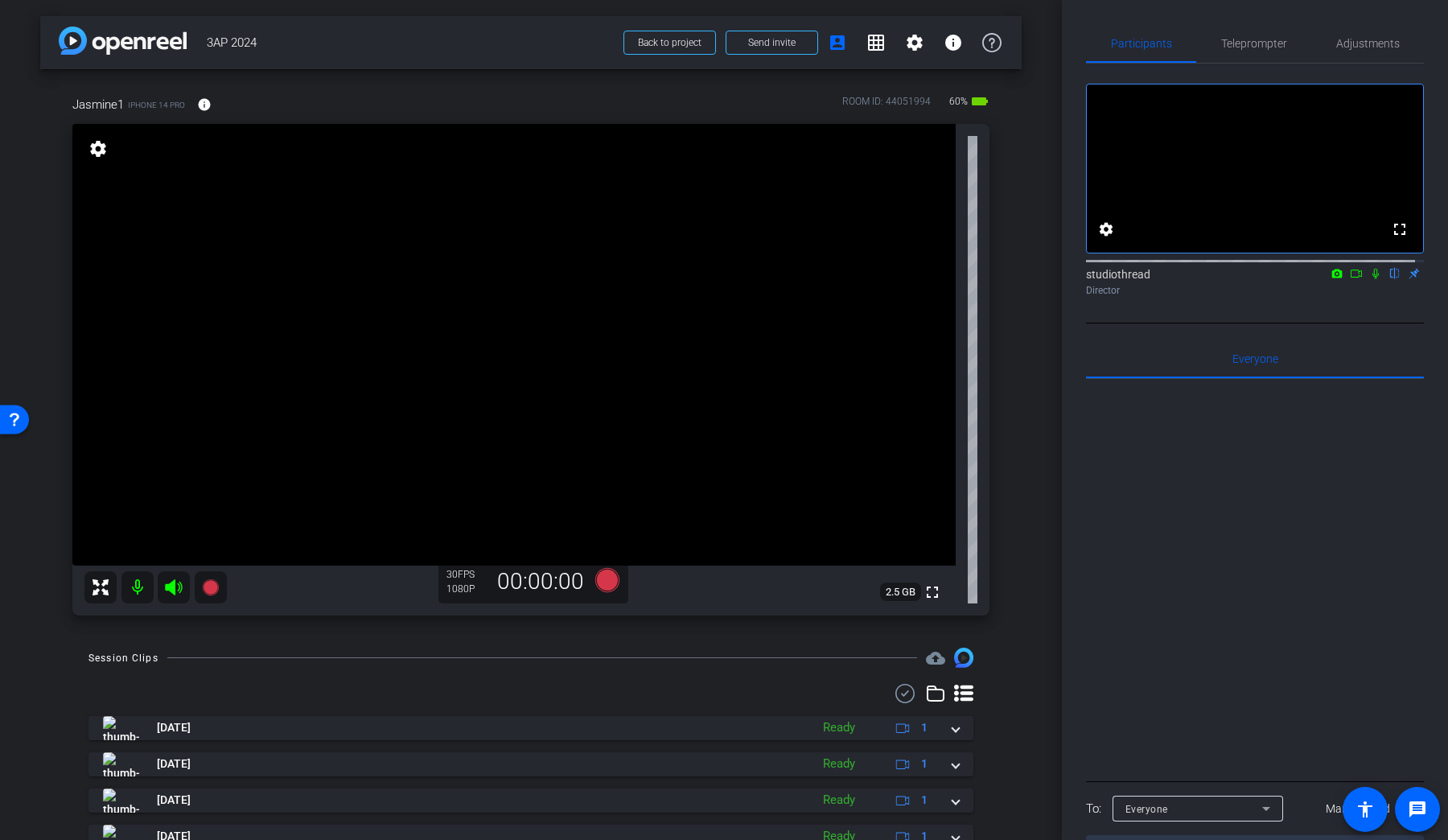
click at [1110, 279] on icon at bounding box center [1375, 273] width 13 height 11
click at [610, 576] on icon at bounding box center [608, 580] width 24 height 24
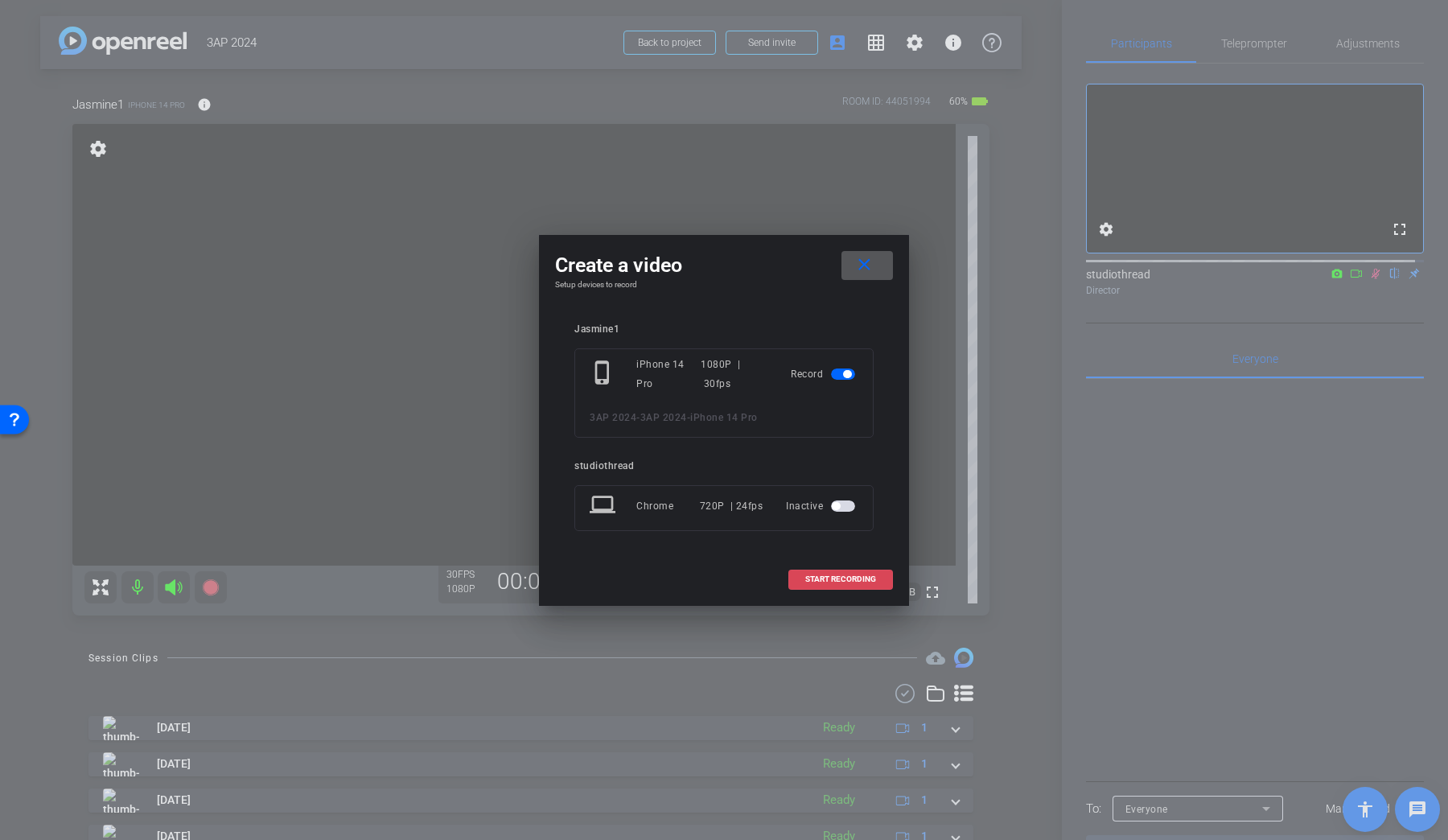
click at [857, 573] on span at bounding box center [840, 579] width 103 height 39
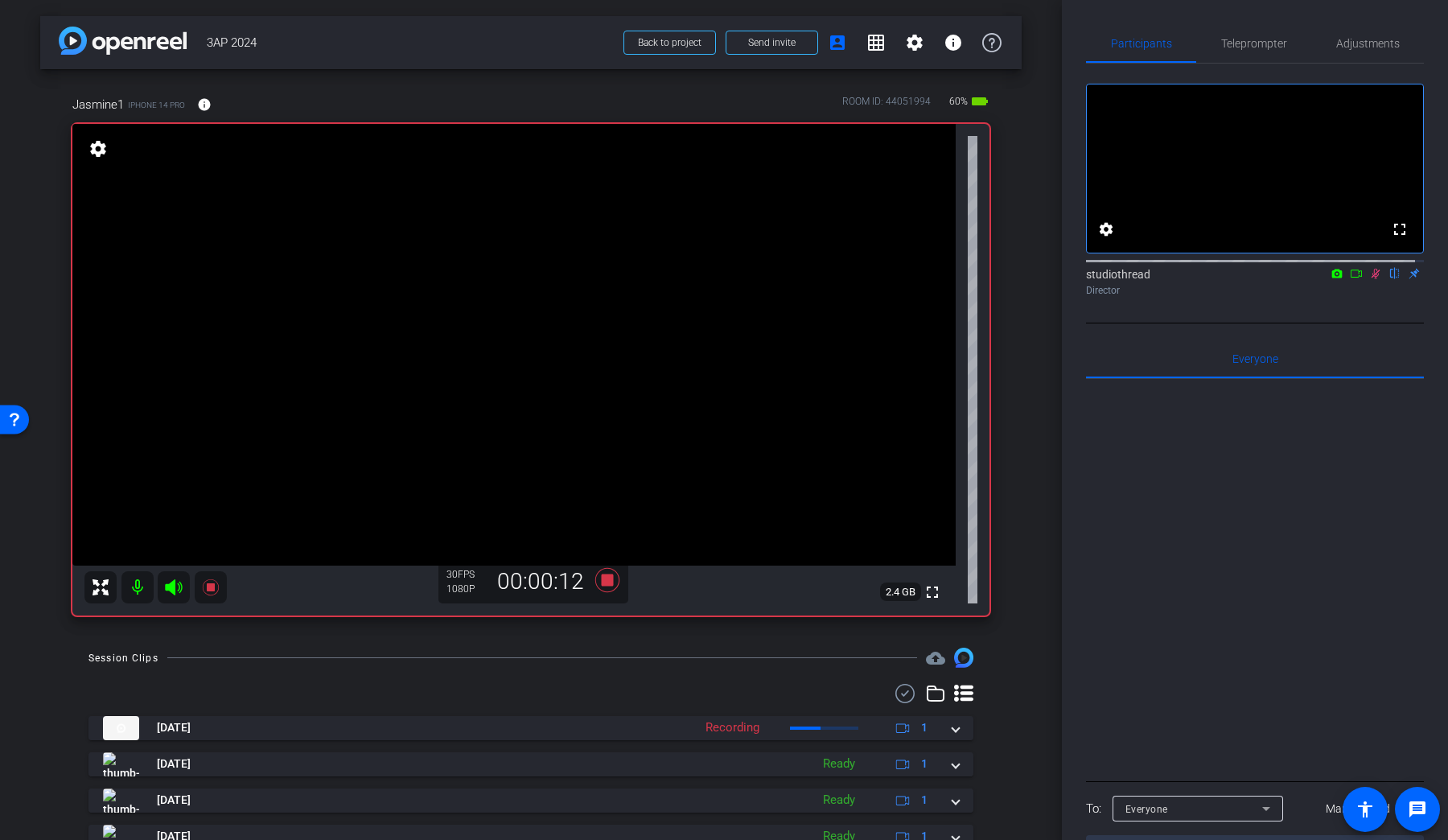
click at [1110, 279] on icon at bounding box center [1375, 273] width 13 height 11
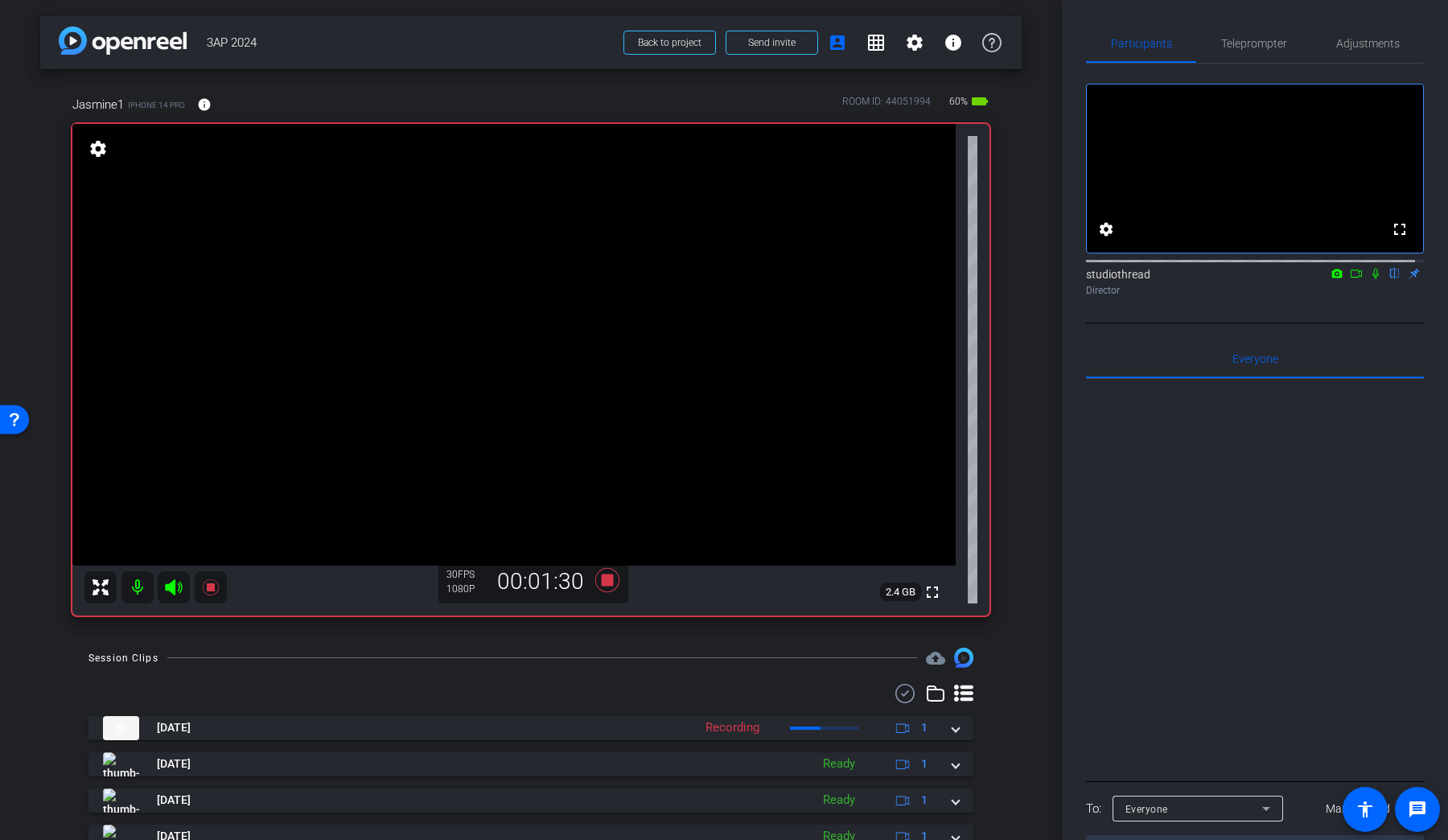
click at [1110, 279] on icon at bounding box center [1375, 273] width 13 height 11
click at [1110, 279] on icon at bounding box center [1376, 274] width 9 height 10
click at [1110, 279] on icon at bounding box center [1375, 274] width 6 height 10
click at [1110, 279] on icon at bounding box center [1376, 274] width 9 height 10
click at [1110, 279] on icon at bounding box center [1375, 273] width 13 height 11
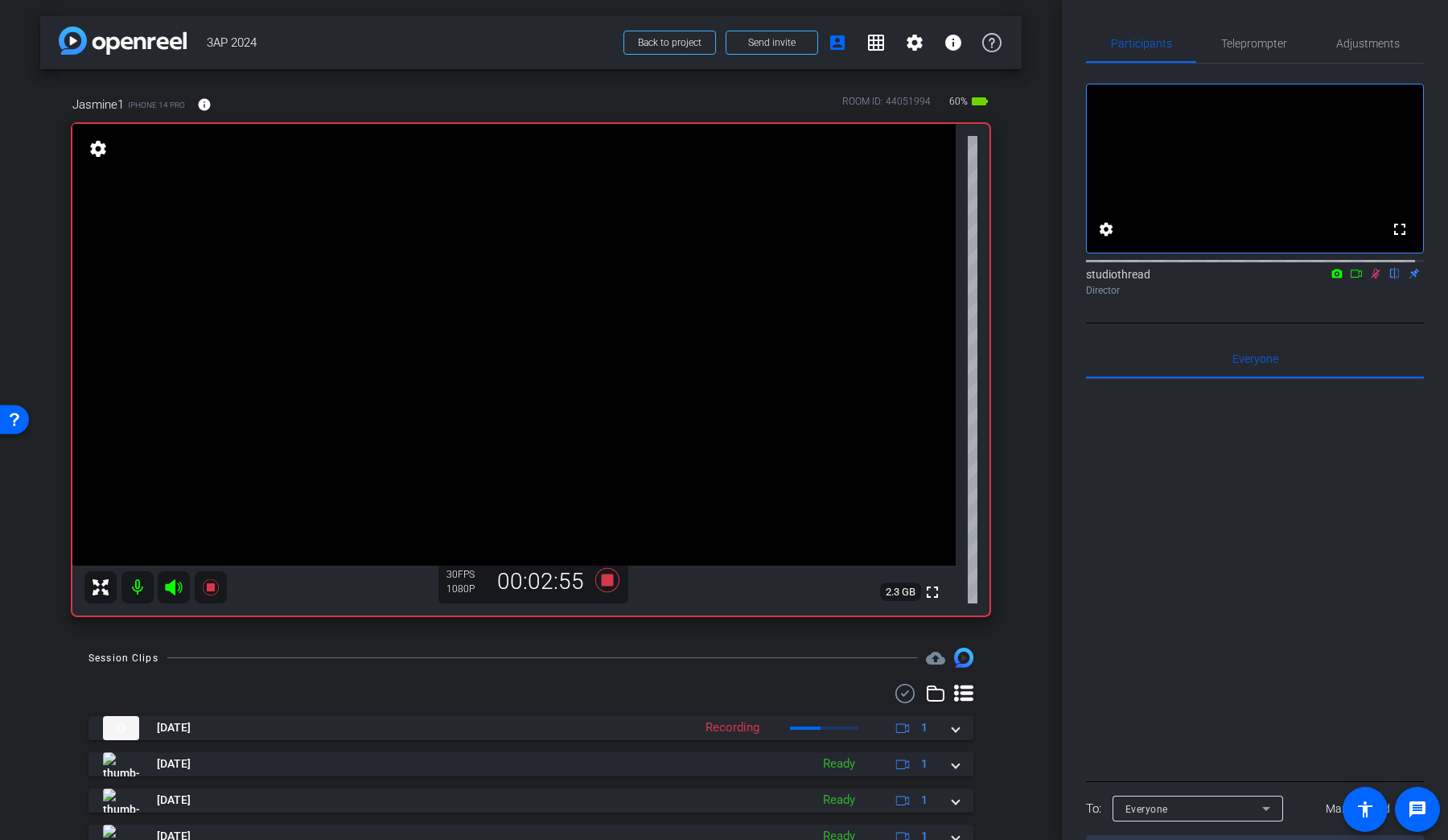
click at [1110, 279] on icon at bounding box center [1375, 273] width 13 height 11
click at [601, 584] on icon at bounding box center [608, 580] width 24 height 24
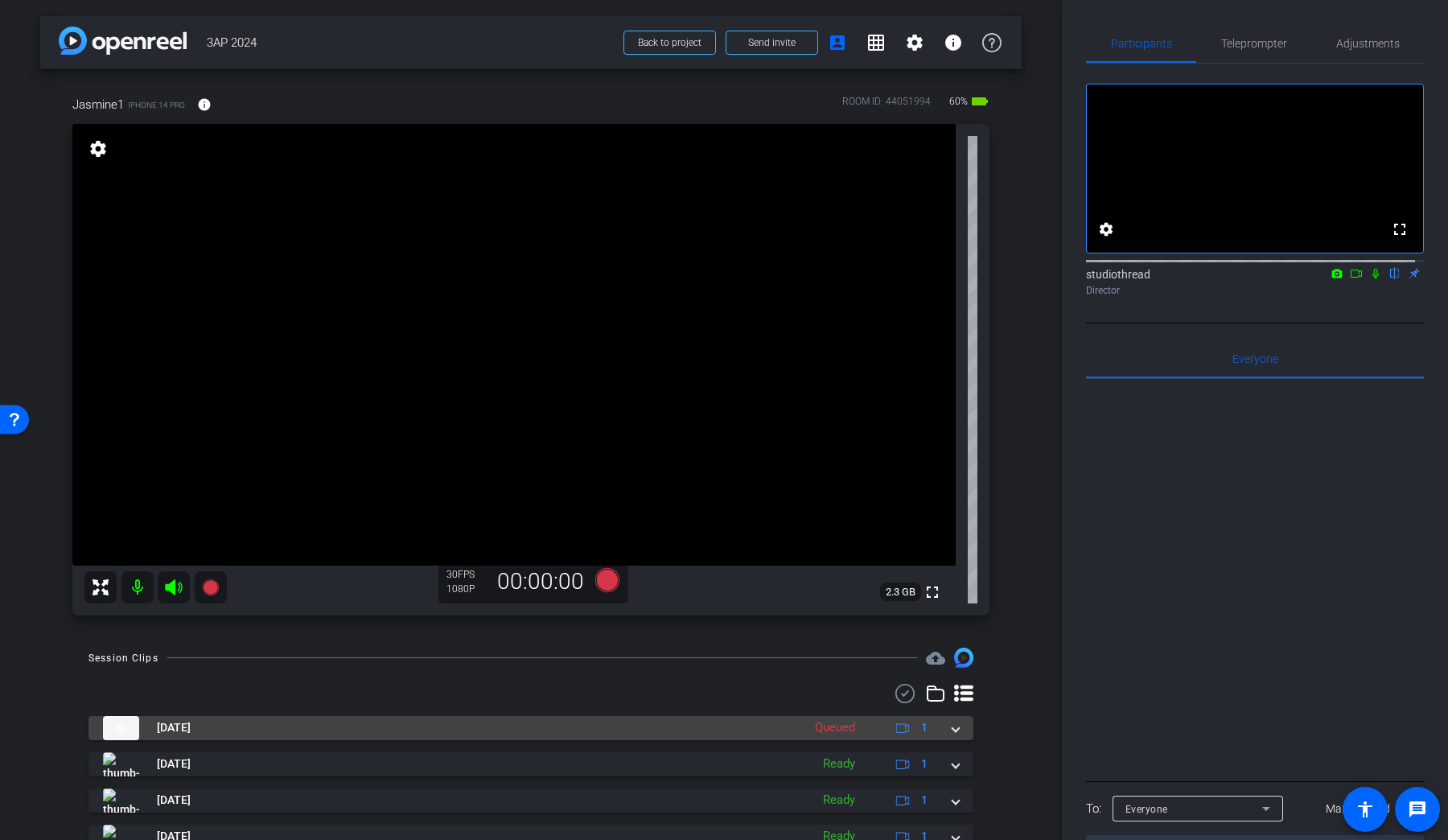
click at [714, 719] on mat-panel-title "Aug 26, 2025" at bounding box center [448, 728] width 691 height 24
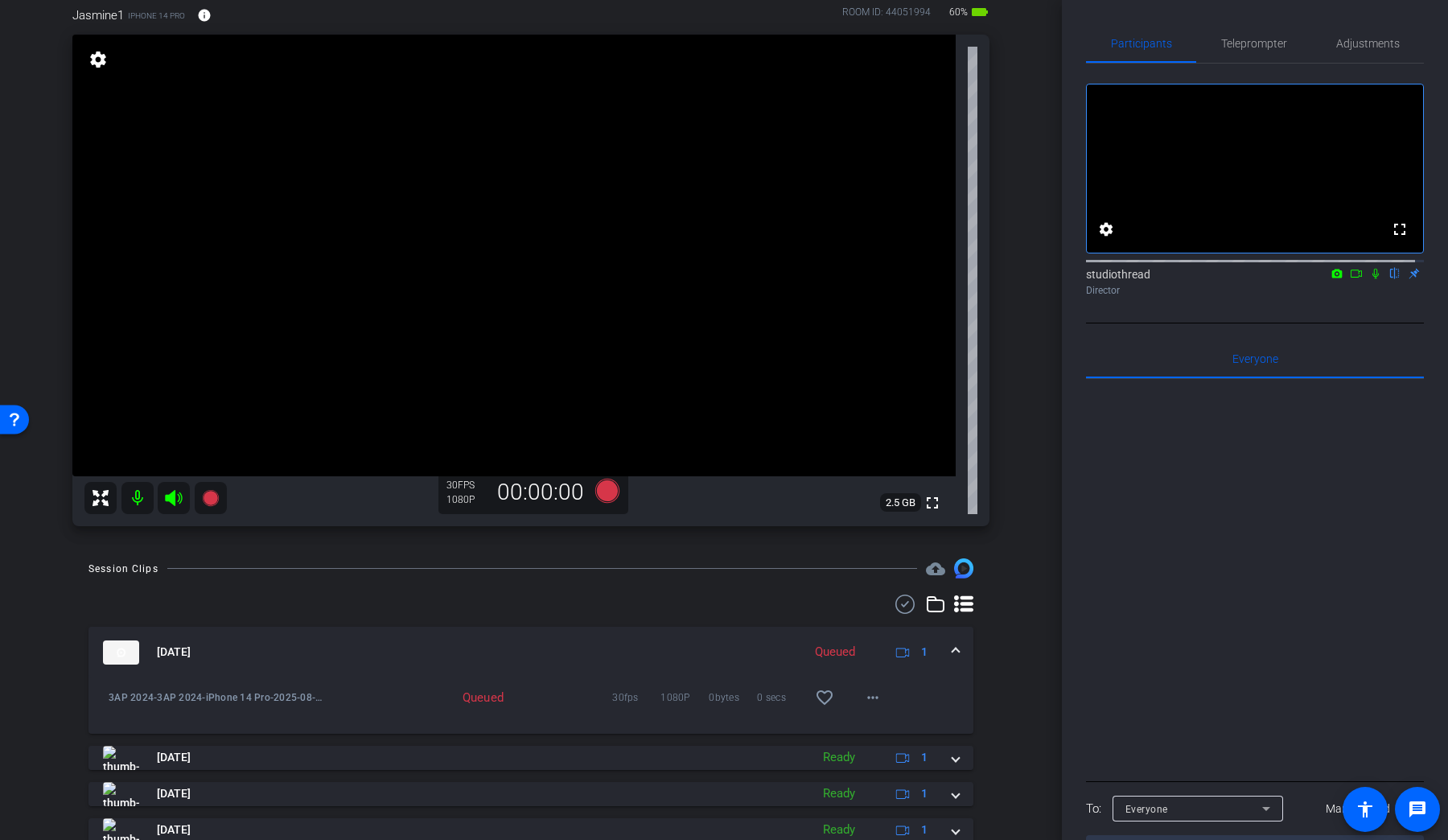
scroll to position [93, 0]
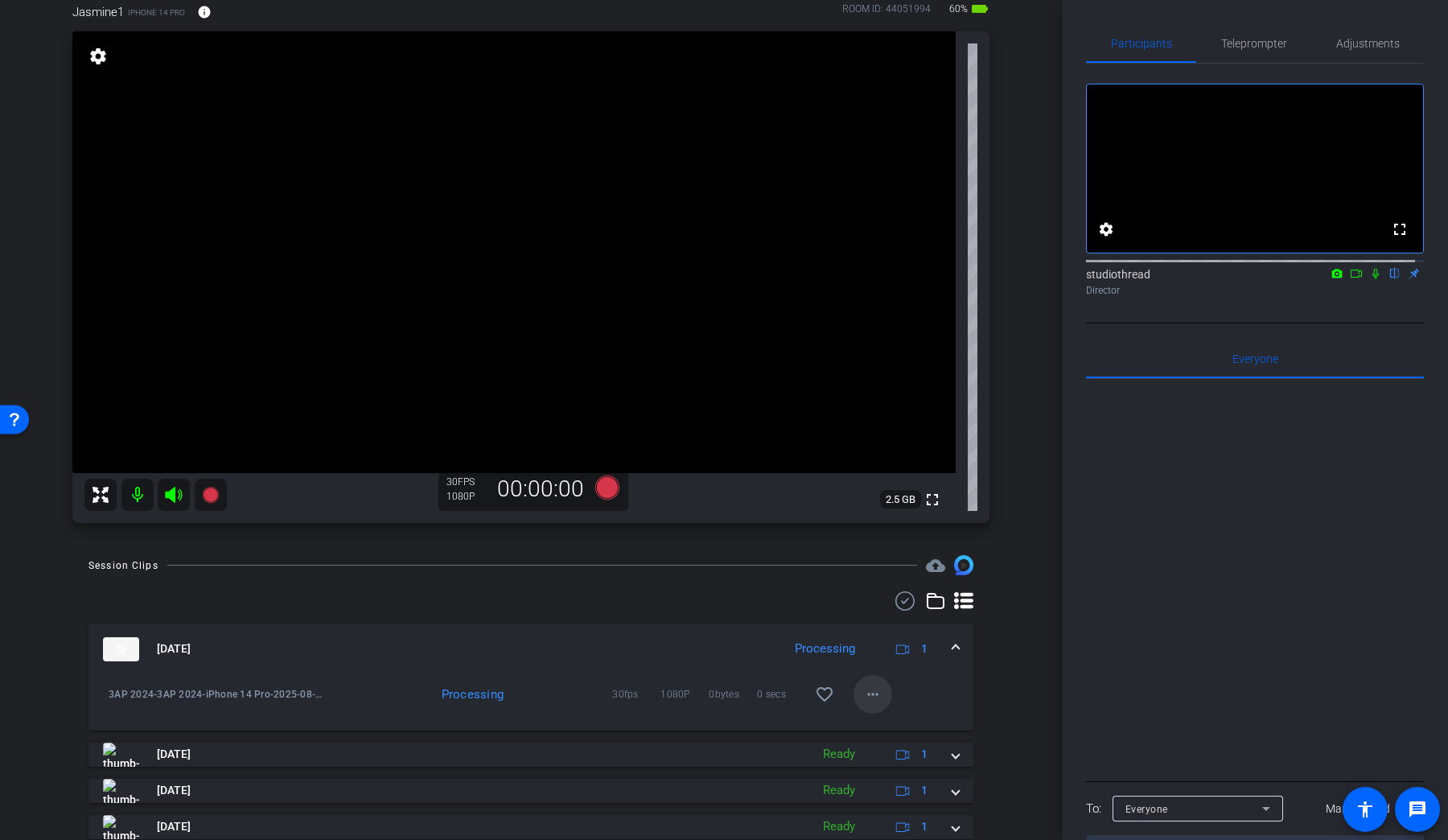
click at [867, 695] on mat-icon "more_horiz" at bounding box center [873, 694] width 19 height 19
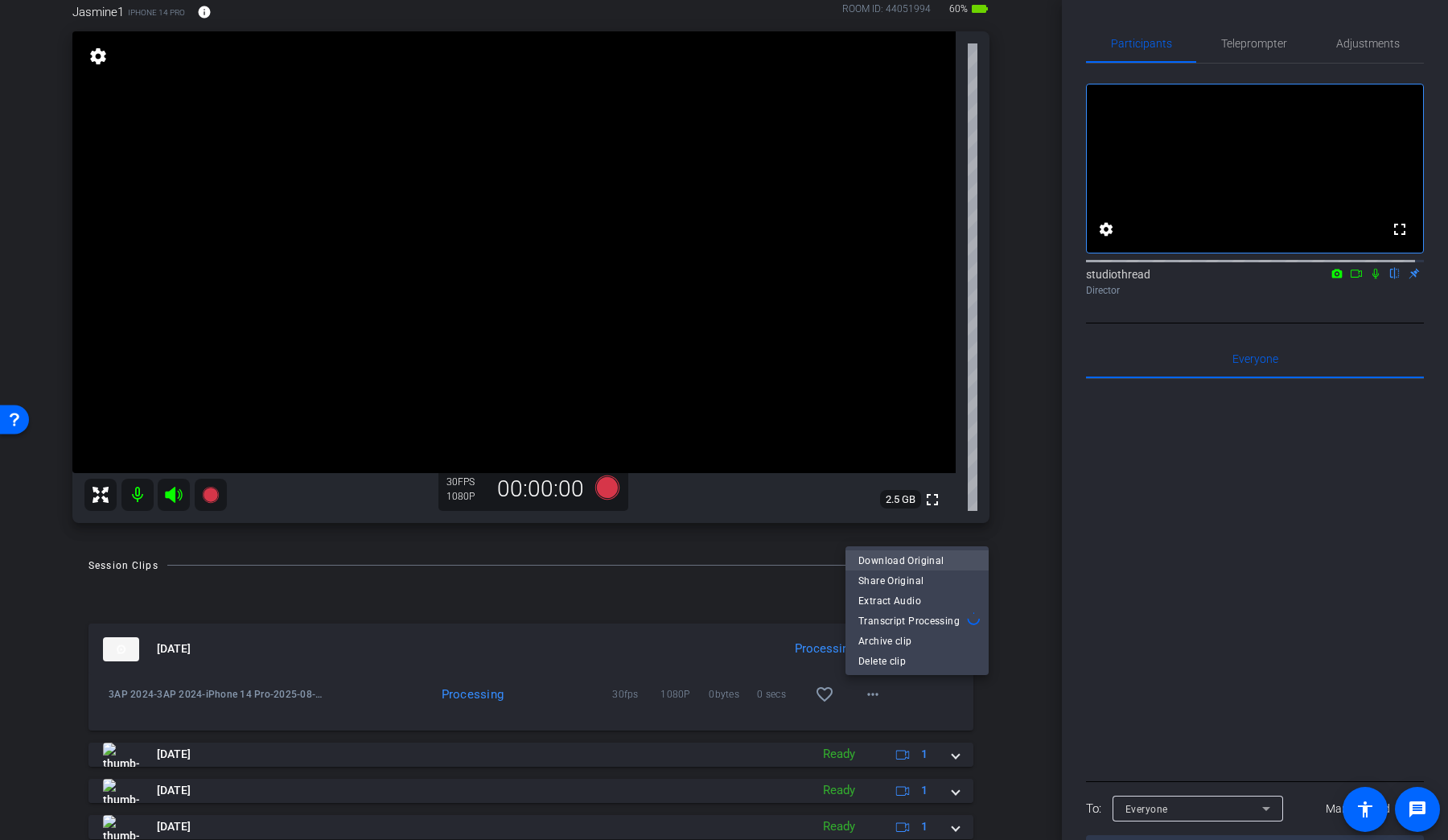
click at [898, 562] on span "Download Original" at bounding box center [916, 560] width 117 height 19
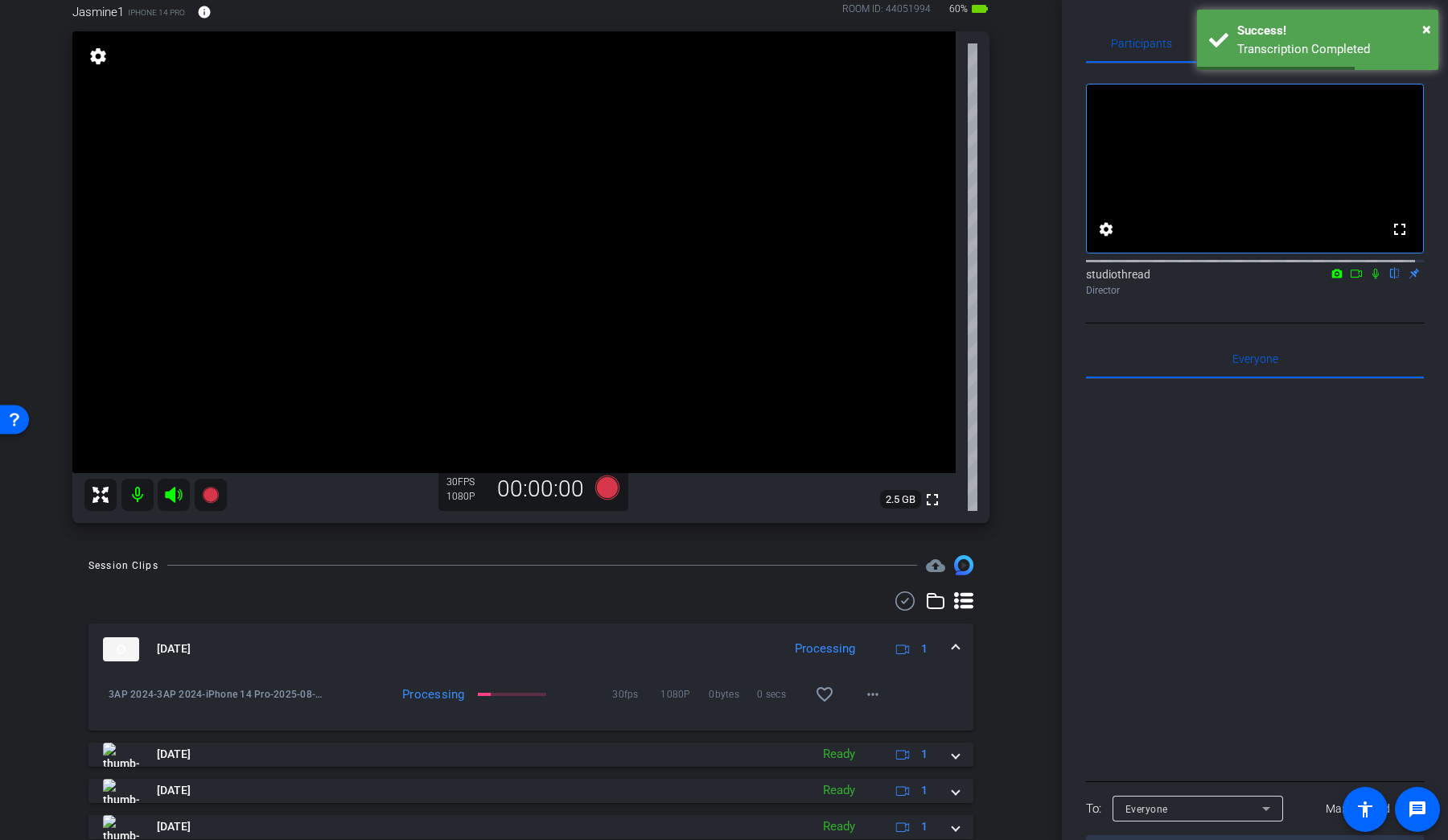
click at [1110, 279] on icon at bounding box center [1375, 273] width 13 height 11
click at [1110, 277] on icon at bounding box center [1356, 273] width 11 height 8
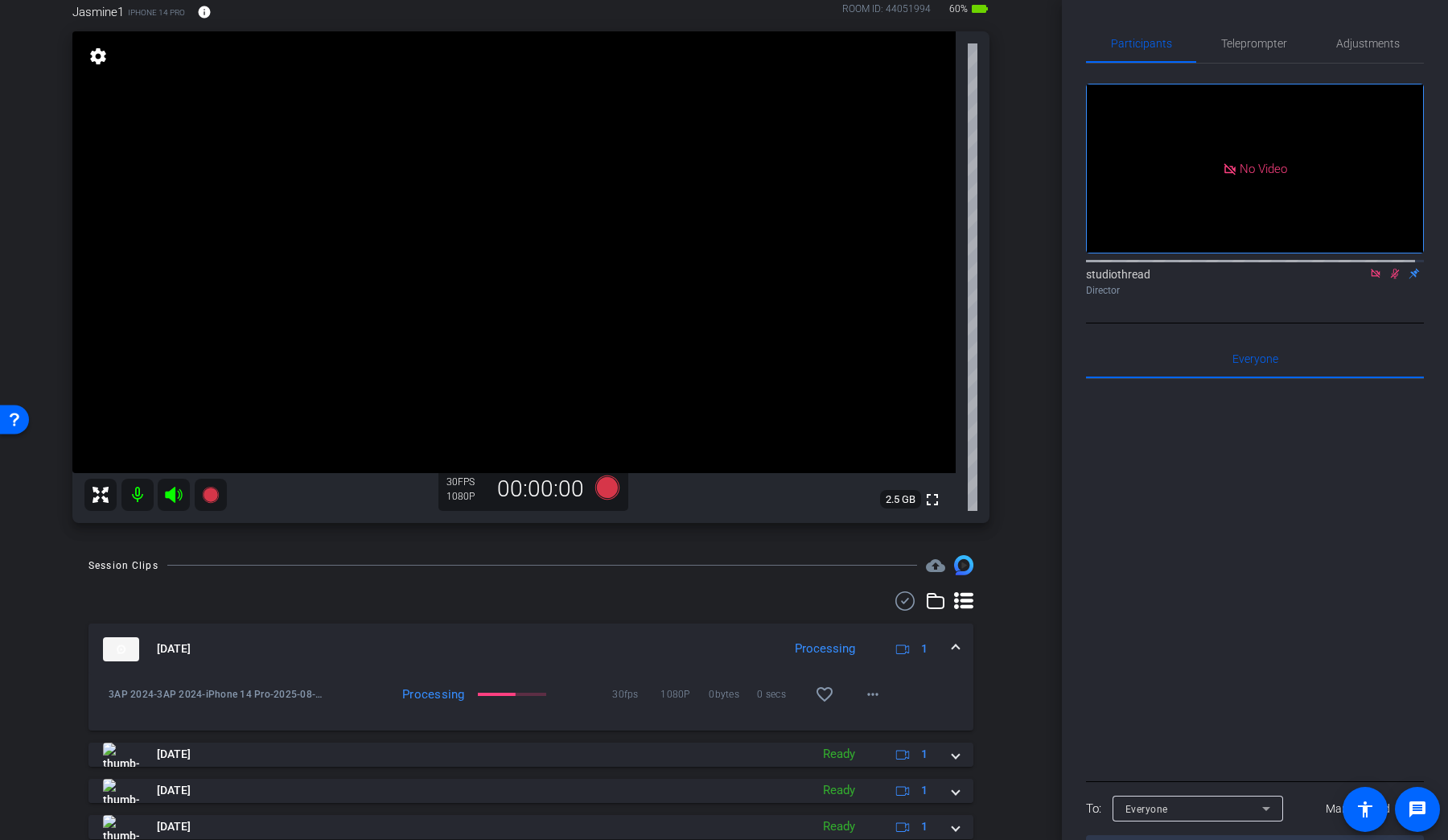
click at [1110, 279] on icon at bounding box center [1395, 274] width 9 height 10
click at [1110, 279] on icon at bounding box center [1375, 273] width 13 height 11
click at [994, 463] on div "Jasmine1 iPhone 14 Pro info ROOM ID: 44051994 60% battery_std fullscreen settin…" at bounding box center [531, 257] width 982 height 563
click at [603, 493] on icon at bounding box center [608, 487] width 24 height 24
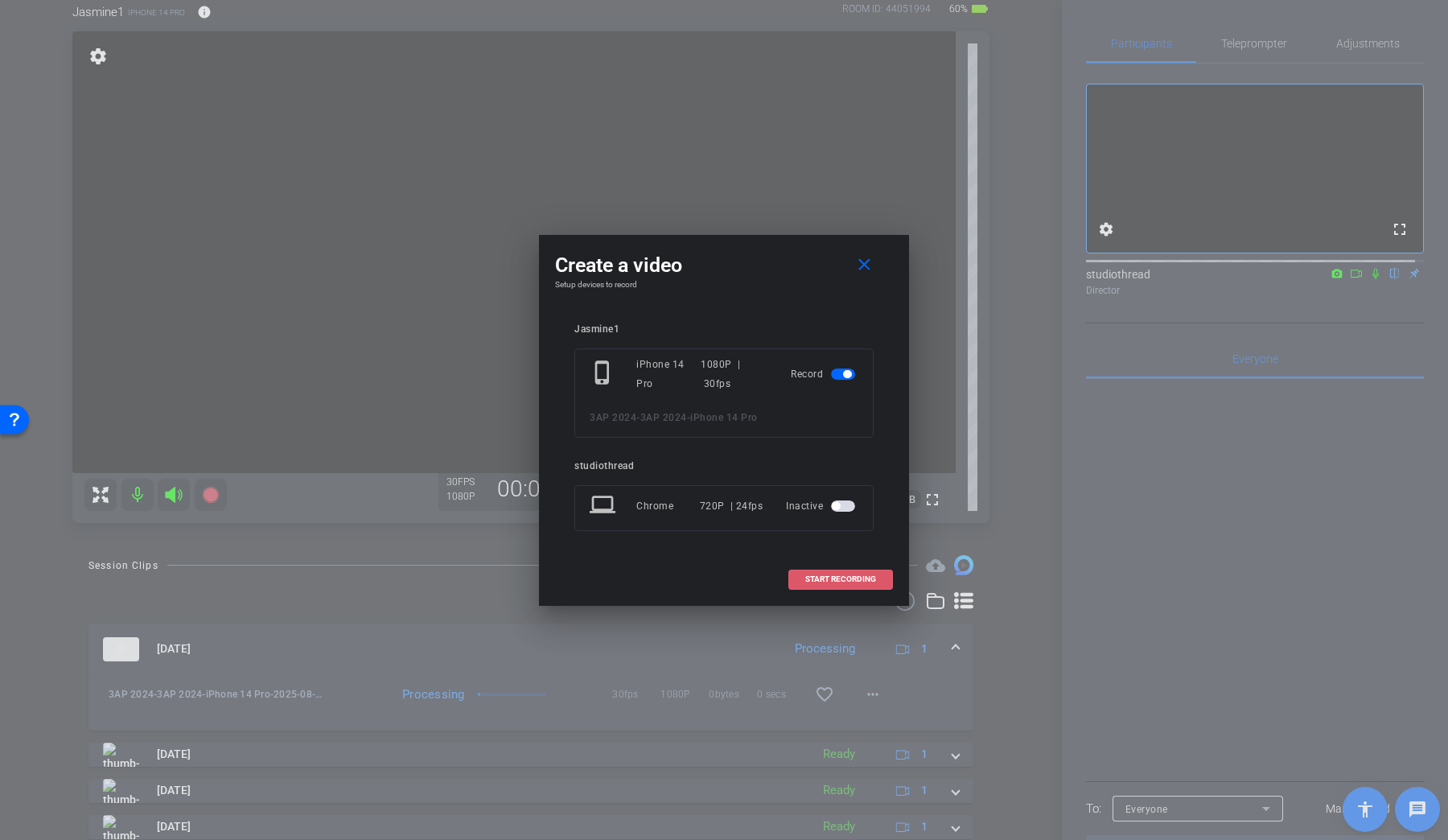
click at [852, 582] on span "START RECORDING" at bounding box center [841, 578] width 71 height 8
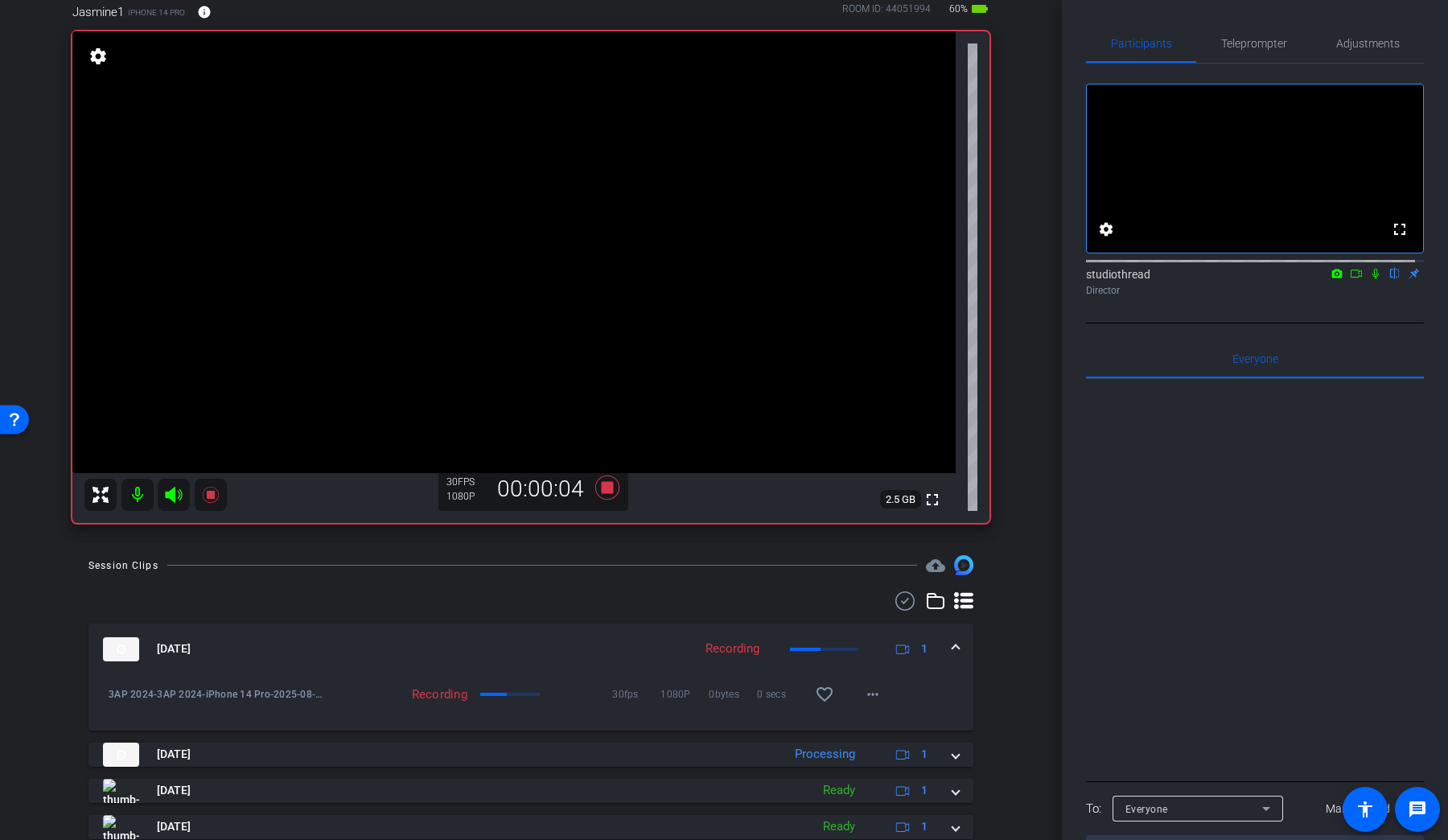
click at [1110, 279] on icon at bounding box center [1375, 273] width 13 height 11
click at [1110, 279] on icon at bounding box center [1376, 274] width 9 height 10
click at [1110, 279] on icon at bounding box center [1375, 273] width 13 height 11
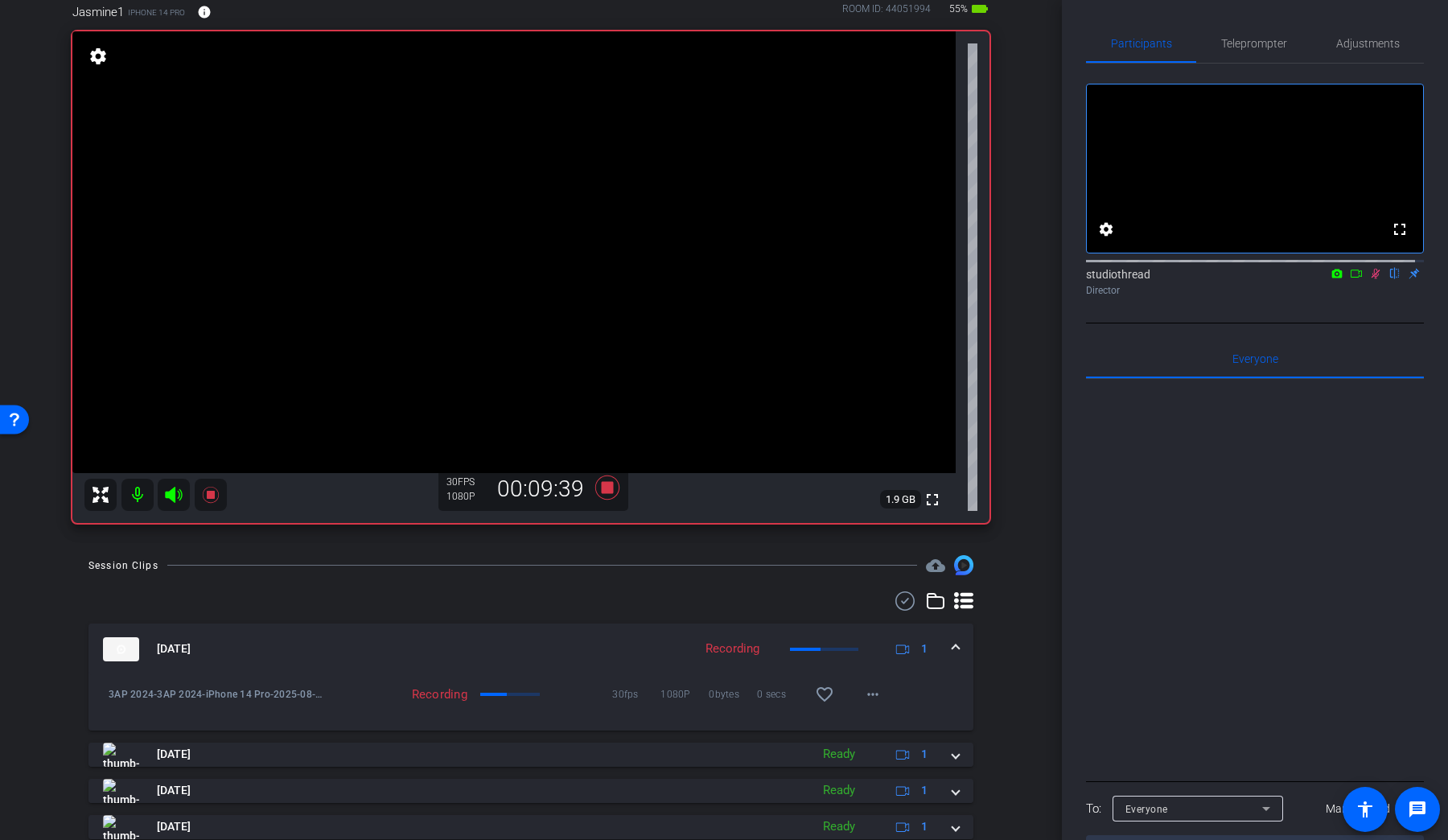
click at [927, 108] on video at bounding box center [514, 251] width 884 height 441
click at [1110, 279] on icon at bounding box center [1375, 273] width 13 height 11
click at [601, 487] on icon at bounding box center [608, 487] width 24 height 24
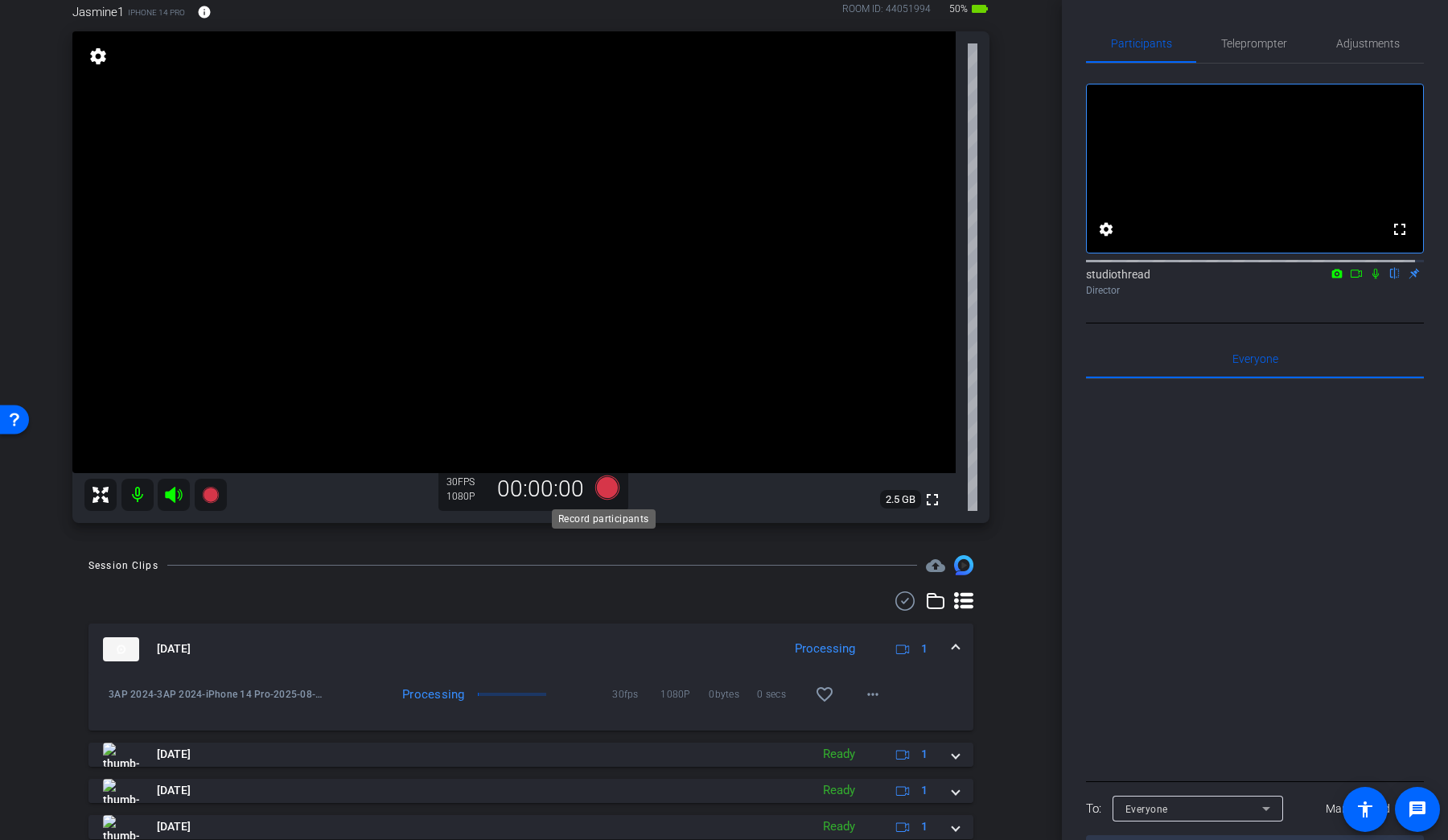
click at [603, 492] on icon at bounding box center [608, 487] width 24 height 24
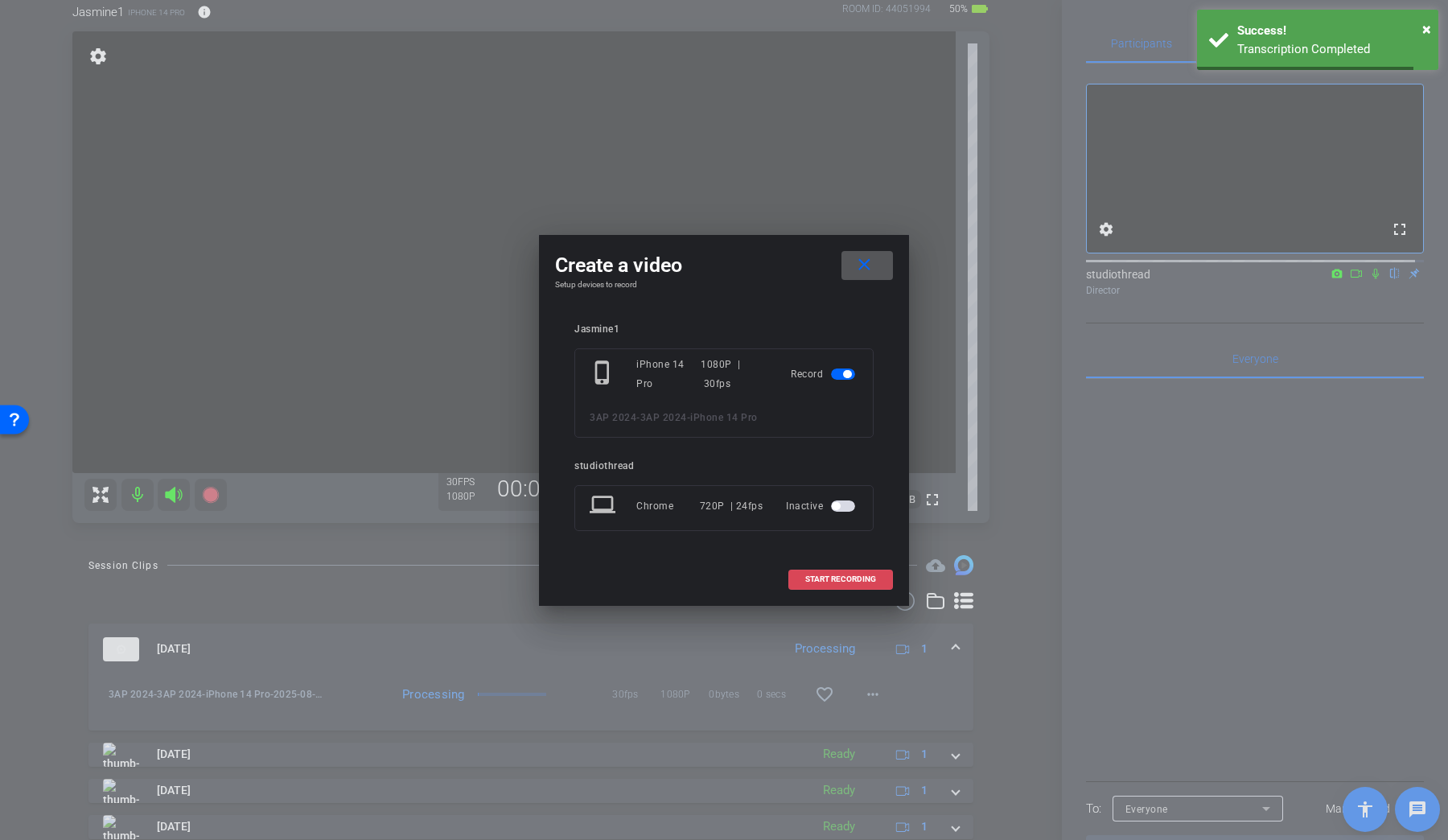
click at [846, 578] on span "START RECORDING" at bounding box center [841, 578] width 71 height 8
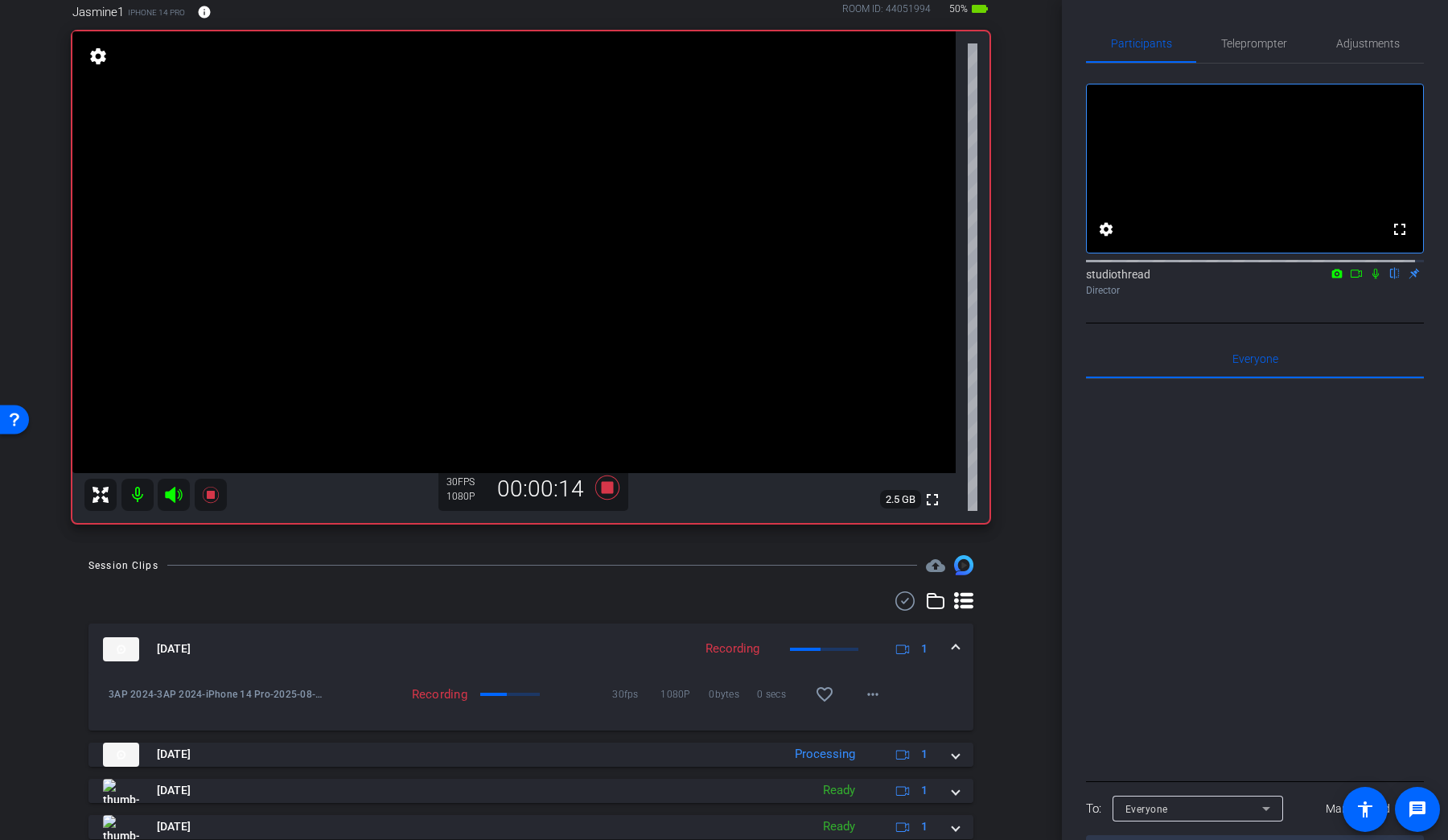
click at [1110, 279] on icon at bounding box center [1375, 273] width 13 height 11
drag, startPoint x: 1365, startPoint y: 288, endPoint x: 1372, endPoint y: 324, distance: 36.7
click at [1110, 323] on div "fullscreen settings studiothread flip Director" at bounding box center [1256, 193] width 338 height 260
drag, startPoint x: 1367, startPoint y: 303, endPoint x: 1354, endPoint y: 330, distance: 30.0
click at [1110, 323] on div "fullscreen settings studiothread flip Director" at bounding box center [1256, 193] width 338 height 260
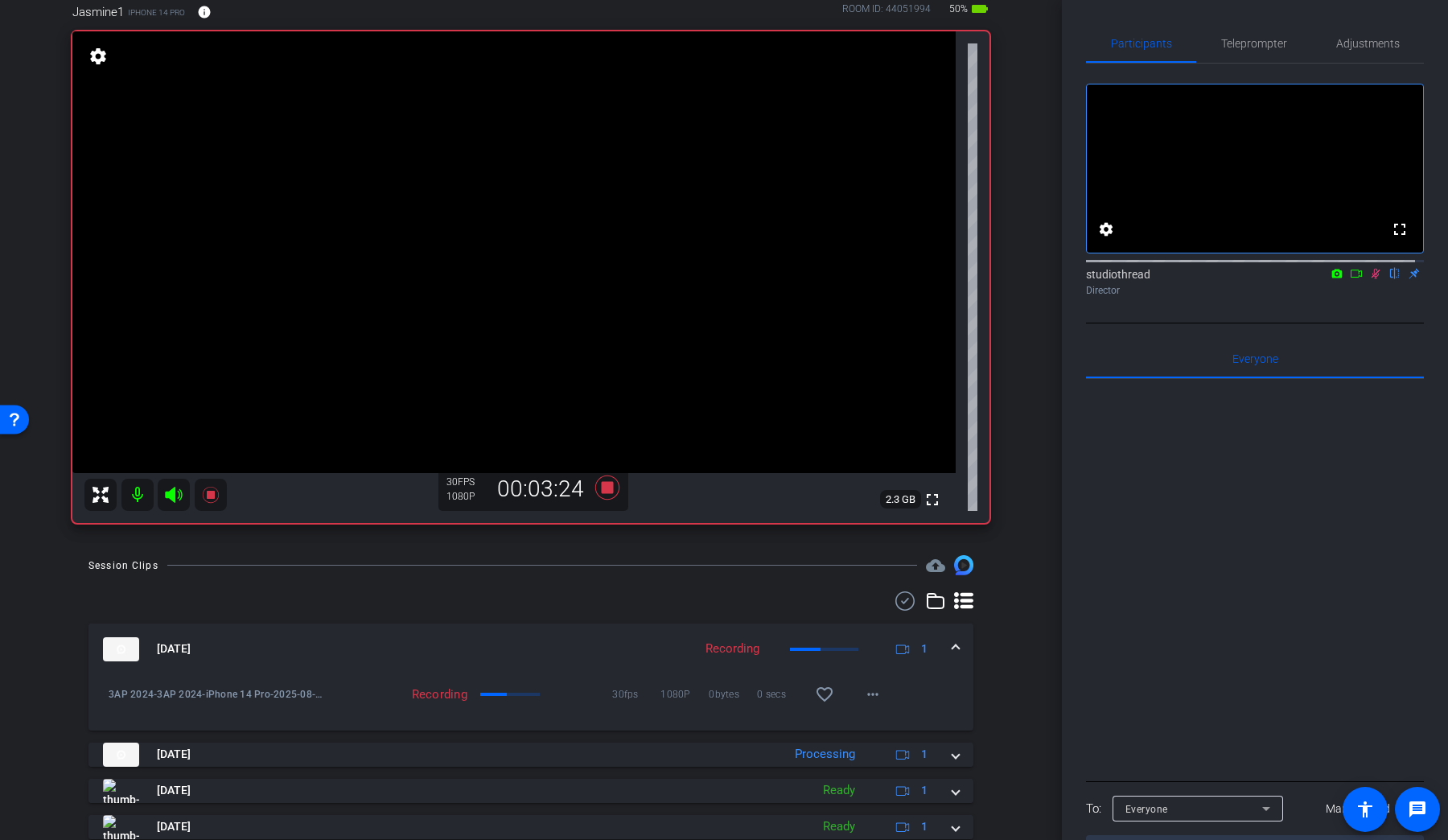
click at [1110, 279] on icon at bounding box center [1375, 273] width 13 height 11
click at [1110, 279] on icon at bounding box center [1376, 274] width 9 height 10
click at [1110, 279] on icon at bounding box center [1375, 274] width 6 height 10
click at [1110, 279] on icon at bounding box center [1376, 274] width 9 height 10
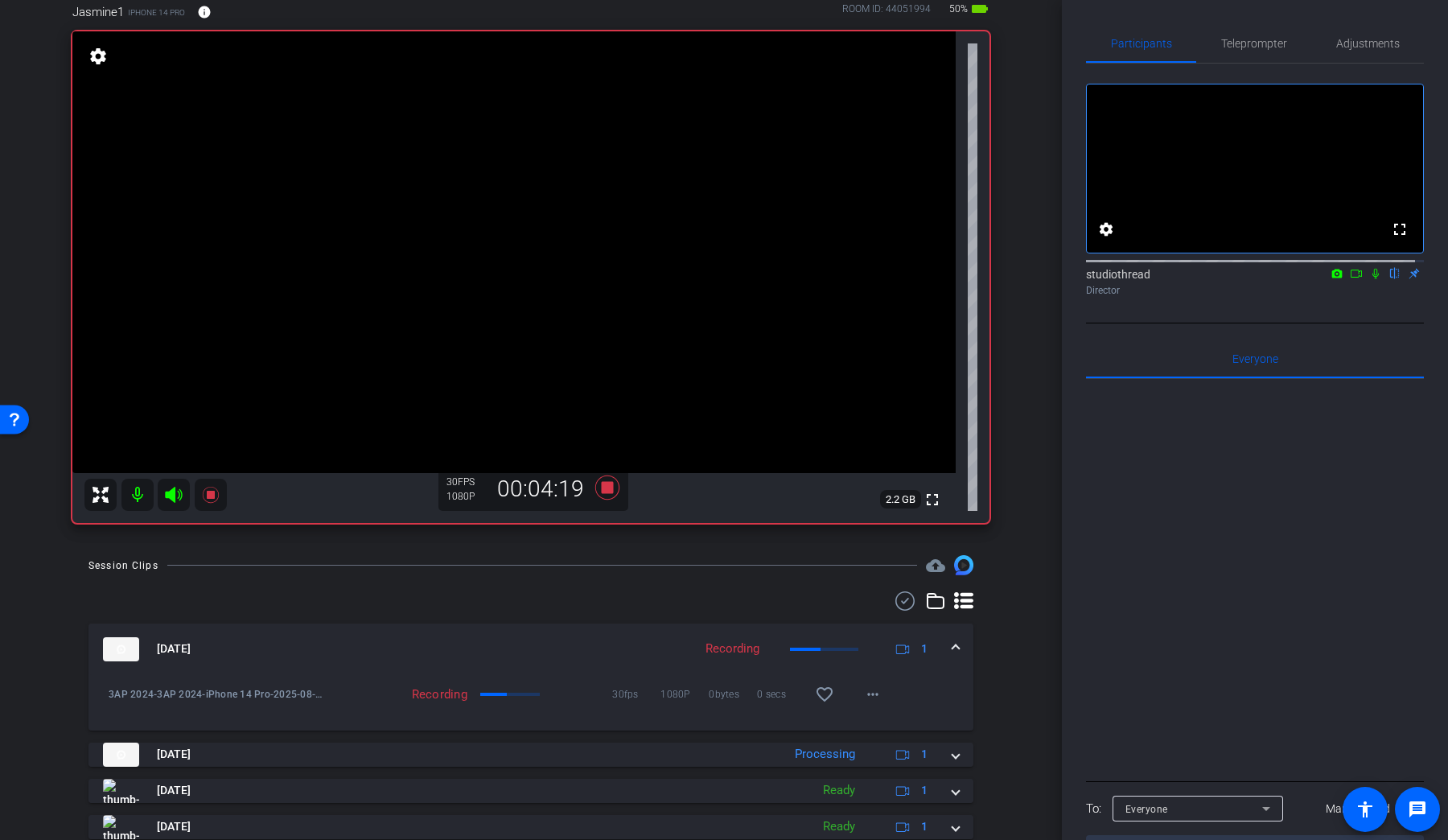
click at [1110, 279] on icon at bounding box center [1375, 274] width 6 height 10
click at [1110, 279] on icon at bounding box center [1375, 273] width 13 height 11
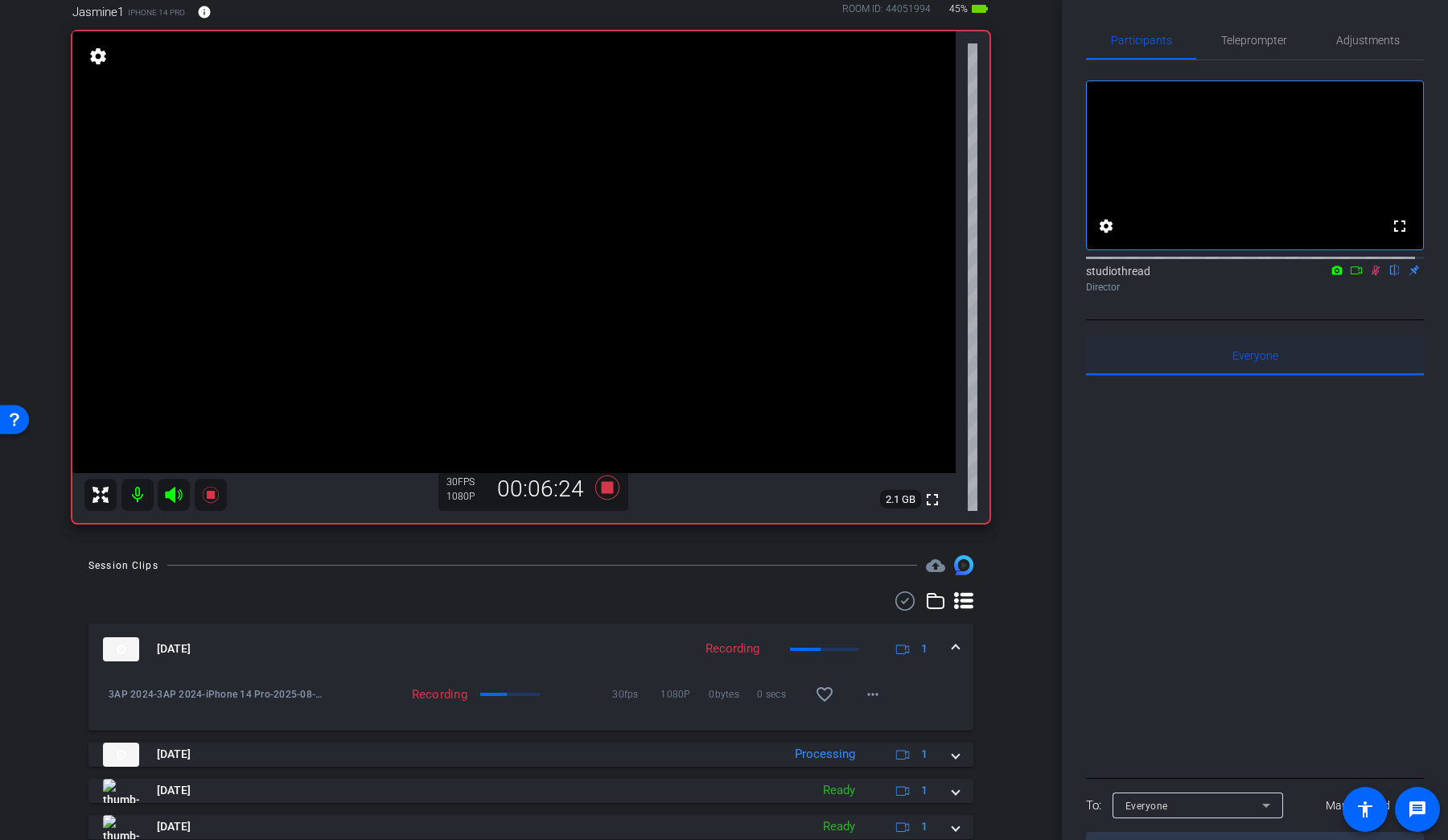
scroll to position [0, 0]
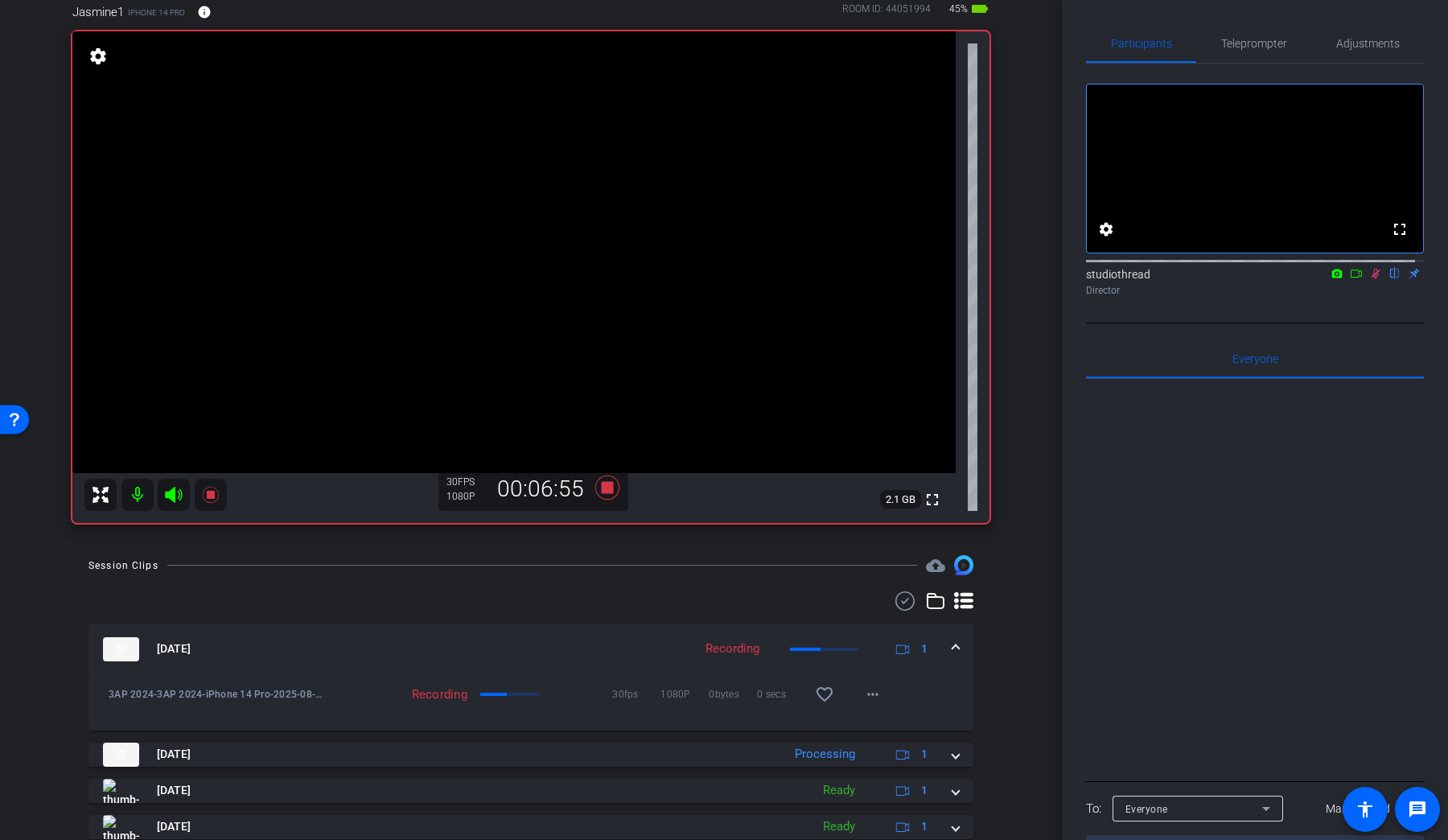
click at [1110, 279] on icon at bounding box center [1375, 273] width 13 height 11
click at [1110, 279] on icon at bounding box center [1375, 274] width 6 height 10
click at [1110, 279] on icon at bounding box center [1375, 273] width 13 height 11
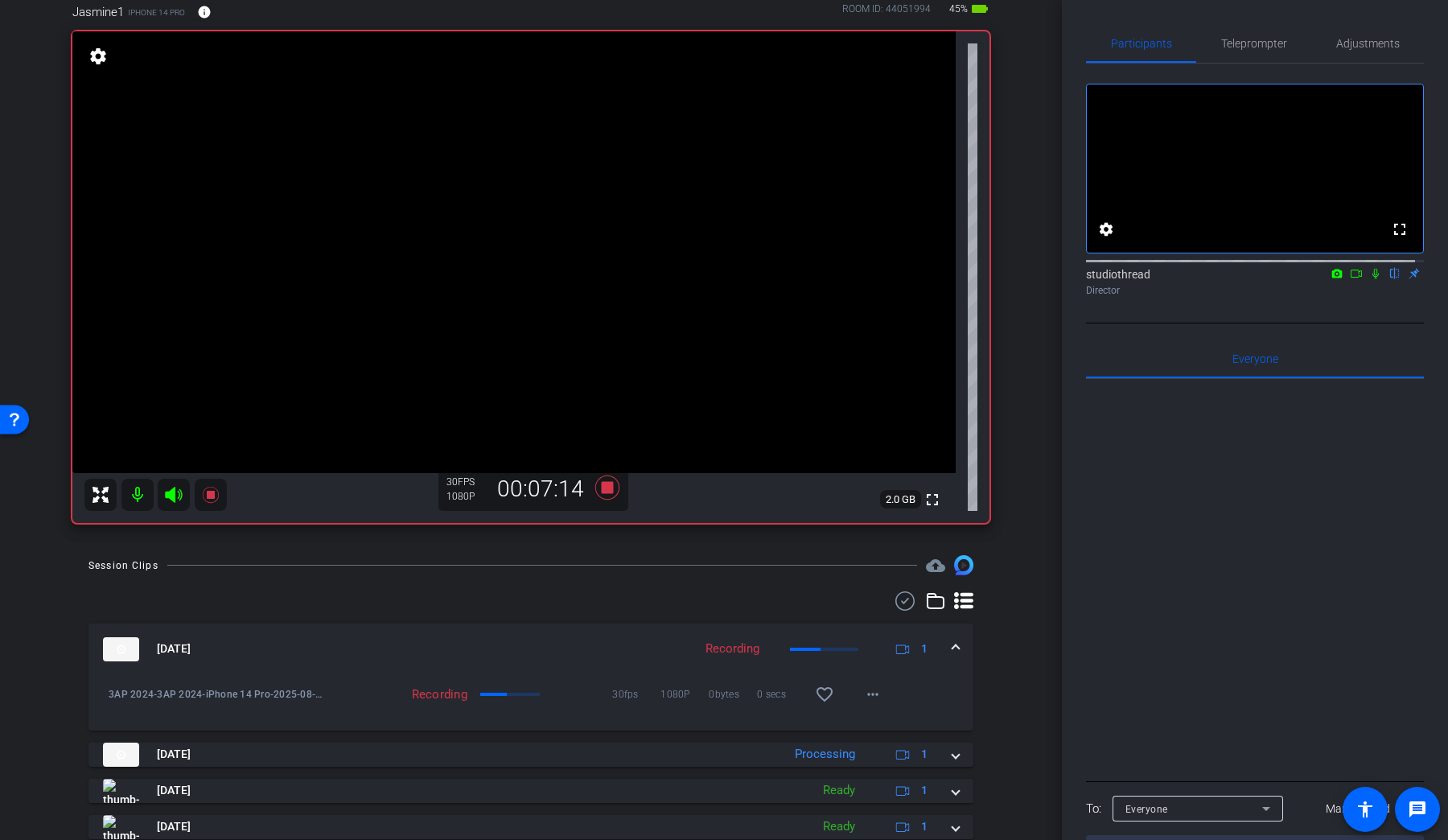
click at [1110, 279] on icon at bounding box center [1375, 273] width 13 height 11
click at [603, 489] on icon at bounding box center [608, 487] width 24 height 24
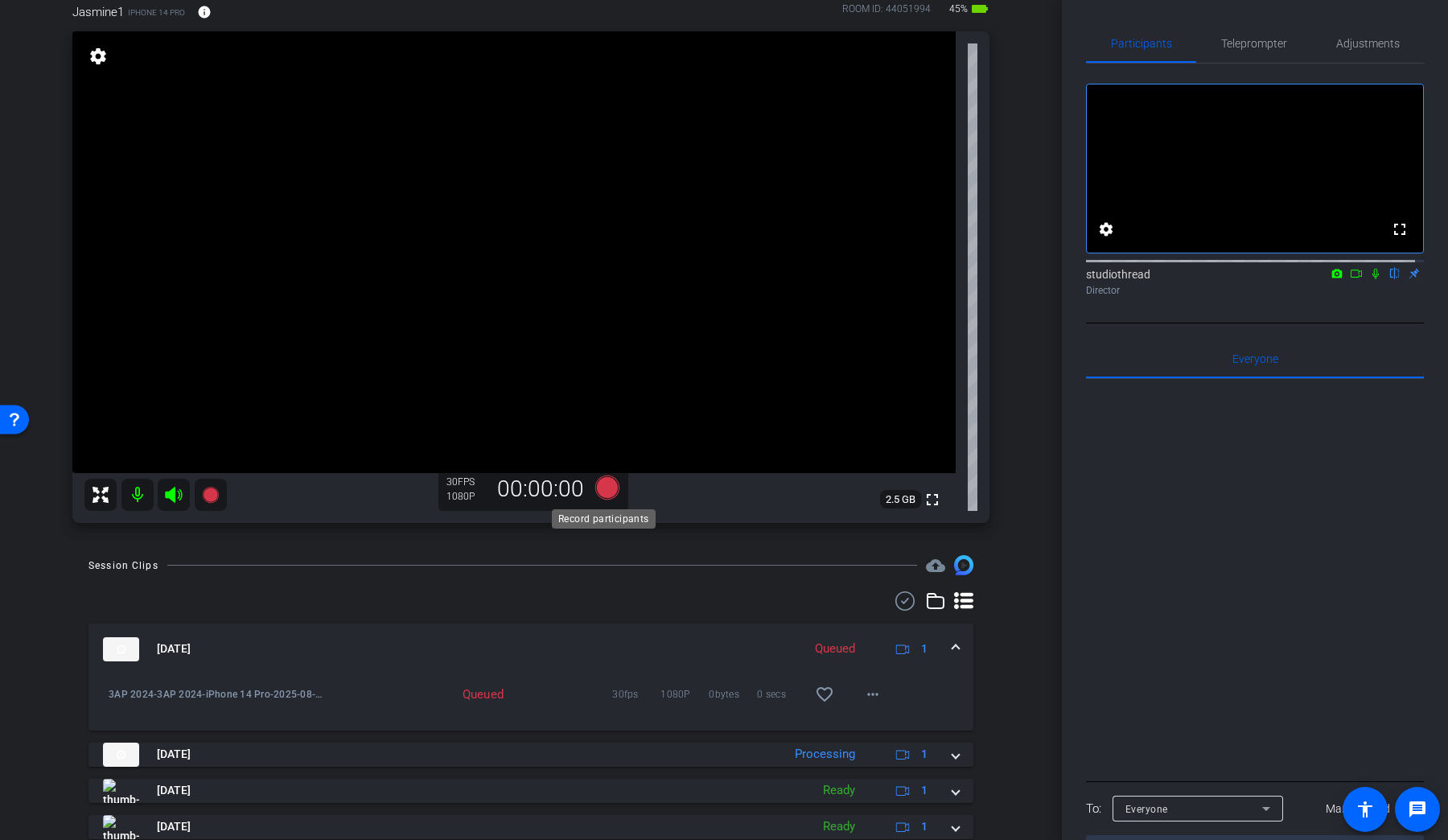
click at [604, 492] on icon at bounding box center [608, 487] width 24 height 24
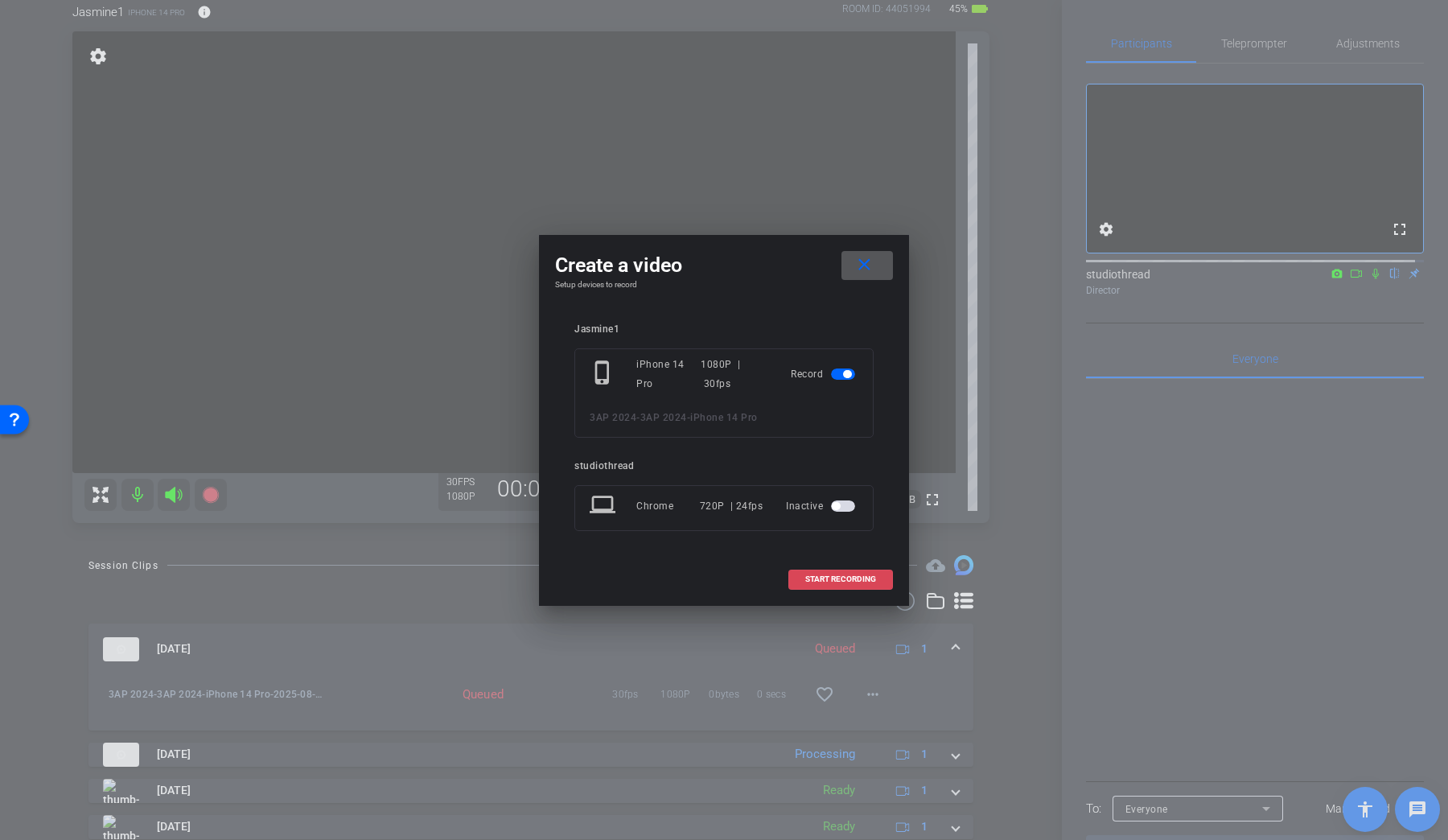
click at [850, 576] on span "START RECORDING" at bounding box center [841, 578] width 71 height 8
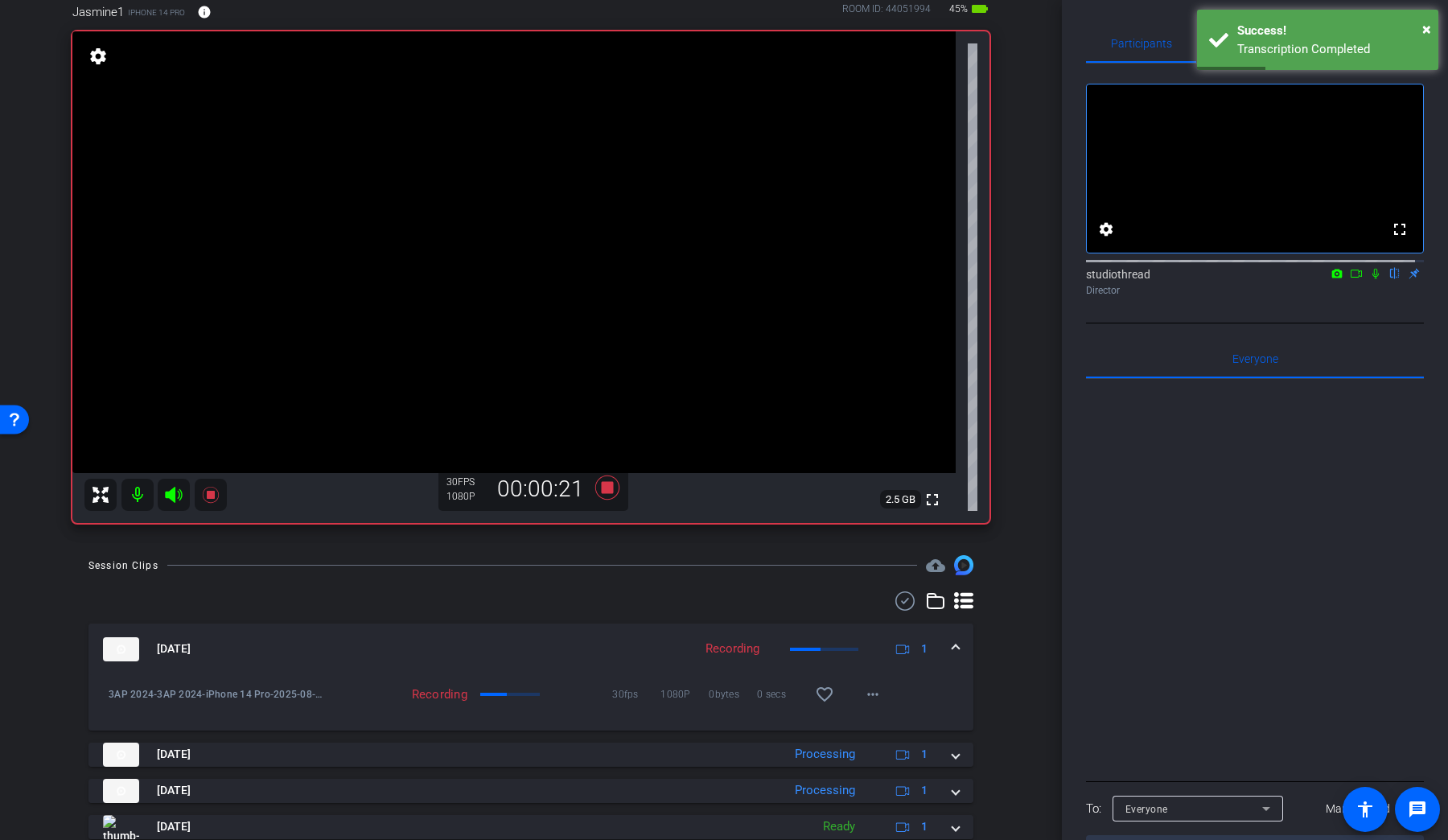
drag, startPoint x: 1371, startPoint y: 291, endPoint x: 1356, endPoint y: 329, distance: 40.9
click at [1110, 279] on icon at bounding box center [1375, 273] width 13 height 11
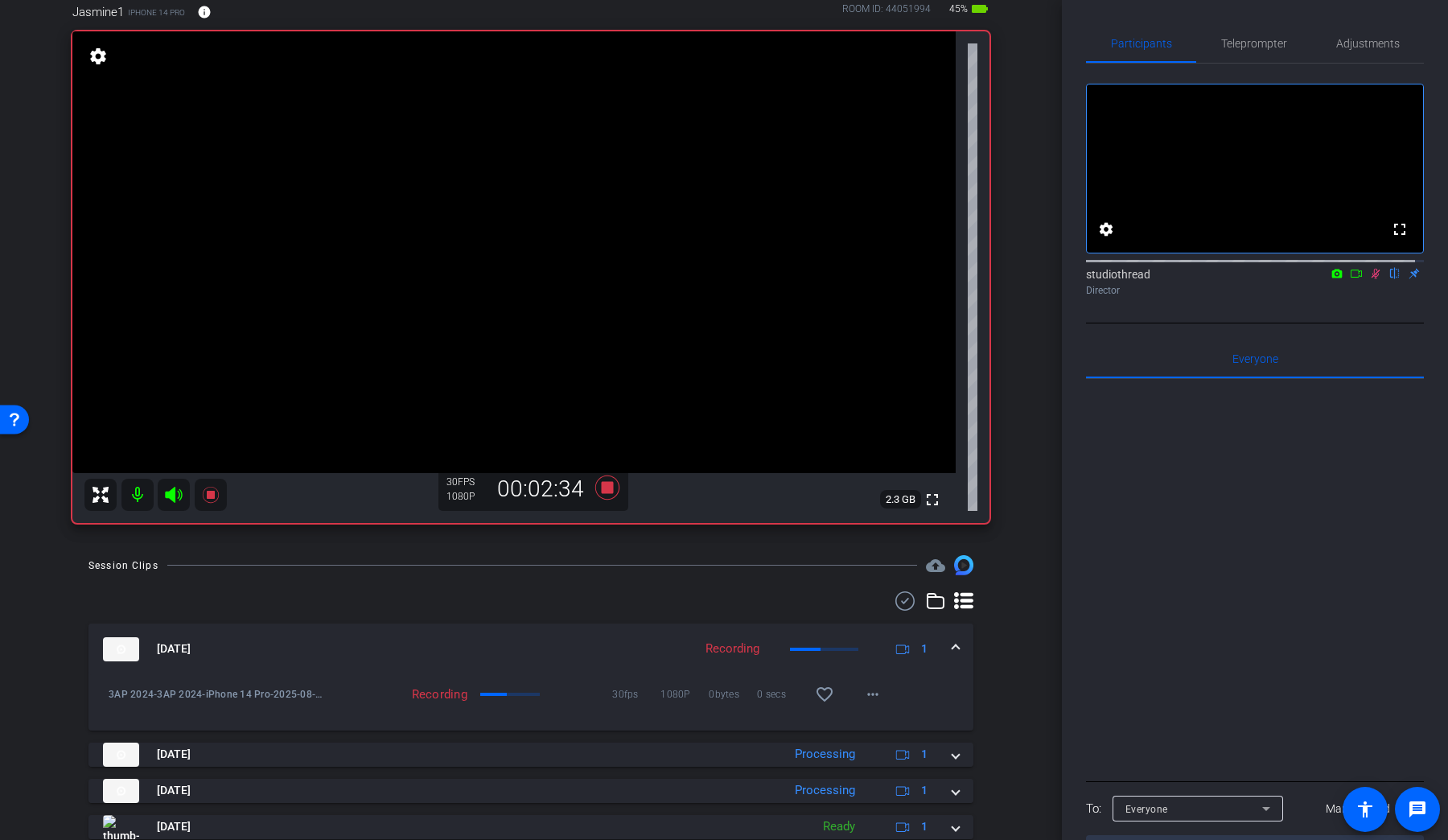
click at [1110, 281] on mat-icon at bounding box center [1376, 273] width 19 height 15
click at [1110, 279] on icon at bounding box center [1375, 273] width 13 height 11
click at [1110, 279] on icon at bounding box center [1376, 274] width 9 height 10
click at [1110, 279] on icon at bounding box center [1375, 274] width 6 height 10
click at [1110, 279] on icon at bounding box center [1375, 273] width 13 height 11
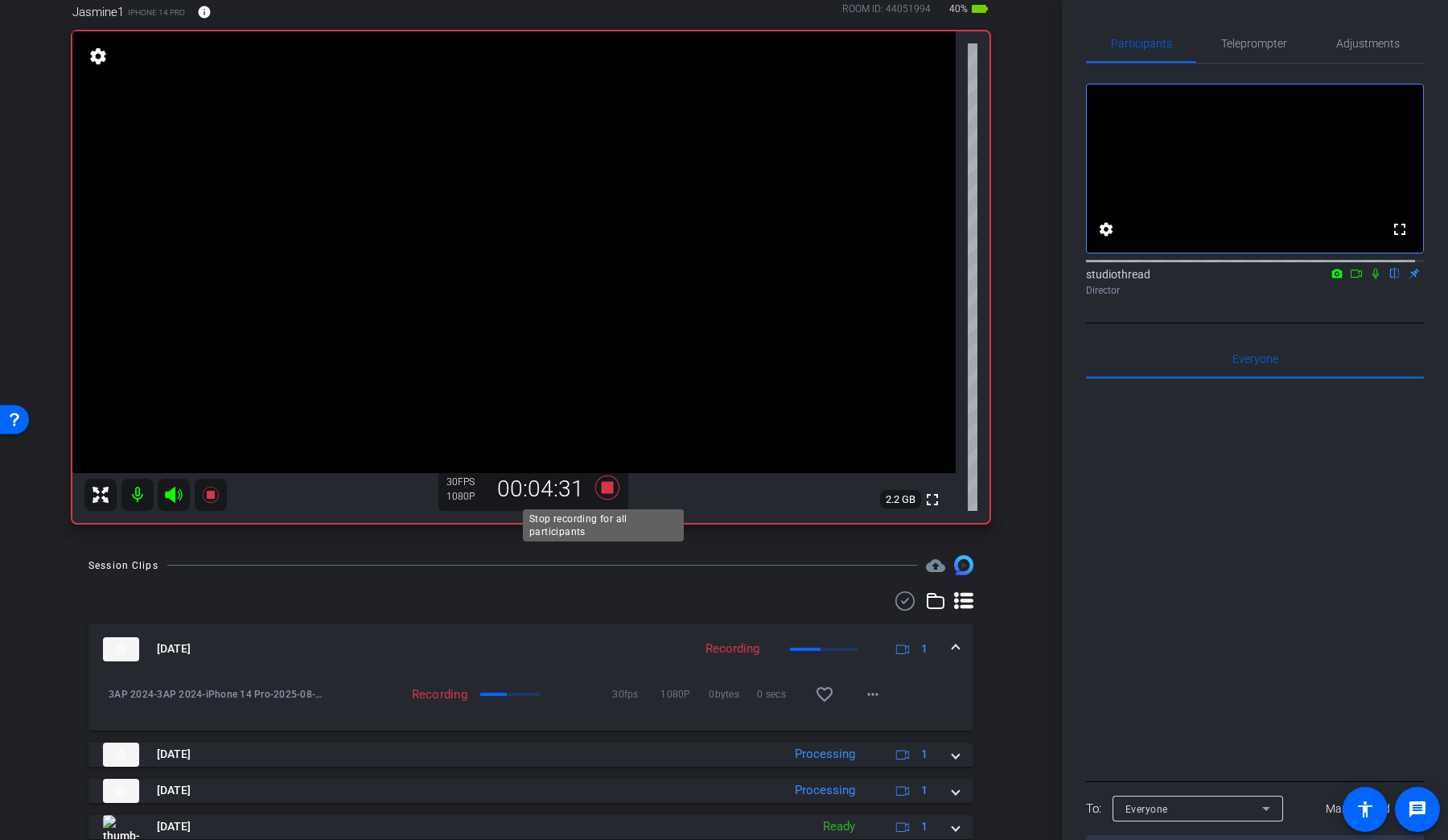
click at [596, 489] on icon at bounding box center [608, 487] width 24 height 24
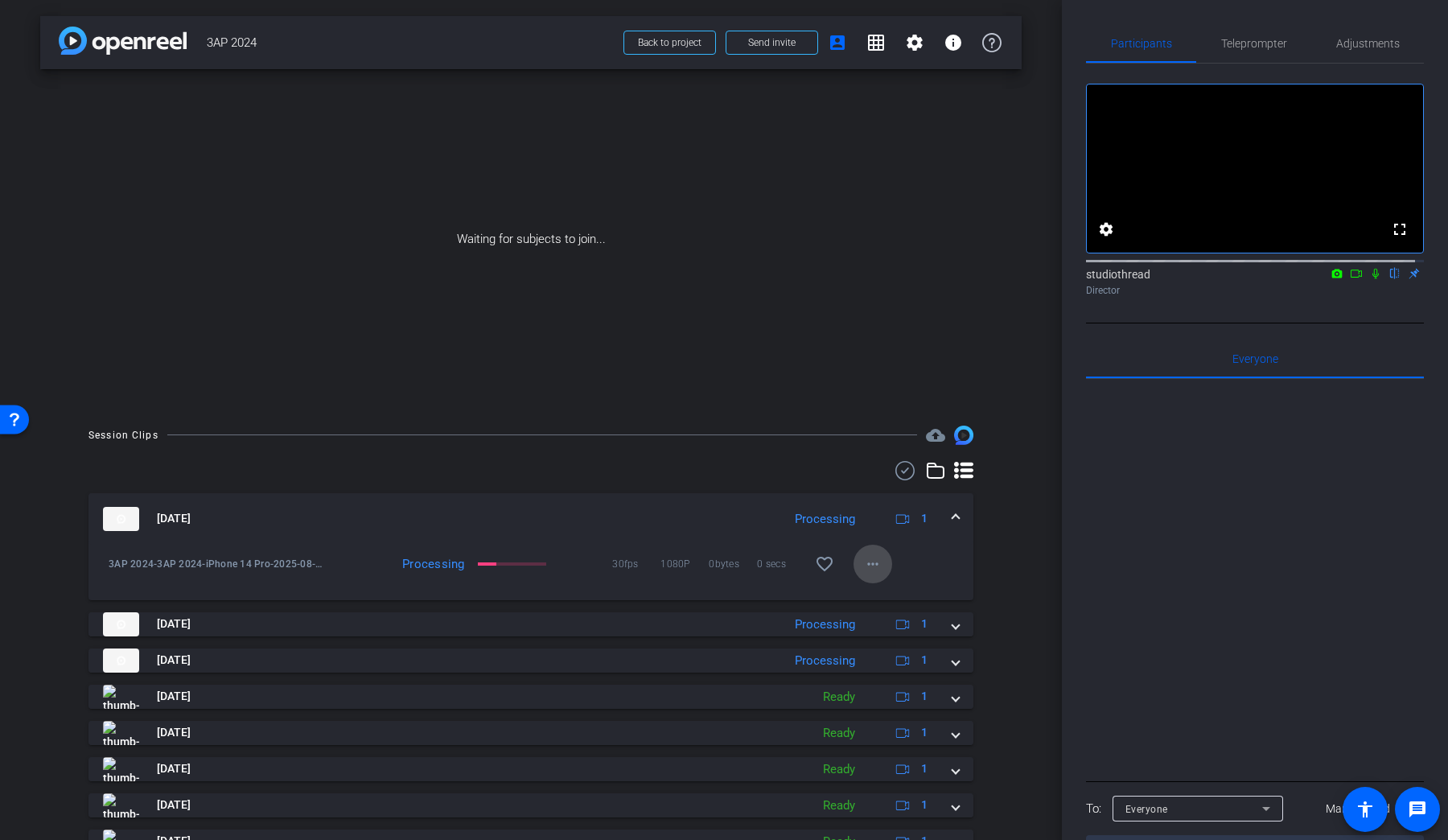
click at [869, 563] on mat-icon "more_horiz" at bounding box center [873, 563] width 19 height 19
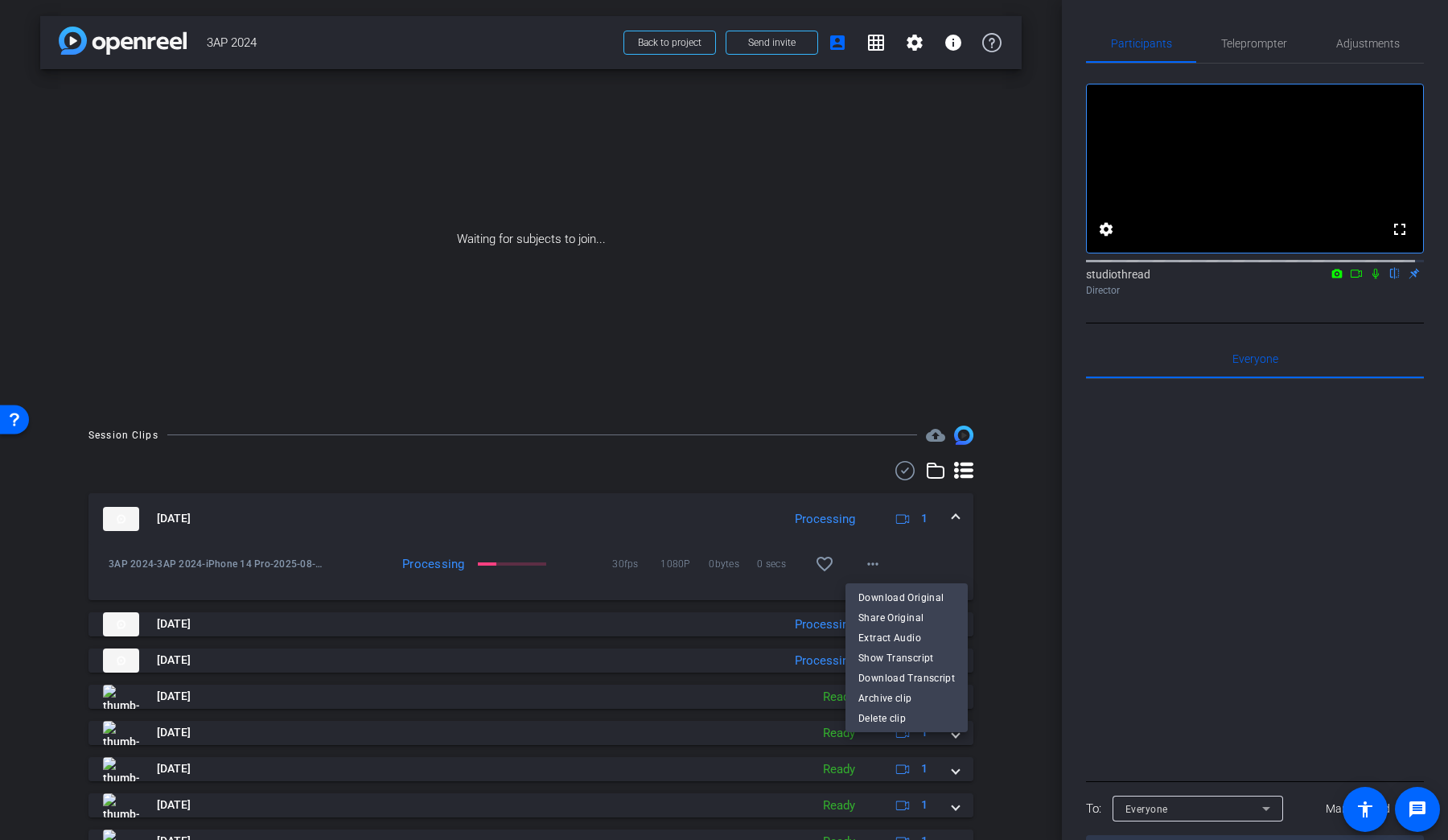
click at [986, 551] on div at bounding box center [724, 420] width 1448 height 840
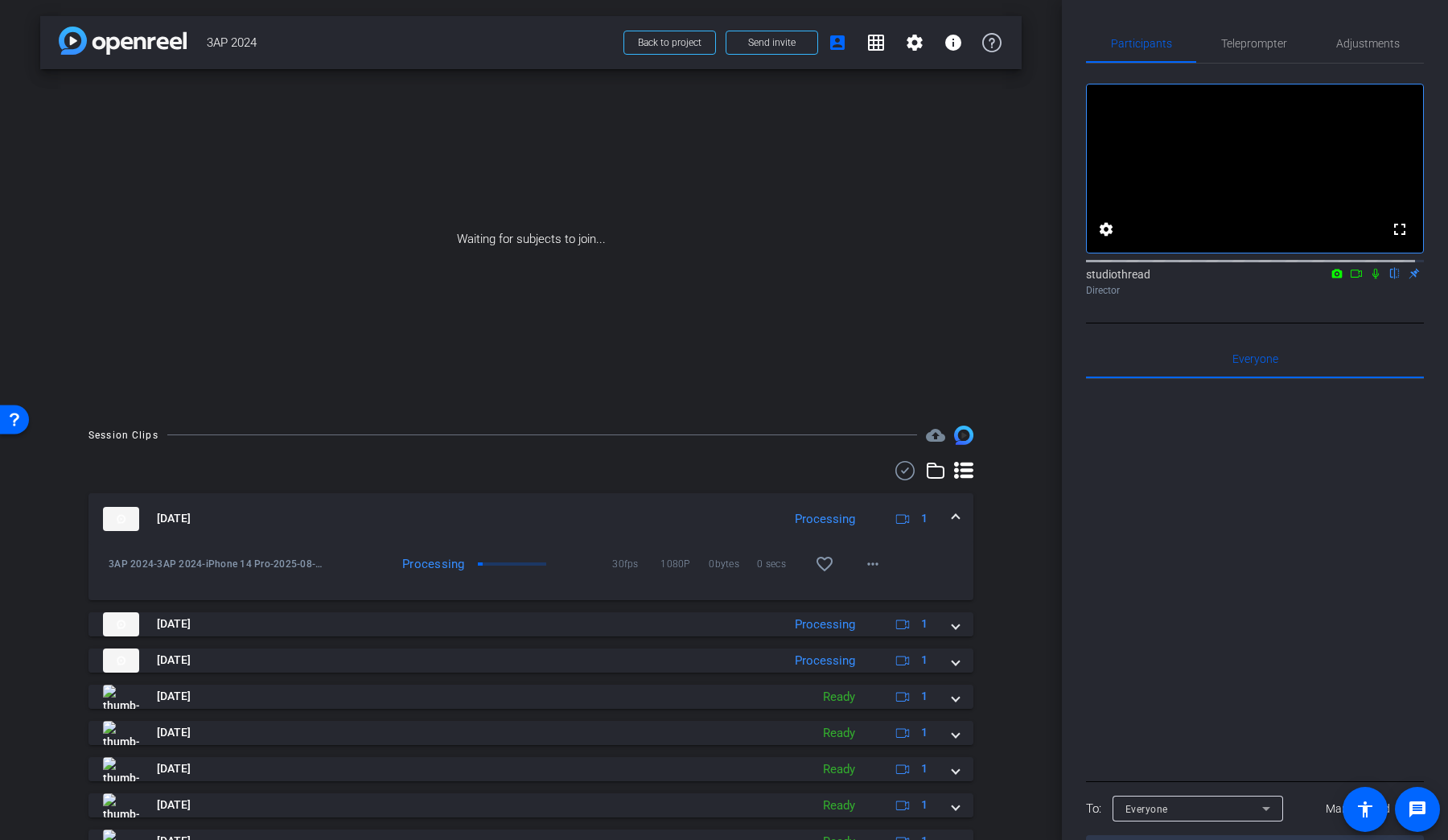
click at [953, 518] on span at bounding box center [956, 518] width 6 height 16
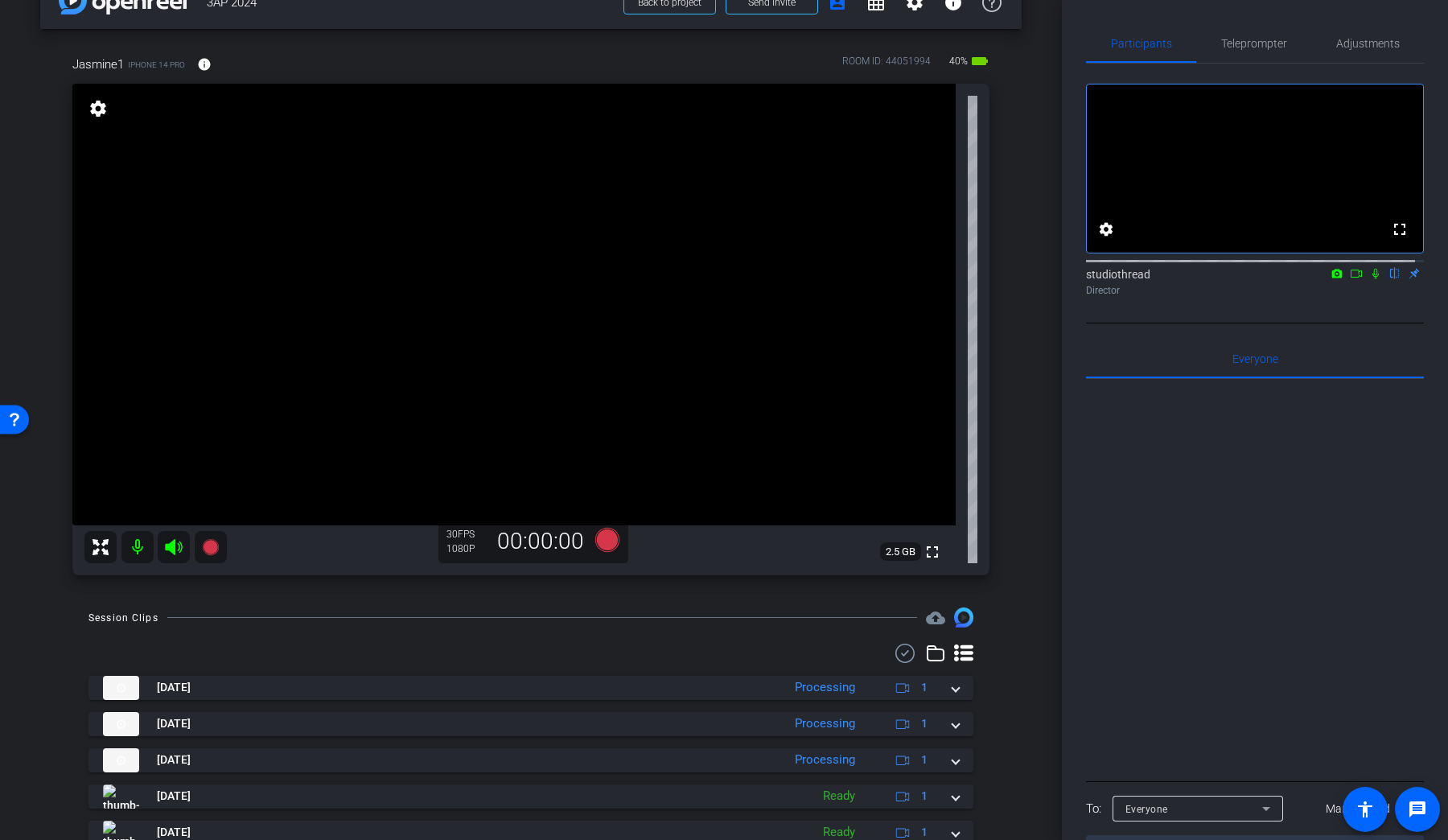
scroll to position [41, 0]
